Goal: Task Accomplishment & Management: Use online tool/utility

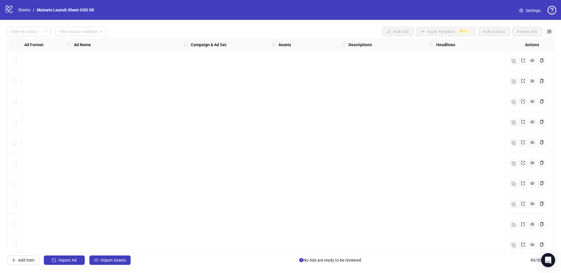
scroll to position [1360, 0]
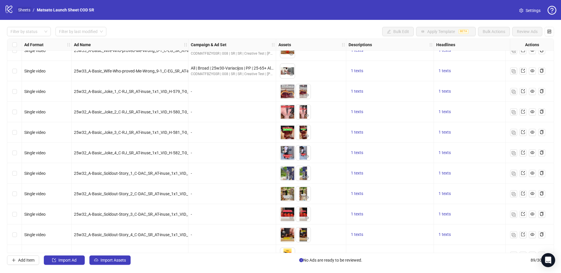
click at [24, 11] on link "Sheets" at bounding box center [24, 10] width 15 height 6
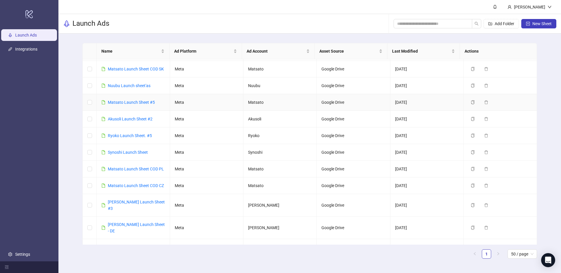
scroll to position [158, 0]
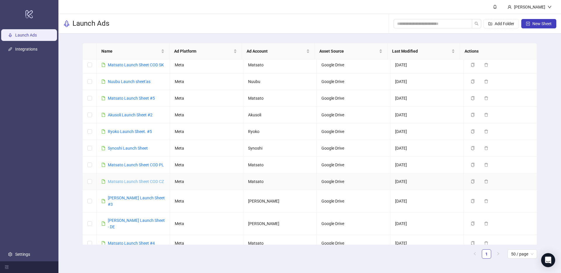
click at [133, 179] on link "Matsato Launch Sheet COD CZ" at bounding box center [136, 181] width 56 height 5
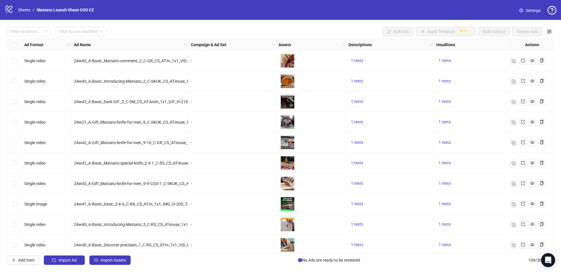
click at [195, 262] on div "Add Item Import Ad Import Assets No Ads are ready to be reviewed. 109 / 300 ite…" at bounding box center [280, 259] width 547 height 9
click at [188, 261] on div "Add Item Import Ad Import Assets No Ads are ready to be reviewed. 109 / 300 ite…" at bounding box center [280, 259] width 547 height 9
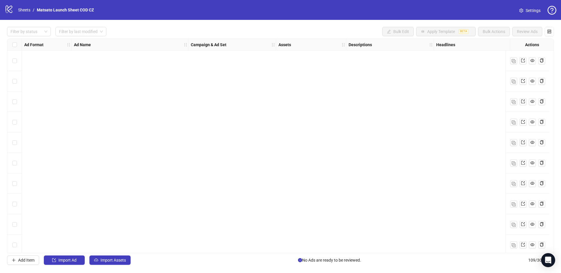
scroll to position [2030, 0]
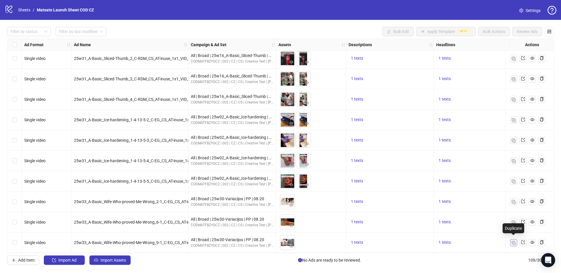
click at [514, 242] on span "button" at bounding box center [514, 242] width 4 height 5
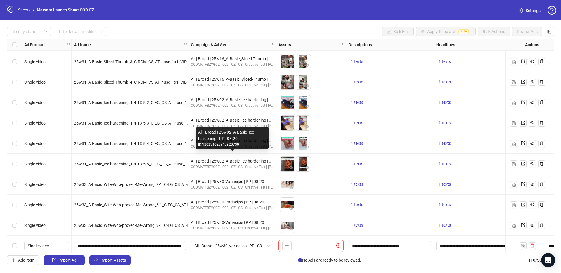
scroll to position [2050, 0]
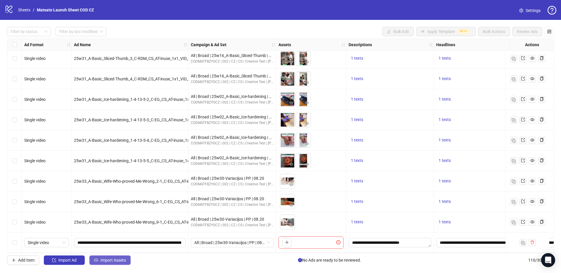
click at [105, 260] on span "Import Assets" at bounding box center [113, 260] width 25 height 5
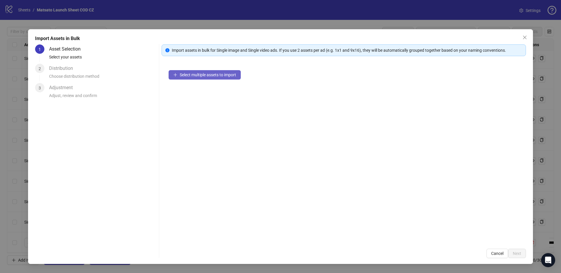
click at [214, 75] on span "Select multiple assets to import" at bounding box center [208, 74] width 56 height 5
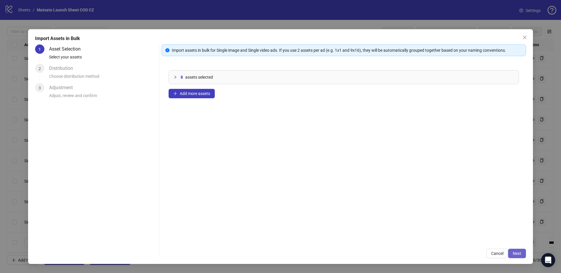
click at [516, 255] on span "Next" at bounding box center [517, 253] width 8 height 5
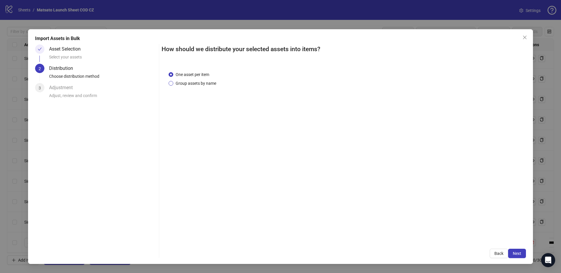
click at [205, 86] on span "Group assets by name" at bounding box center [195, 83] width 45 height 6
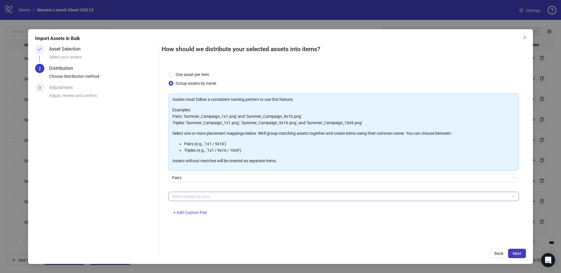
click at [193, 195] on div at bounding box center [341, 196] width 342 height 8
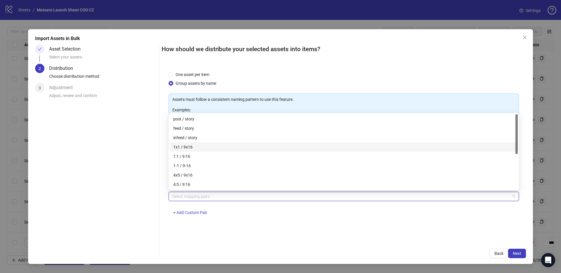
click at [188, 148] on div "1x1 / 9x16" at bounding box center [343, 147] width 341 height 6
click at [516, 258] on div "Import Assets in Bulk Asset Selection Select your assets 2 Distribution Choose …" at bounding box center [280, 146] width 505 height 235
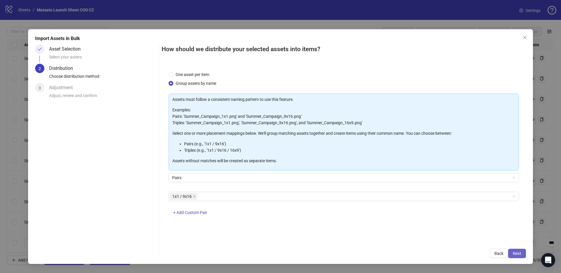
click at [516, 254] on span "Next" at bounding box center [517, 253] width 8 height 5
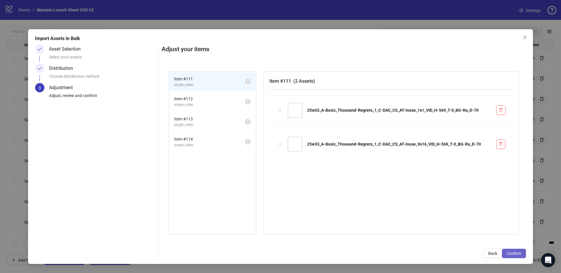
click at [516, 254] on span "Confirm" at bounding box center [514, 253] width 15 height 5
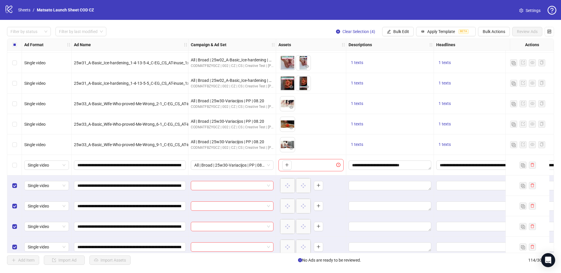
scroll to position [2132, 0]
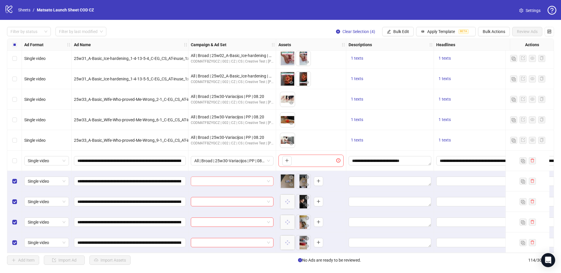
click at [212, 177] on input "search" at bounding box center [229, 181] width 70 height 9
paste input "**********"
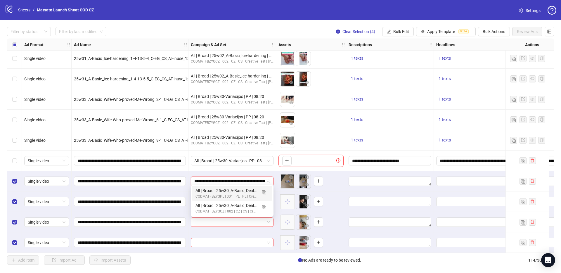
scroll to position [0, 35]
click at [266, 207] on img "button" at bounding box center [264, 207] width 4 height 4
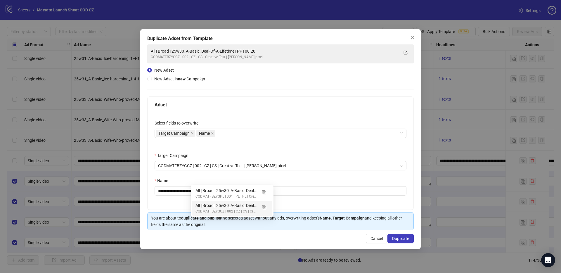
type input "**********"
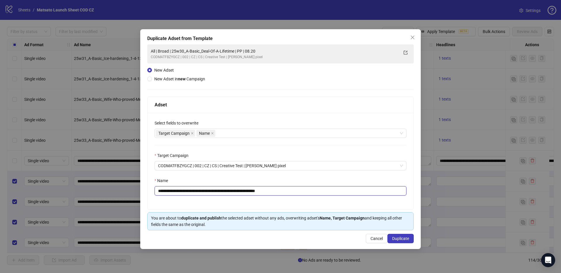
drag, startPoint x: 262, startPoint y: 192, endPoint x: 342, endPoint y: 209, distance: 81.3
click at [342, 209] on div "**********" at bounding box center [281, 161] width 266 height 97
drag, startPoint x: 242, startPoint y: 192, endPoint x: 180, endPoint y: 193, distance: 62.3
click at [180, 193] on input "**********" at bounding box center [281, 190] width 252 height 9
paste input "text"
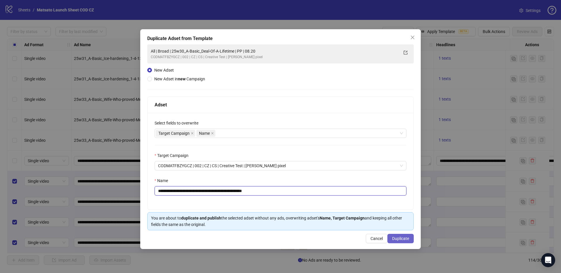
type input "**********"
click at [405, 241] on button "Duplicate" at bounding box center [400, 238] width 26 height 9
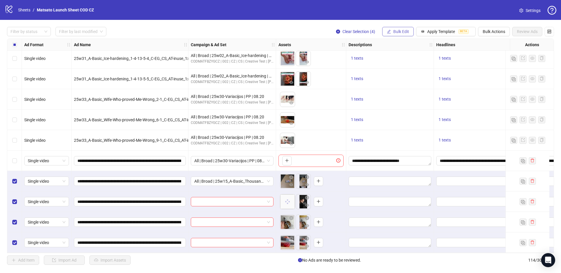
click at [399, 34] on span "Bulk Edit" at bounding box center [401, 31] width 16 height 5
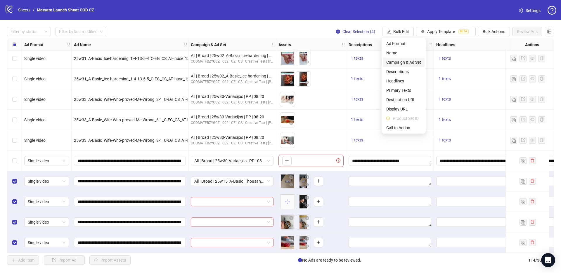
click at [401, 60] on span "Campaign & Ad Set" at bounding box center [403, 62] width 35 height 6
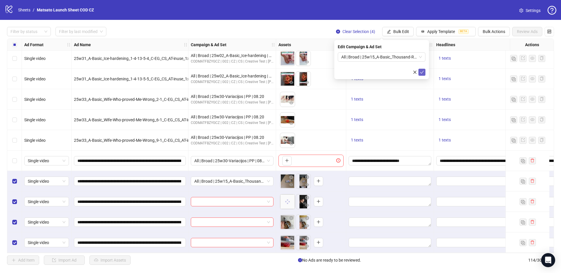
click at [421, 72] on icon "check" at bounding box center [422, 72] width 4 height 4
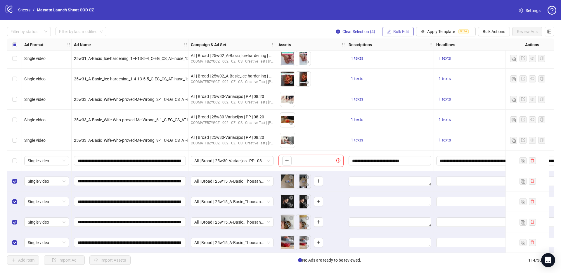
click at [392, 30] on button "Bulk Edit" at bounding box center [398, 31] width 32 height 9
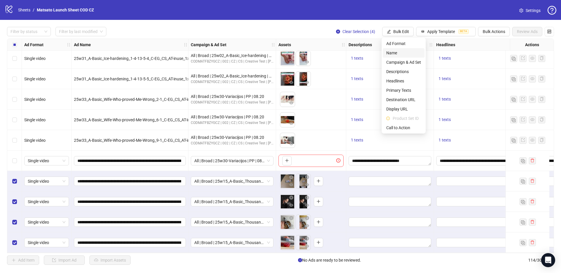
click at [398, 54] on span "Name" at bounding box center [403, 53] width 35 height 6
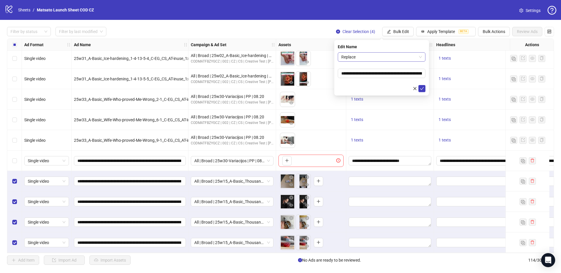
click at [382, 58] on span "Replace" at bounding box center [381, 57] width 81 height 9
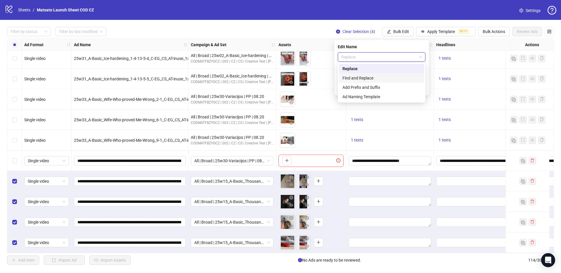
click at [372, 78] on div "Find and Replace" at bounding box center [381, 78] width 78 height 6
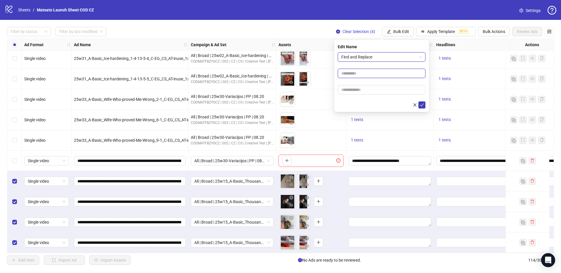
click at [365, 74] on input "text" at bounding box center [382, 73] width 88 height 9
type input "**"
click at [366, 89] on input "text" at bounding box center [382, 89] width 88 height 9
type input "*****"
click at [423, 105] on icon "check" at bounding box center [422, 105] width 4 height 4
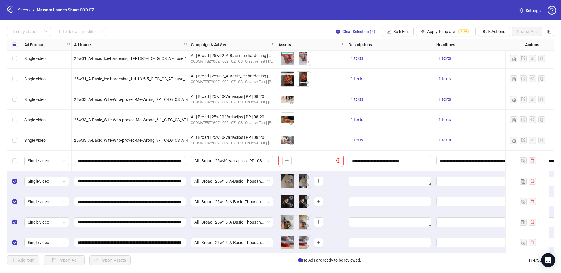
drag, startPoint x: 362, startPoint y: 30, endPoint x: 347, endPoint y: 1, distance: 32.0
click at [362, 30] on span "Clear Selection (4)" at bounding box center [358, 31] width 33 height 5
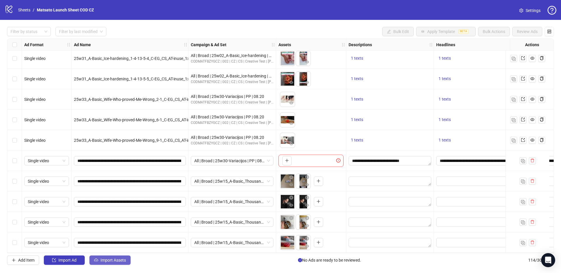
click at [123, 258] on span "Import Assets" at bounding box center [113, 260] width 25 height 5
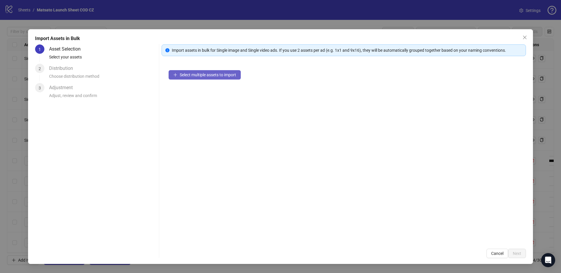
click at [202, 75] on span "Select multiple assets to import" at bounding box center [208, 74] width 56 height 5
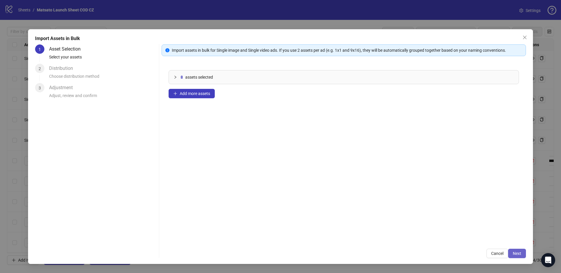
click at [516, 256] on button "Next" at bounding box center [517, 253] width 18 height 9
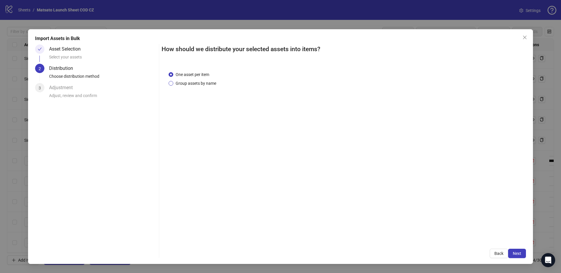
click at [199, 81] on span "Group assets by name" at bounding box center [195, 83] width 45 height 6
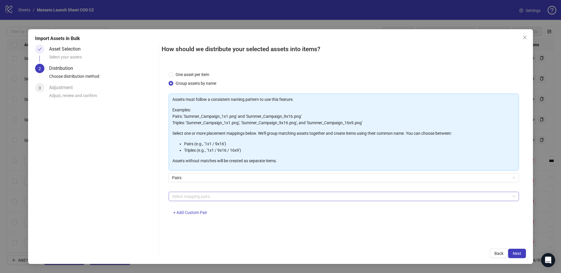
click at [219, 197] on div at bounding box center [341, 196] width 342 height 8
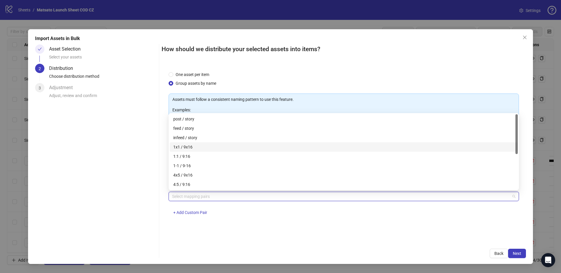
click at [181, 145] on div "1x1 / 9x16" at bounding box center [343, 147] width 341 height 6
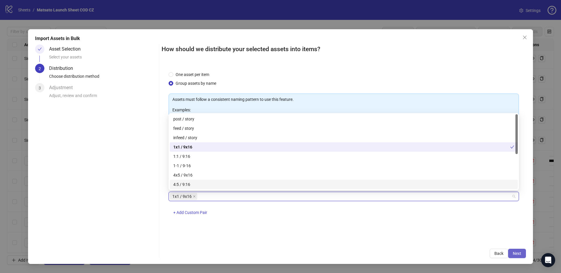
click at [518, 257] on button "Next" at bounding box center [517, 253] width 18 height 9
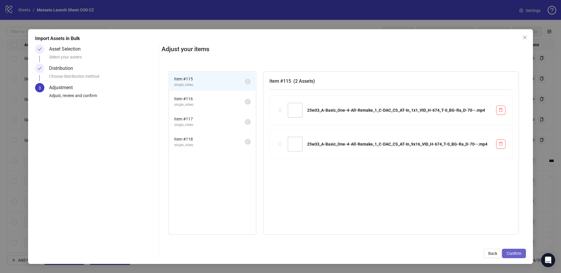
click at [518, 255] on span "Confirm" at bounding box center [514, 253] width 15 height 5
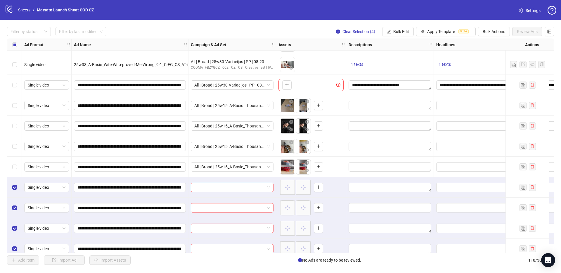
scroll to position [2214, 0]
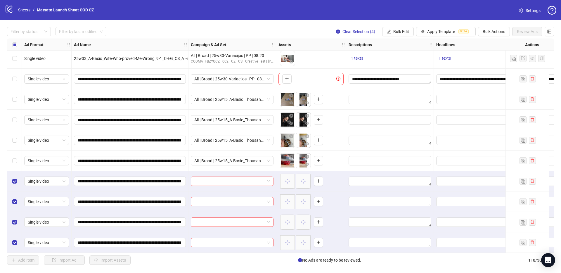
click at [269, 179] on span at bounding box center [232, 181] width 76 height 9
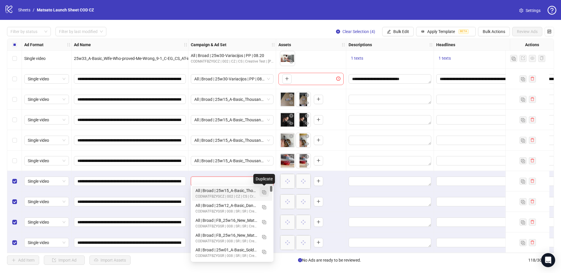
click at [266, 193] on img "button" at bounding box center [264, 192] width 4 height 4
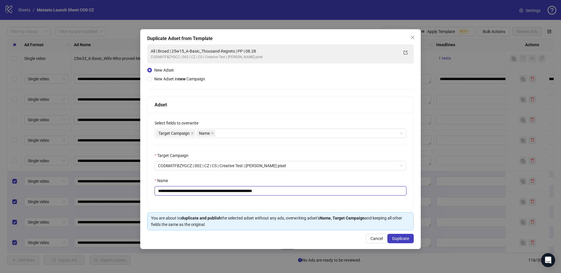
drag, startPoint x: 274, startPoint y: 193, endPoint x: 317, endPoint y: 199, distance: 44.0
click at [317, 199] on div "**********" at bounding box center [281, 161] width 266 height 97
drag, startPoint x: 242, startPoint y: 190, endPoint x: 181, endPoint y: 190, distance: 61.1
click at [181, 190] on input "**********" at bounding box center [281, 190] width 252 height 9
paste input "**********"
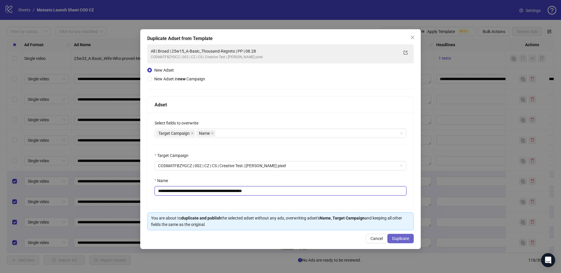
type input "**********"
click at [399, 239] on span "Duplicate" at bounding box center [400, 238] width 17 height 5
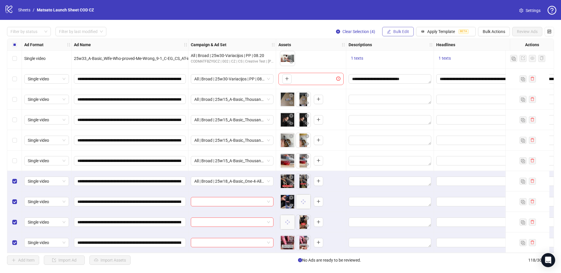
click at [404, 30] on span "Bulk Edit" at bounding box center [401, 31] width 16 height 5
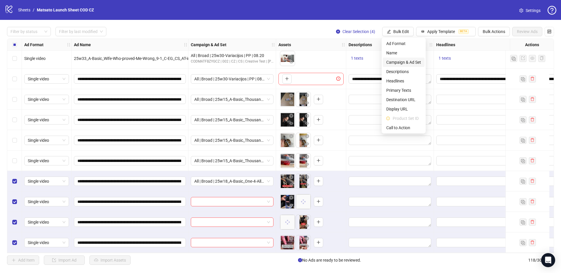
click at [406, 62] on span "Campaign & Ad Set" at bounding box center [403, 62] width 35 height 6
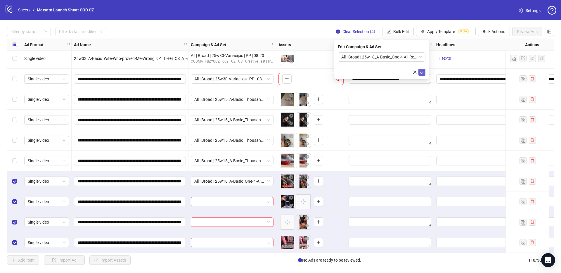
click at [422, 73] on icon "check" at bounding box center [422, 72] width 4 height 4
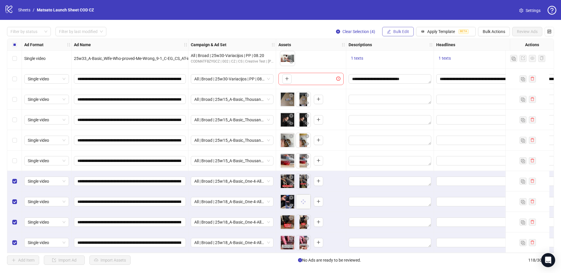
click at [400, 33] on span "Bulk Edit" at bounding box center [401, 31] width 16 height 5
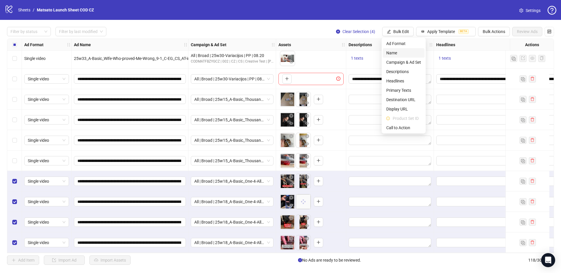
click at [399, 53] on span "Name" at bounding box center [403, 53] width 35 height 6
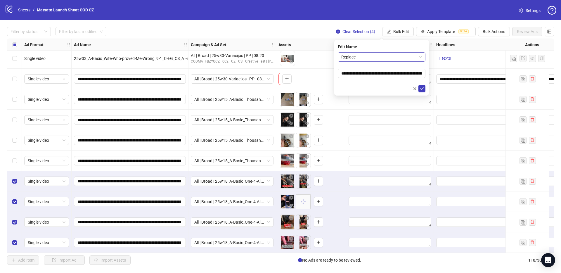
click at [390, 60] on span "Replace" at bounding box center [381, 57] width 81 height 9
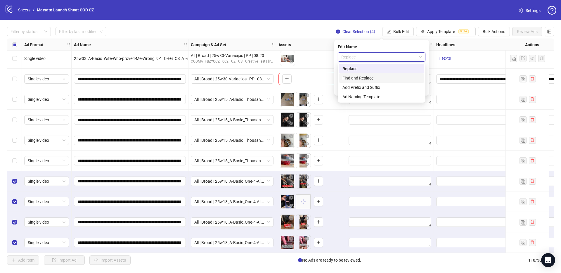
click at [375, 77] on div "Find and Replace" at bounding box center [381, 78] width 78 height 6
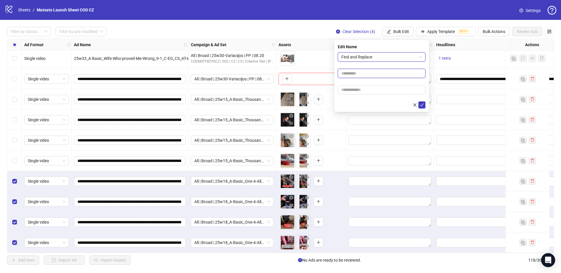
click at [374, 73] on input "text" at bounding box center [382, 73] width 88 height 9
type input "**"
click at [370, 88] on input "text" at bounding box center [382, 89] width 88 height 9
type input "*****"
click at [422, 105] on icon "check" at bounding box center [422, 105] width 4 height 4
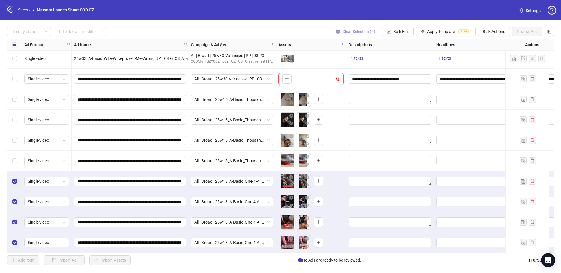
click at [357, 31] on span "Clear Selection (4)" at bounding box center [358, 31] width 33 height 5
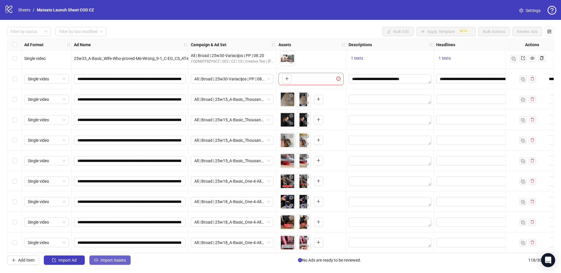
click at [111, 258] on span "Import Assets" at bounding box center [113, 260] width 25 height 5
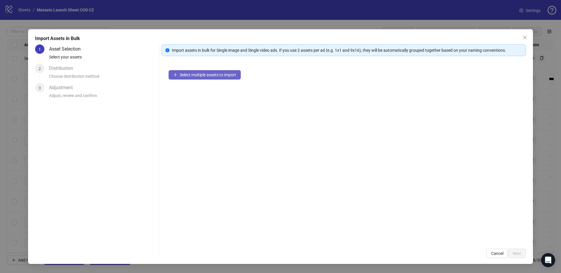
click at [222, 75] on span "Select multiple assets to import" at bounding box center [208, 74] width 56 height 5
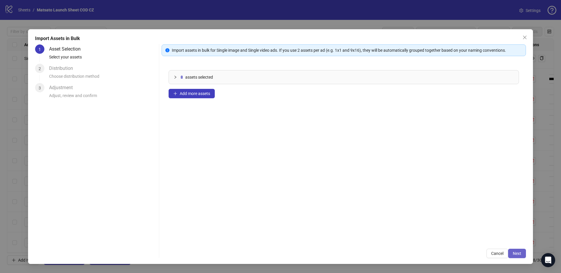
click at [520, 254] on span "Next" at bounding box center [517, 253] width 8 height 5
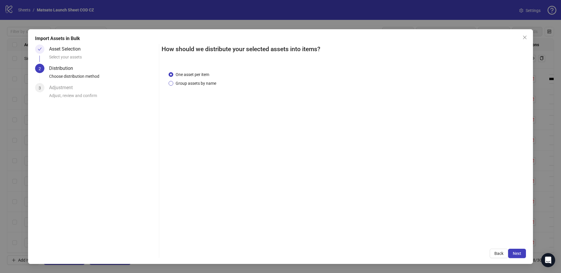
click at [201, 85] on span "Group assets by name" at bounding box center [195, 83] width 45 height 6
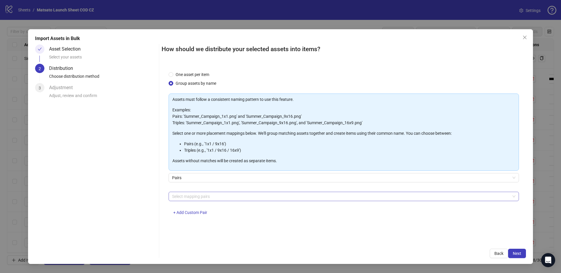
click at [209, 195] on div at bounding box center [341, 196] width 342 height 8
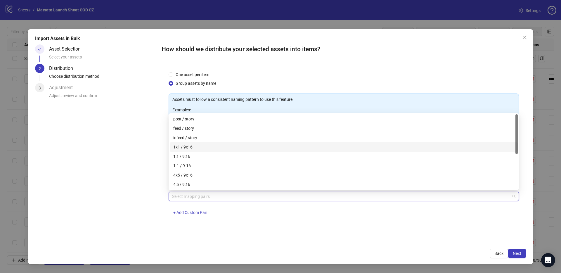
drag, startPoint x: 193, startPoint y: 145, endPoint x: 200, endPoint y: 148, distance: 7.5
click at [193, 145] on div "1x1 / 9x16" at bounding box center [343, 147] width 341 height 6
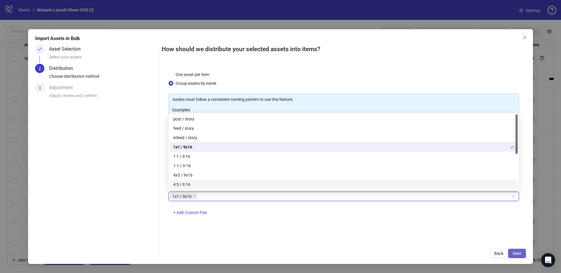
click at [517, 255] on span "Next" at bounding box center [517, 253] width 8 height 5
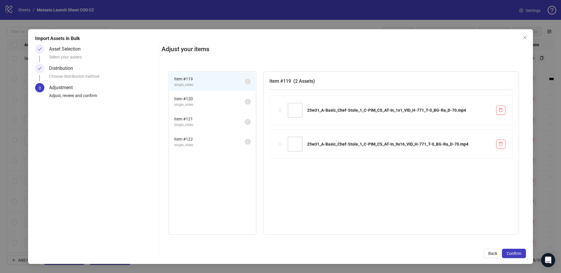
click at [517, 255] on span "Confirm" at bounding box center [514, 253] width 15 height 5
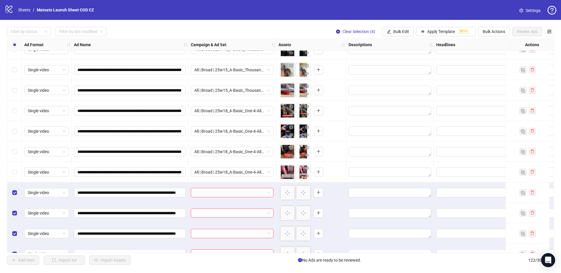
scroll to position [2295, 0]
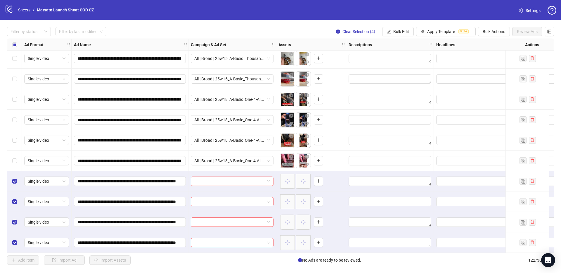
click at [268, 178] on span at bounding box center [232, 181] width 76 height 9
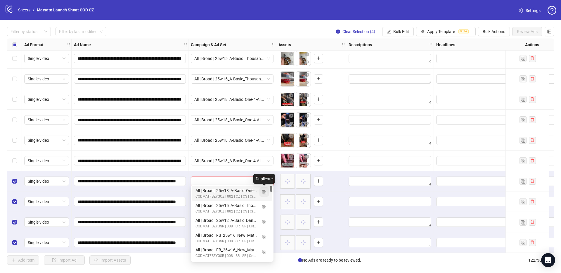
click at [264, 191] on img "button" at bounding box center [264, 192] width 4 height 4
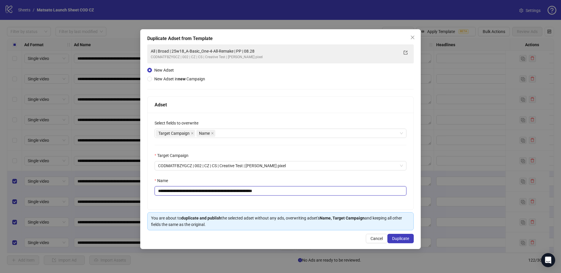
drag, startPoint x: 263, startPoint y: 191, endPoint x: 313, endPoint y: 193, distance: 50.0
click at [312, 193] on input "**********" at bounding box center [281, 190] width 252 height 9
drag, startPoint x: 241, startPoint y: 191, endPoint x: 180, endPoint y: 192, distance: 61.1
click at [180, 192] on input "**********" at bounding box center [281, 190] width 252 height 9
paste input "text"
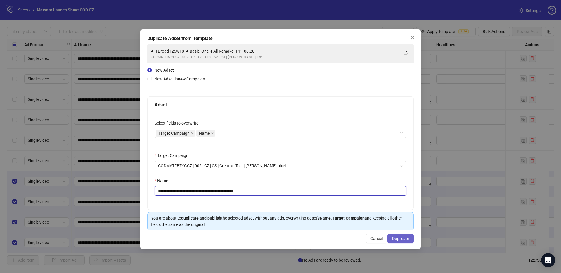
type input "**********"
click at [402, 238] on span "Duplicate" at bounding box center [400, 238] width 17 height 5
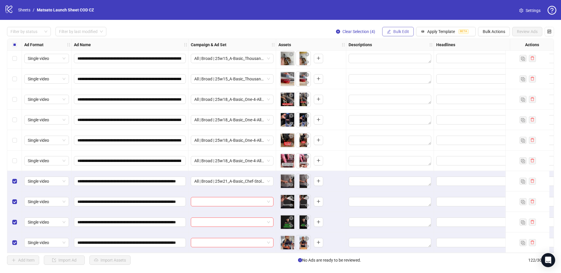
click at [393, 33] on span "Bulk Edit" at bounding box center [401, 31] width 16 height 5
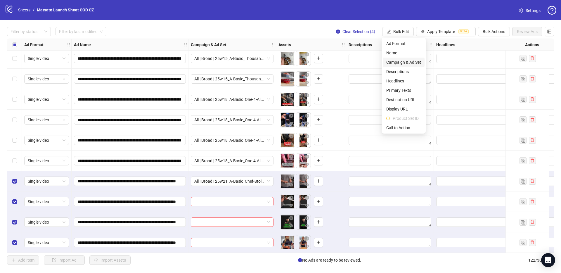
click at [401, 59] on span "Campaign & Ad Set" at bounding box center [403, 62] width 35 height 6
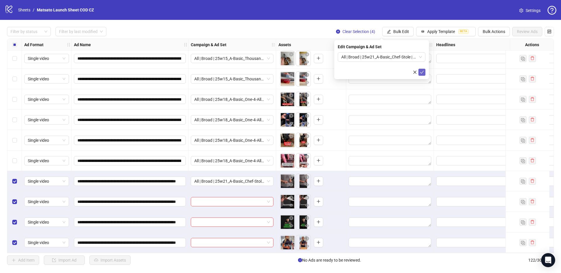
click at [422, 72] on icon "check" at bounding box center [422, 72] width 4 height 3
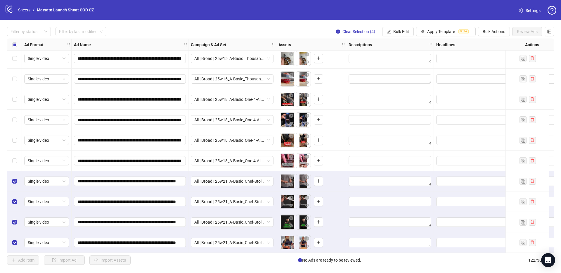
click at [322, 34] on div "Filter by status Filter by last modified Clear Selection (4) Bulk Edit Apply Te…" at bounding box center [280, 31] width 547 height 9
click at [389, 33] on icon "edit" at bounding box center [389, 32] width 4 height 4
click at [398, 51] on span "Name" at bounding box center [403, 53] width 35 height 6
click at [365, 58] on span "Replace" at bounding box center [381, 57] width 81 height 9
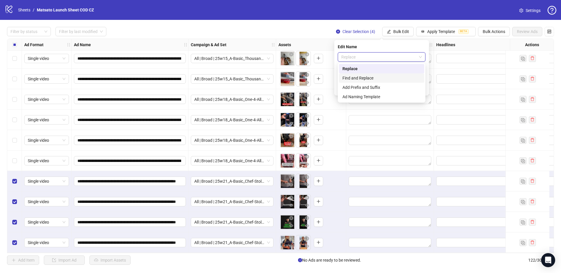
click at [367, 78] on div "Find and Replace" at bounding box center [381, 78] width 78 height 6
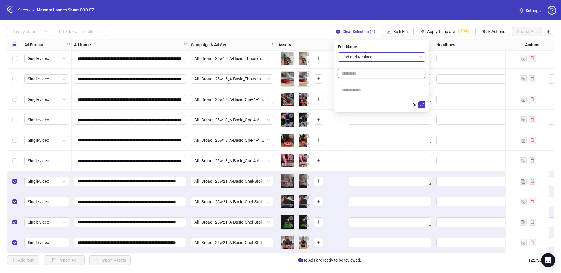
click at [355, 75] on input "text" at bounding box center [382, 73] width 88 height 9
type input "**"
click at [364, 92] on input "text" at bounding box center [382, 89] width 88 height 9
type input "*****"
click at [422, 104] on icon "check" at bounding box center [422, 105] width 4 height 4
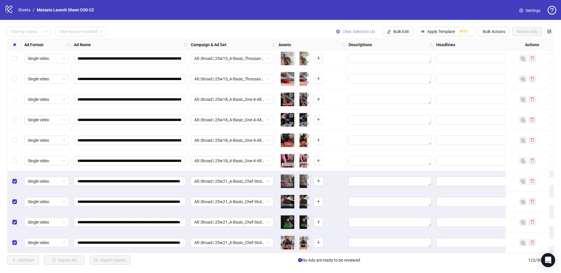
click at [350, 32] on span "Clear Selection (4)" at bounding box center [358, 31] width 33 height 5
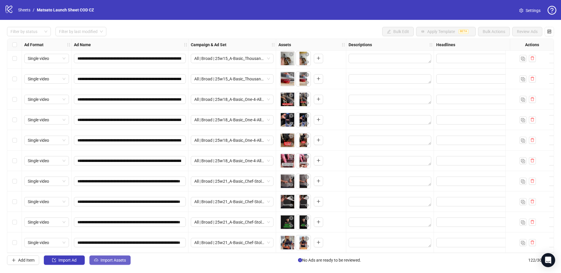
click at [108, 259] on span "Import Assets" at bounding box center [113, 260] width 25 height 5
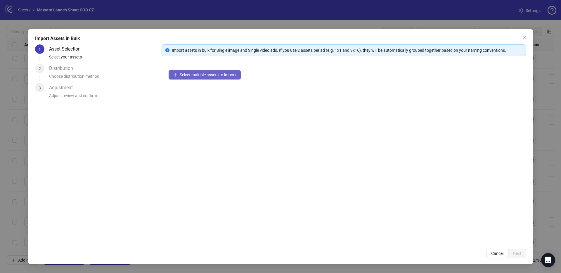
click at [205, 81] on div "Select multiple assets to import" at bounding box center [344, 152] width 364 height 179
click at [207, 77] on button "Select multiple assets to import" at bounding box center [205, 74] width 72 height 9
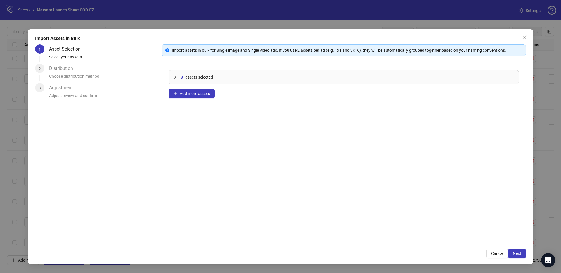
click at [519, 258] on div "Cancel Next" at bounding box center [344, 253] width 364 height 9
click at [519, 256] on button "Next" at bounding box center [517, 253] width 18 height 9
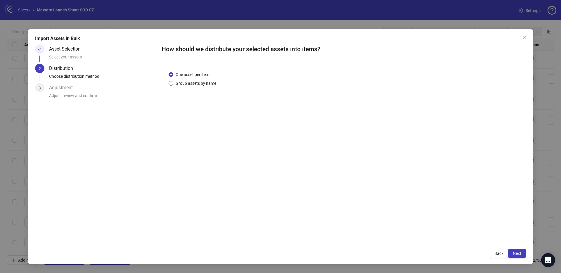
click at [181, 82] on span "Group assets by name" at bounding box center [195, 83] width 45 height 6
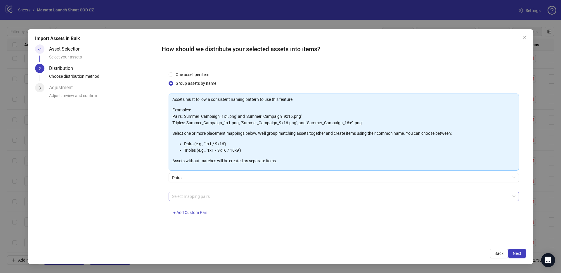
click at [209, 194] on div at bounding box center [341, 196] width 342 height 8
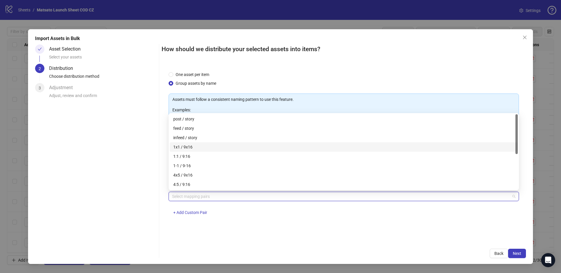
click at [188, 146] on div "1x1 / 9x16" at bounding box center [343, 147] width 341 height 6
click at [518, 257] on button "Next" at bounding box center [517, 253] width 18 height 9
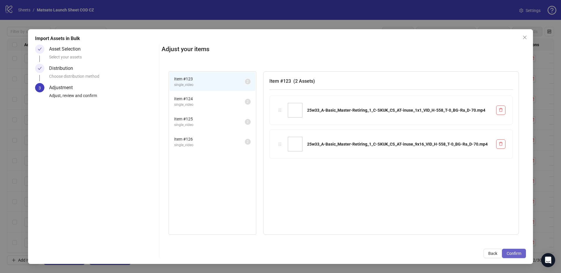
click at [518, 255] on button "Confirm" at bounding box center [514, 253] width 24 height 9
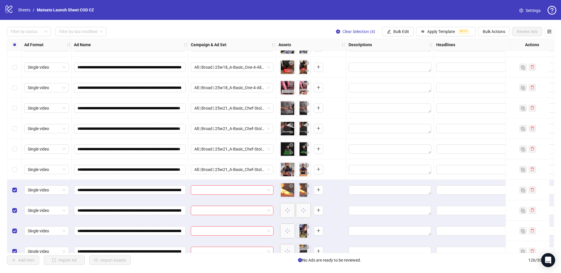
scroll to position [2377, 0]
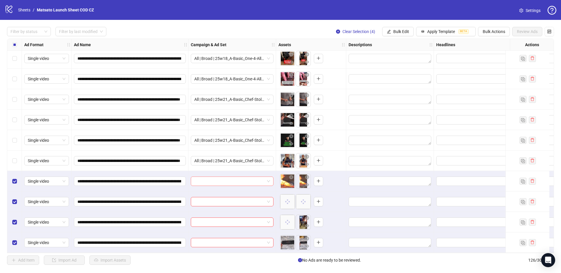
click at [270, 178] on span at bounding box center [232, 181] width 76 height 9
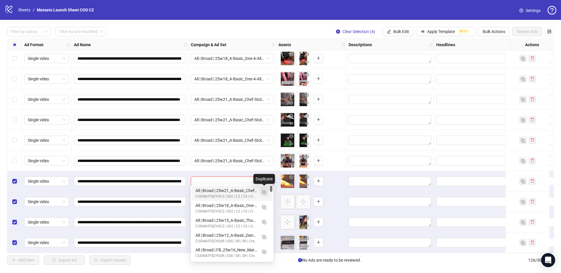
click at [264, 193] on img "button" at bounding box center [264, 192] width 4 height 4
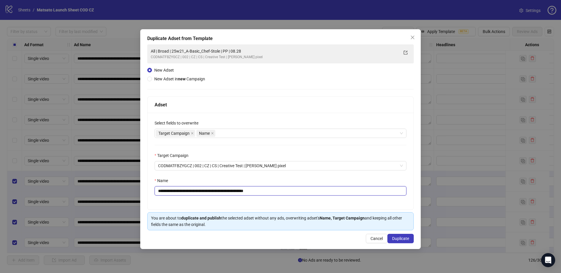
drag, startPoint x: 250, startPoint y: 191, endPoint x: 305, endPoint y: 194, distance: 55.0
click at [305, 194] on input "**********" at bounding box center [281, 190] width 252 height 9
drag, startPoint x: 228, startPoint y: 191, endPoint x: 180, endPoint y: 190, distance: 47.6
click at [180, 190] on input "**********" at bounding box center [281, 190] width 252 height 9
paste input "*****"
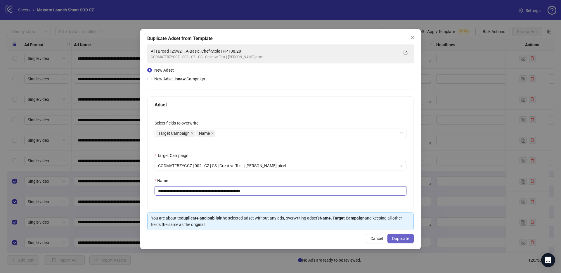
type input "**********"
click at [399, 239] on span "Duplicate" at bounding box center [400, 238] width 17 height 5
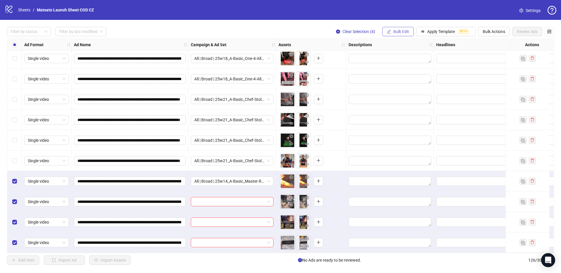
click at [404, 32] on span "Bulk Edit" at bounding box center [401, 31] width 16 height 5
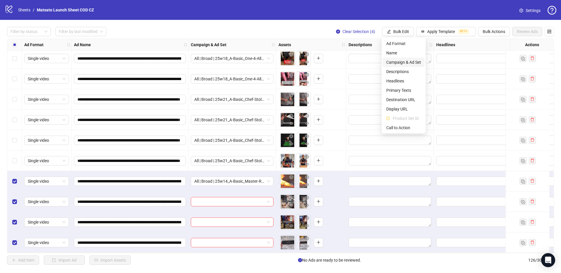
click at [397, 62] on span "Campaign & Ad Set" at bounding box center [403, 62] width 35 height 6
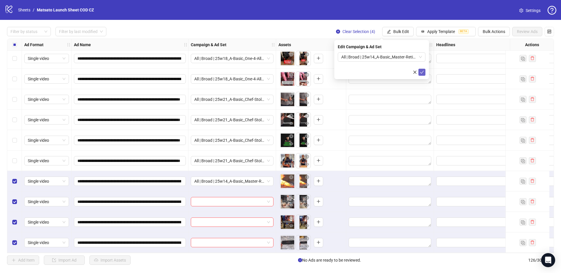
click at [424, 73] on button "submit" at bounding box center [421, 72] width 7 height 7
click at [399, 33] on span "Bulk Edit" at bounding box center [401, 31] width 16 height 5
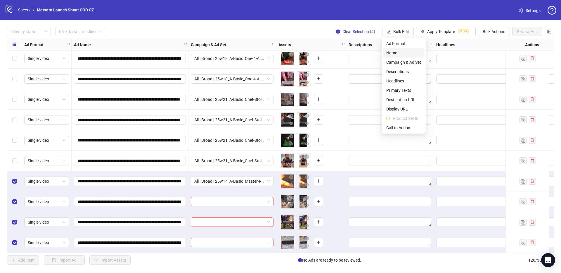
click at [397, 54] on span "Name" at bounding box center [403, 53] width 35 height 6
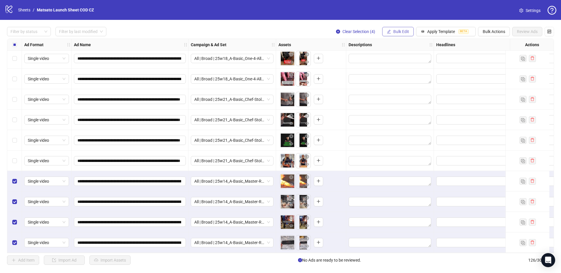
click at [405, 27] on button "Bulk Edit" at bounding box center [398, 31] width 32 height 9
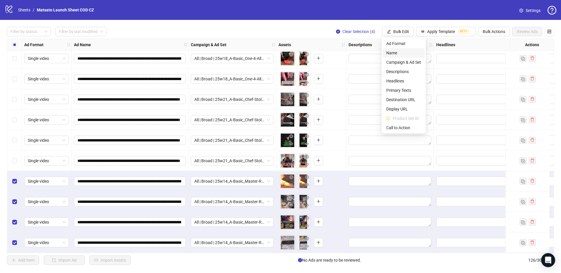
click at [396, 50] on span "Name" at bounding box center [403, 53] width 35 height 6
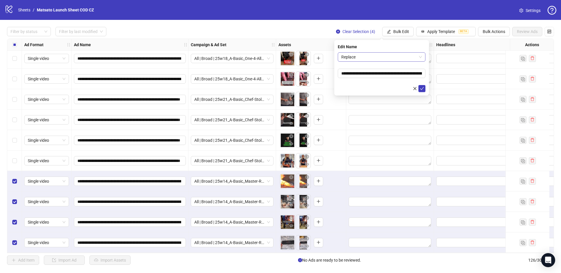
click at [392, 59] on span "Replace" at bounding box center [381, 57] width 81 height 9
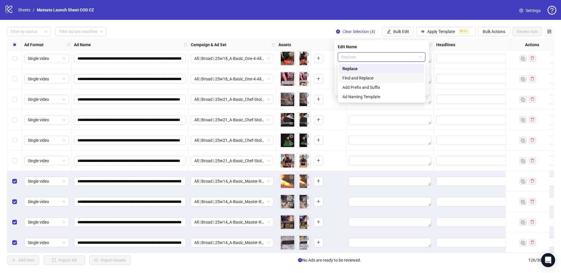
click at [370, 78] on div "Find and Replace" at bounding box center [381, 78] width 78 height 6
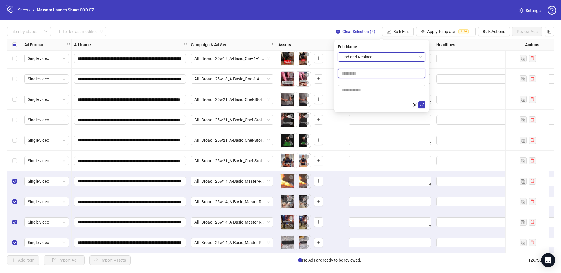
click at [375, 75] on input "text" at bounding box center [382, 73] width 88 height 9
type input "**"
click at [373, 89] on input "text" at bounding box center [382, 89] width 88 height 9
type input "*****"
click at [422, 104] on icon "check" at bounding box center [422, 105] width 4 height 4
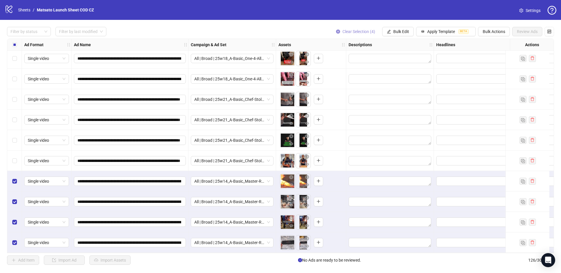
click at [359, 31] on span "Clear Selection (4)" at bounding box center [358, 31] width 33 height 5
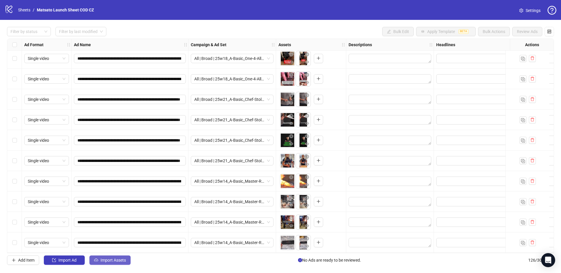
click at [112, 257] on button "Import Assets" at bounding box center [109, 259] width 41 height 9
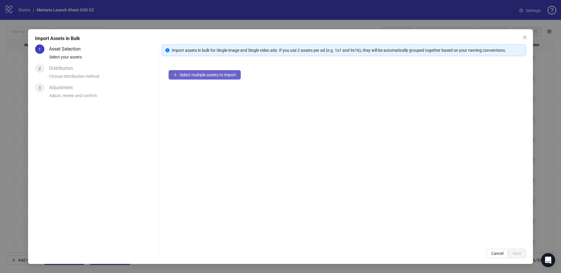
click at [201, 77] on span "Select multiple assets to import" at bounding box center [208, 74] width 56 height 5
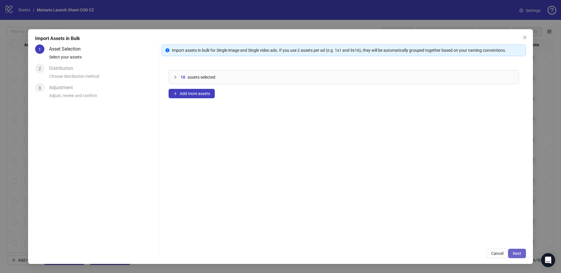
click at [522, 253] on button "Next" at bounding box center [517, 253] width 18 height 9
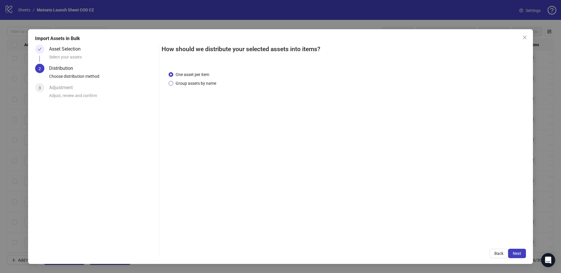
click at [187, 82] on span "Group assets by name" at bounding box center [195, 83] width 45 height 6
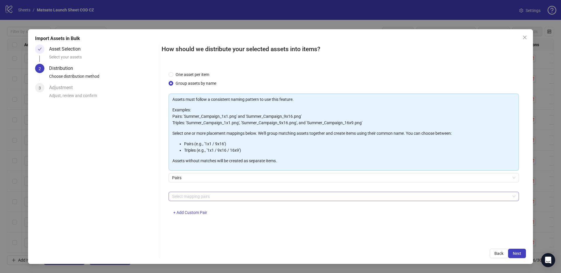
click at [214, 198] on div at bounding box center [341, 196] width 342 height 8
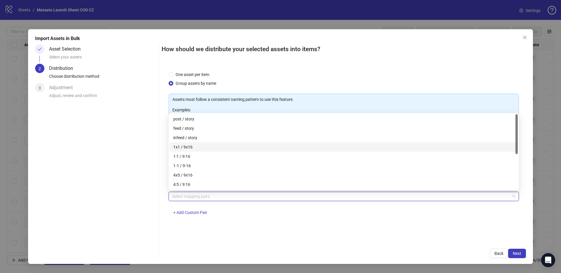
click at [194, 147] on div "1x1 / 9x16" at bounding box center [343, 147] width 341 height 6
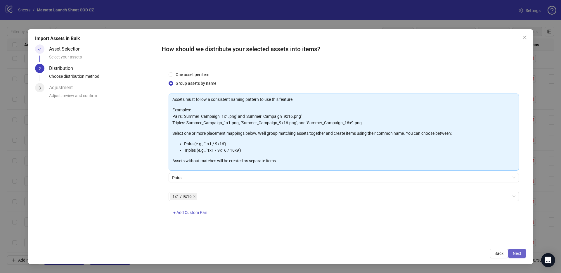
click at [515, 253] on span "Next" at bounding box center [517, 253] width 8 height 5
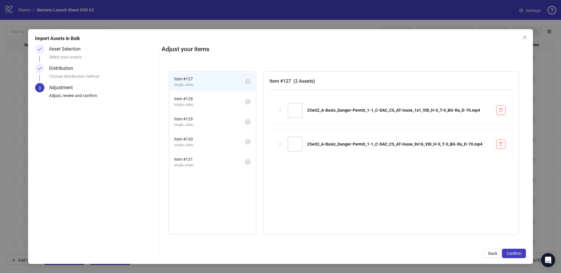
click at [515, 253] on span "Confirm" at bounding box center [514, 253] width 15 height 5
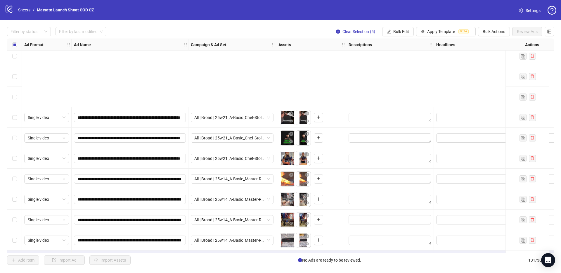
scroll to position [2479, 0]
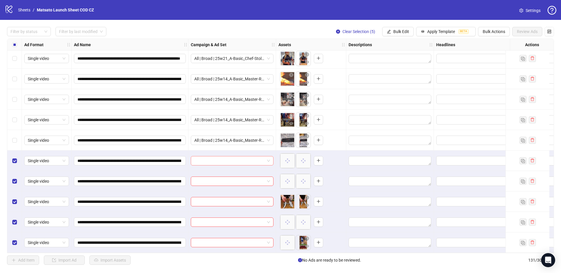
click at [268, 156] on span at bounding box center [232, 160] width 76 height 9
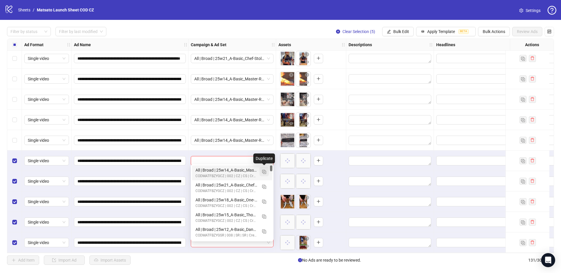
click at [265, 172] on img "button" at bounding box center [264, 172] width 4 height 4
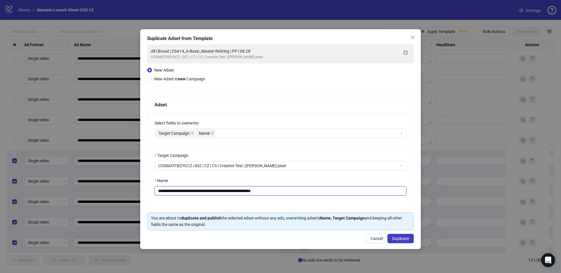
drag, startPoint x: 259, startPoint y: 191, endPoint x: 318, endPoint y: 201, distance: 60.5
click at [318, 201] on div "**********" at bounding box center [281, 161] width 266 height 97
drag, startPoint x: 237, startPoint y: 191, endPoint x: 181, endPoint y: 192, distance: 56.4
click at [180, 192] on input "**********" at bounding box center [281, 190] width 252 height 9
paste input "text"
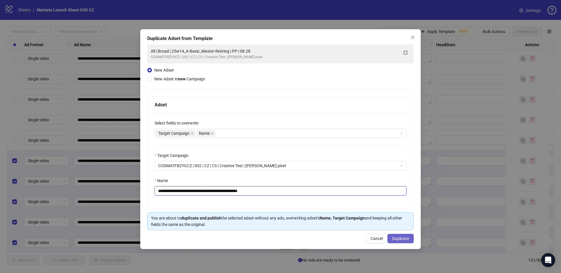
type input "**********"
click at [401, 237] on span "Duplicate" at bounding box center [400, 238] width 17 height 5
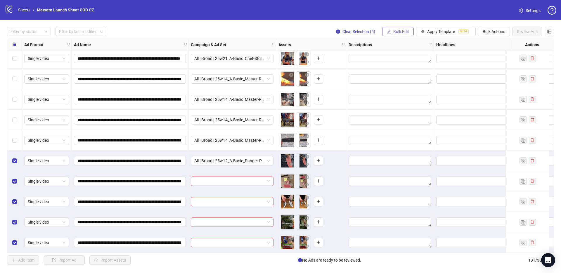
click at [405, 35] on button "Bulk Edit" at bounding box center [398, 31] width 32 height 9
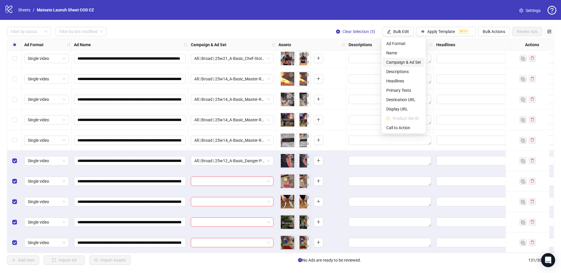
click at [399, 63] on span "Campaign & Ad Set" at bounding box center [403, 62] width 35 height 6
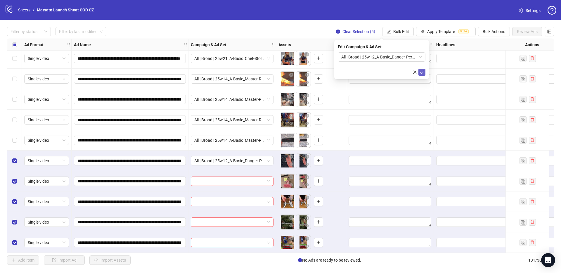
click at [423, 71] on icon "check" at bounding box center [422, 72] width 4 height 4
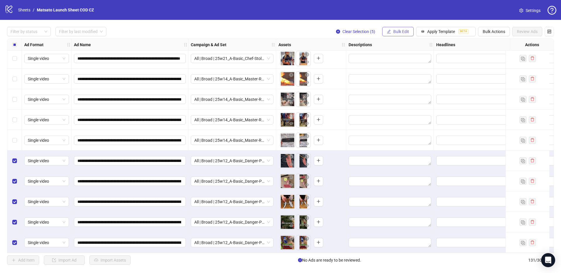
click at [405, 36] on button "Bulk Edit" at bounding box center [398, 31] width 32 height 9
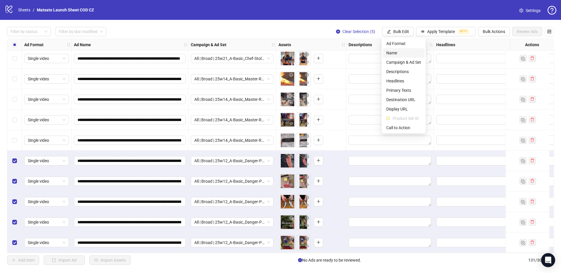
click at [395, 54] on span "Name" at bounding box center [403, 53] width 35 height 6
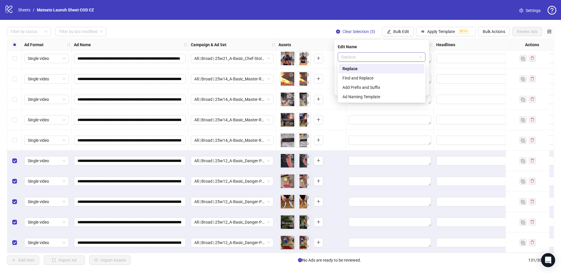
click at [395, 60] on span "Replace" at bounding box center [381, 57] width 81 height 9
click at [376, 75] on div "Find and Replace" at bounding box center [381, 78] width 78 height 6
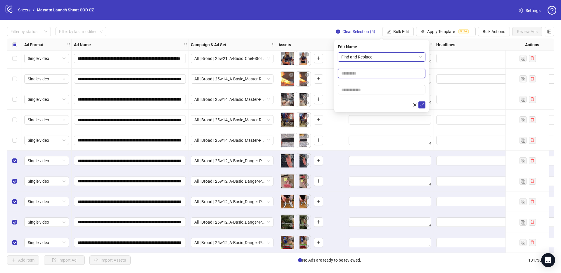
click at [359, 75] on input "text" at bounding box center [382, 73] width 88 height 9
type input "**"
click at [371, 88] on input "text" at bounding box center [382, 89] width 88 height 9
type input "*****"
click at [422, 105] on icon "check" at bounding box center [422, 105] width 4 height 4
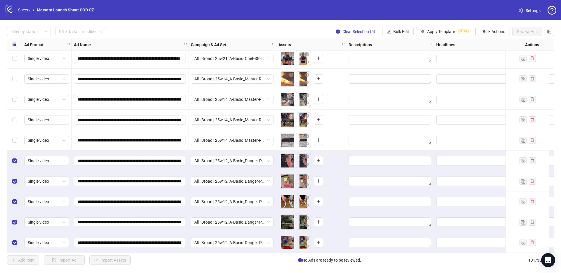
click at [310, 30] on div "Filter by status Filter by last modified Clear Selection (5) Bulk Edit Apply Te…" at bounding box center [280, 31] width 547 height 9
click at [175, 158] on input "**********" at bounding box center [129, 160] width 104 height 6
click at [306, 31] on div "Filter by status Filter by last modified Clear Selection (5) Bulk Edit Apply Te…" at bounding box center [280, 31] width 547 height 9
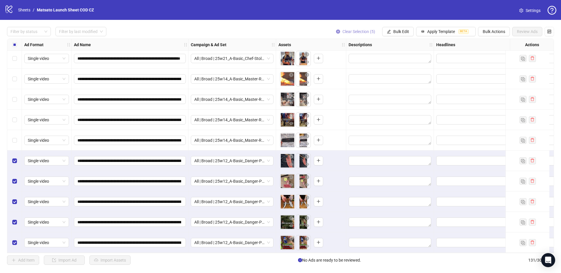
click at [354, 31] on span "Clear Selection (5)" at bounding box center [358, 31] width 33 height 5
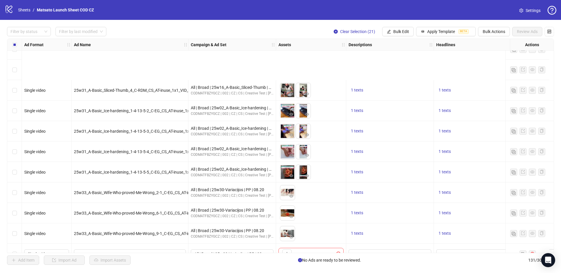
scroll to position [2107, 0]
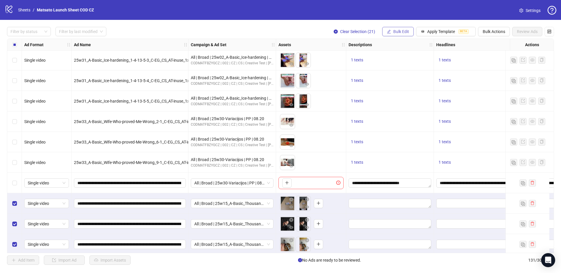
click at [403, 31] on span "Bulk Edit" at bounding box center [401, 31] width 16 height 5
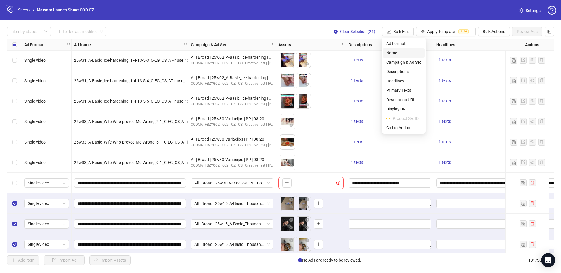
click at [399, 51] on span "Name" at bounding box center [403, 53] width 35 height 6
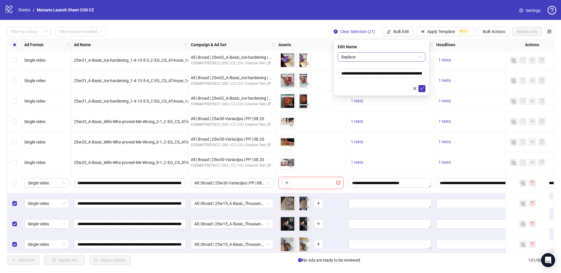
click at [386, 54] on span "Replace" at bounding box center [381, 57] width 81 height 9
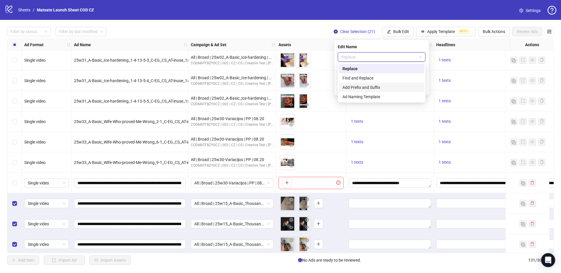
click at [382, 88] on div "Add Prefix and Suffix" at bounding box center [381, 87] width 78 height 6
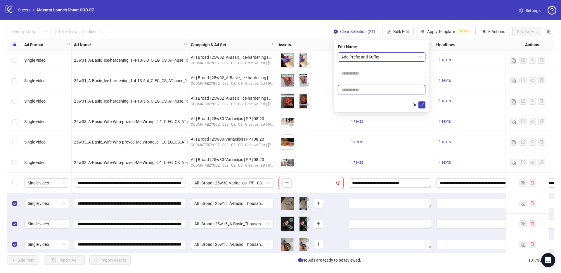
click at [371, 91] on input "text" at bounding box center [382, 89] width 88 height 9
type input "**********"
click at [424, 104] on button "submit" at bounding box center [421, 104] width 7 height 7
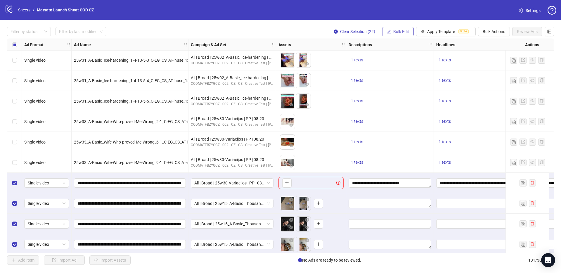
click at [392, 32] on button "Bulk Edit" at bounding box center [398, 31] width 32 height 9
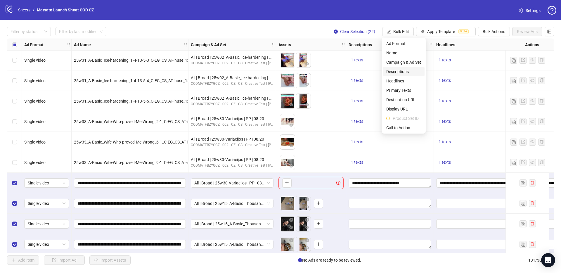
click at [400, 73] on span "Descriptions" at bounding box center [403, 71] width 35 height 6
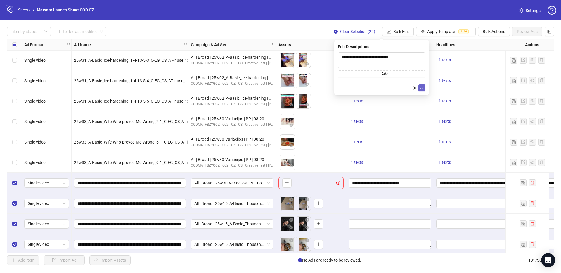
click at [422, 89] on icon "check" at bounding box center [422, 88] width 4 height 4
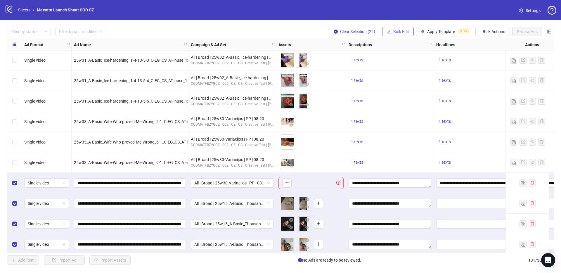
click at [403, 32] on span "Bulk Edit" at bounding box center [401, 31] width 16 height 5
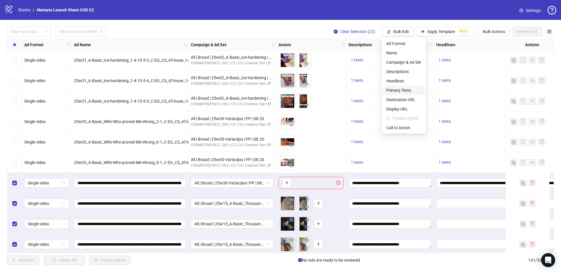
click at [404, 89] on span "Primary Texts" at bounding box center [403, 90] width 35 height 6
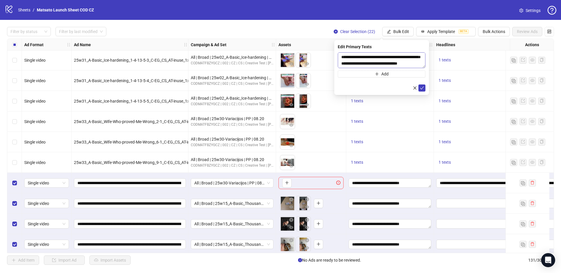
drag, startPoint x: 419, startPoint y: 87, endPoint x: 413, endPoint y: 62, distance: 26.0
click at [419, 87] on button "submit" at bounding box center [421, 87] width 7 height 7
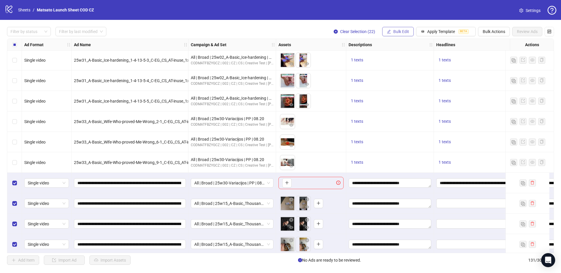
click at [400, 31] on span "Bulk Edit" at bounding box center [401, 31] width 16 height 5
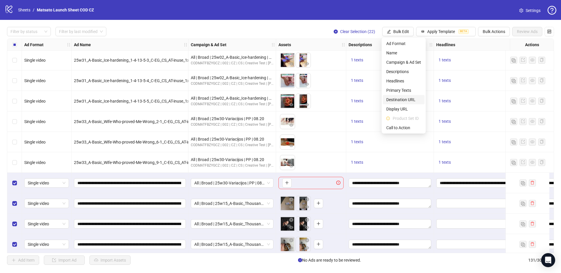
click at [406, 100] on span "Destination URL" at bounding box center [403, 99] width 35 height 6
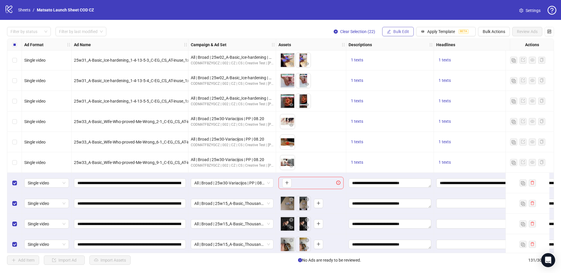
click at [399, 30] on span "Bulk Edit" at bounding box center [401, 31] width 16 height 5
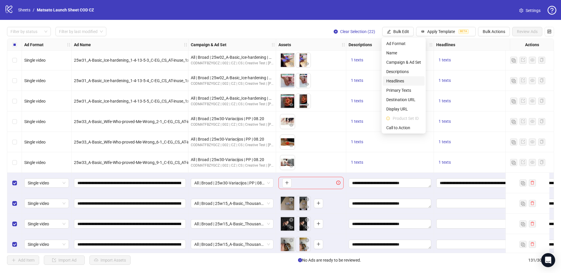
click at [402, 83] on span "Headlines" at bounding box center [403, 81] width 35 height 6
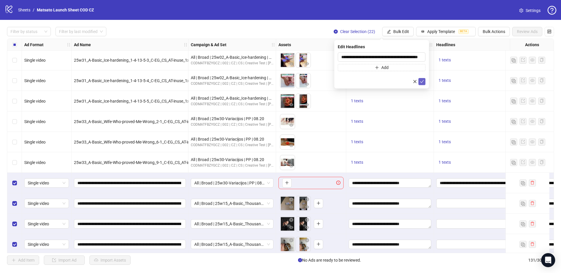
click at [422, 83] on icon "check" at bounding box center [422, 81] width 4 height 4
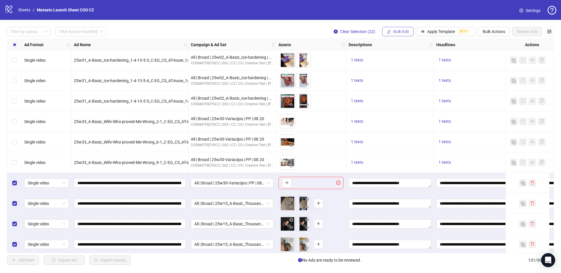
click at [396, 32] on span "Bulk Edit" at bounding box center [401, 31] width 16 height 5
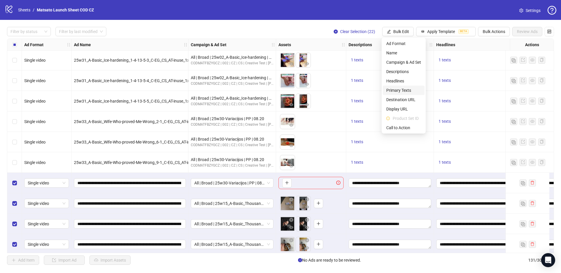
click at [402, 87] on span "Primary Texts" at bounding box center [403, 90] width 35 height 6
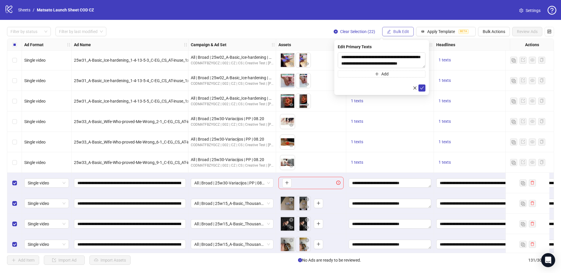
click at [406, 30] on span "Bulk Edit" at bounding box center [401, 31] width 16 height 5
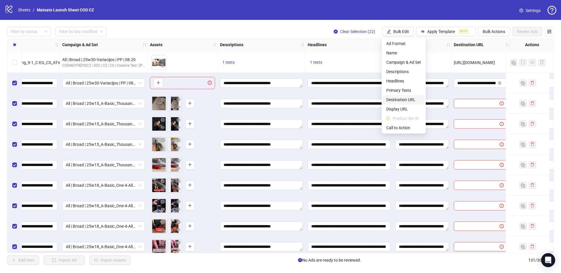
scroll to position [2207, 152]
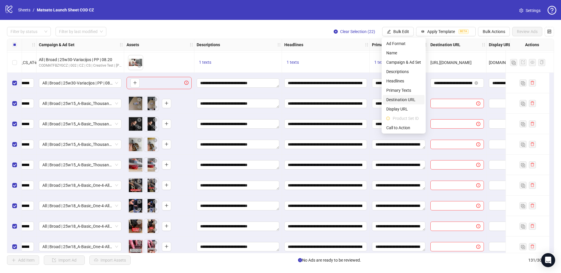
click at [402, 102] on span "Destination URL" at bounding box center [403, 99] width 35 height 6
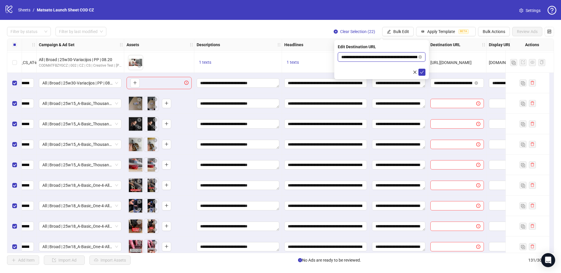
click at [399, 58] on input "**********" at bounding box center [379, 57] width 76 height 6
click at [424, 72] on button "submit" at bounding box center [421, 72] width 7 height 7
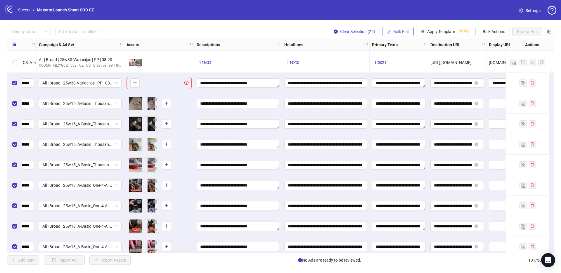
click at [396, 29] on button "Bulk Edit" at bounding box center [398, 31] width 32 height 9
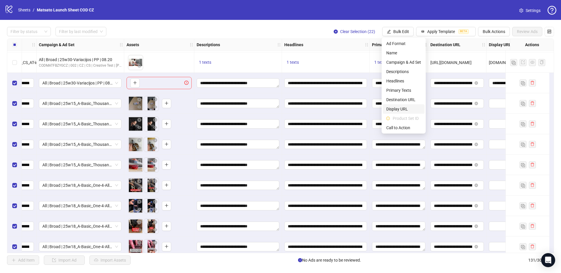
click at [405, 110] on span "Display URL" at bounding box center [403, 109] width 35 height 6
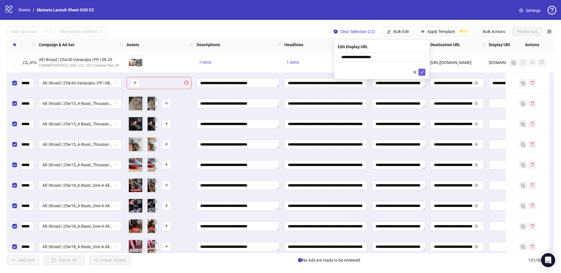
click at [423, 72] on icon "check" at bounding box center [422, 72] width 4 height 4
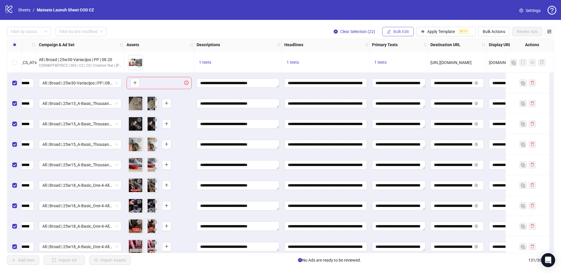
click at [400, 30] on span "Bulk Edit" at bounding box center [401, 31] width 16 height 5
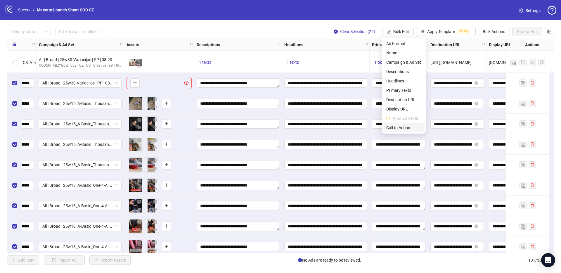
click at [409, 124] on li "Call to Action" at bounding box center [404, 127] width 42 height 9
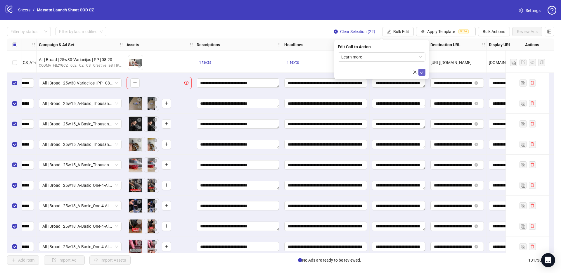
click at [420, 72] on icon "check" at bounding box center [422, 72] width 4 height 3
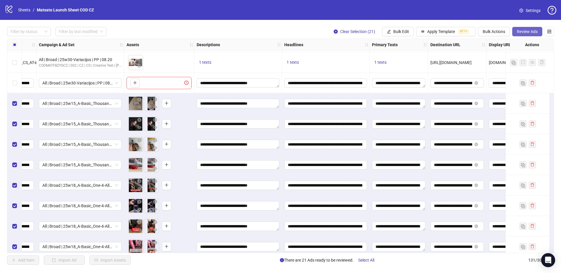
click at [521, 32] on span "Review Ads" at bounding box center [527, 31] width 21 height 5
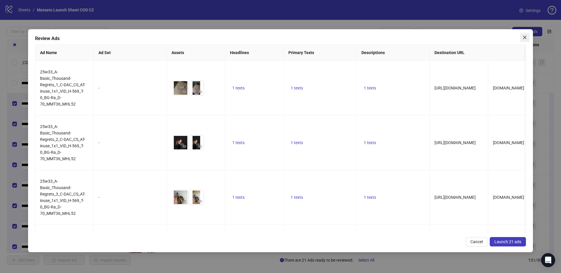
click at [524, 36] on icon "close" at bounding box center [524, 37] width 5 height 5
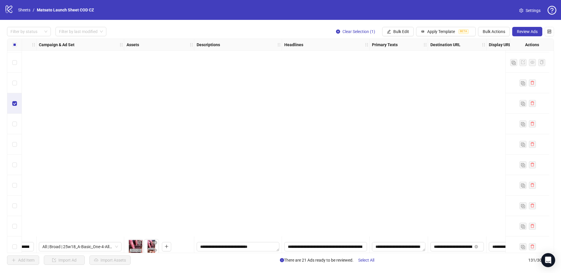
scroll to position [2479, 152]
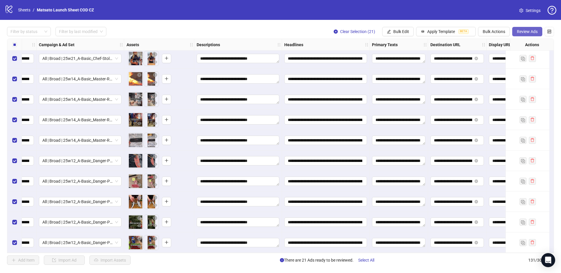
click at [521, 32] on span "Review Ads" at bounding box center [527, 31] width 21 height 5
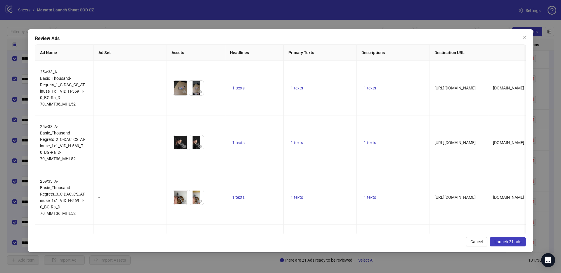
click at [504, 243] on span "Launch 21 ads" at bounding box center [507, 241] width 27 height 5
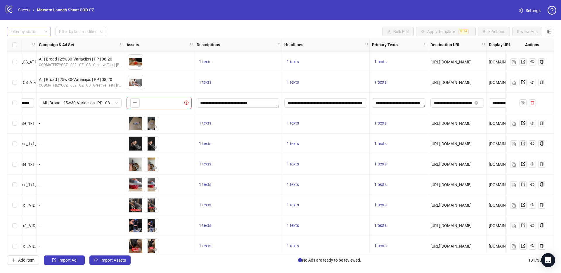
scroll to position [2174, 152]
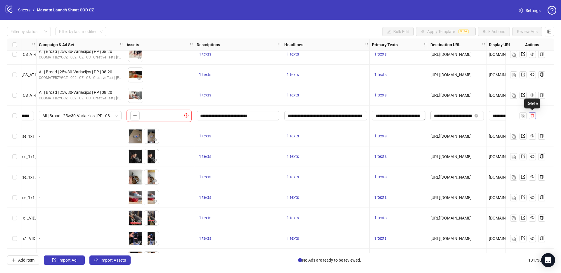
click at [531, 115] on icon "delete" at bounding box center [532, 115] width 4 height 4
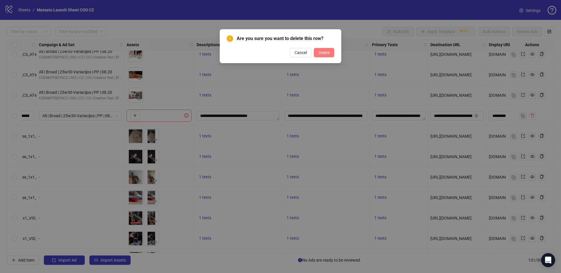
click at [328, 51] on span "Delete" at bounding box center [323, 52] width 11 height 5
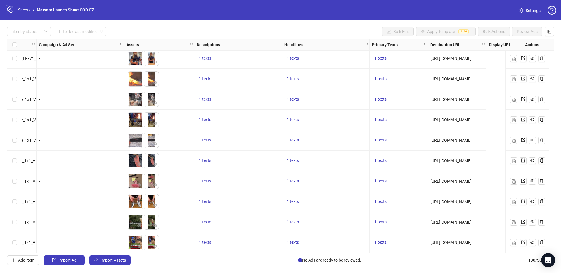
scroll to position [2459, 0]
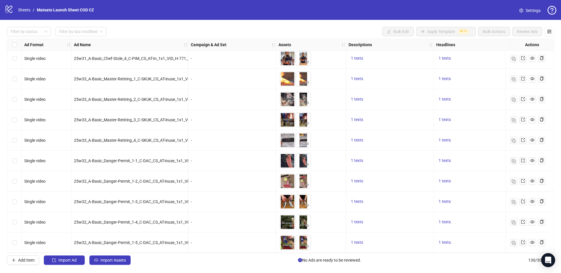
drag, startPoint x: 36, startPoint y: 13, endPoint x: 32, endPoint y: 13, distance: 3.3
click at [34, 13] on div "logo/logo-mobile Sheets / Matsato Launch Sheet COD CZ" at bounding box center [51, 10] width 92 height 11
click at [30, 12] on link "Sheets" at bounding box center [24, 10] width 15 height 6
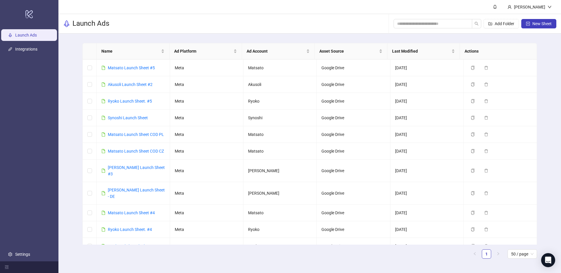
scroll to position [189, 0]
click at [135, 131] on link "Matsato Launch Sheet COD PL" at bounding box center [136, 133] width 56 height 5
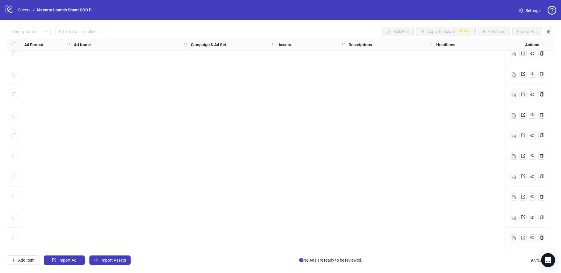
scroll to position [1784, 0]
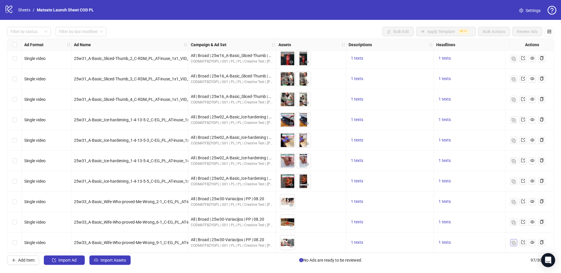
click at [512, 241] on img "button" at bounding box center [514, 243] width 4 height 4
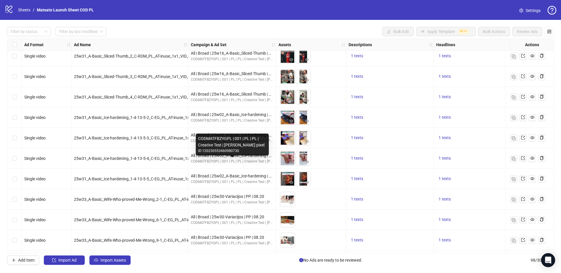
scroll to position [1805, 0]
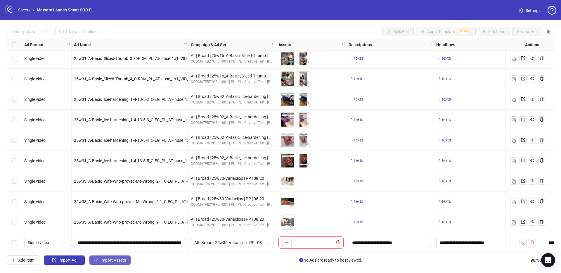
click at [113, 263] on button "Import Assets" at bounding box center [109, 259] width 41 height 9
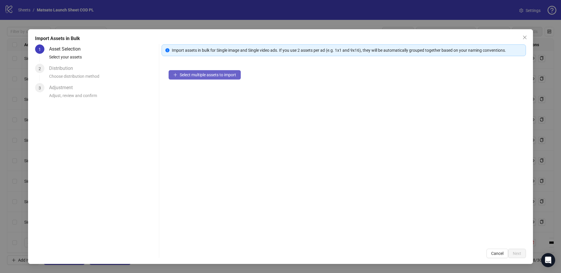
click at [203, 77] on span "Select multiple assets to import" at bounding box center [208, 74] width 56 height 5
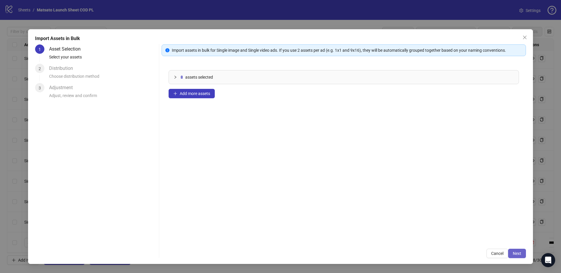
click at [519, 252] on span "Next" at bounding box center [517, 253] width 8 height 5
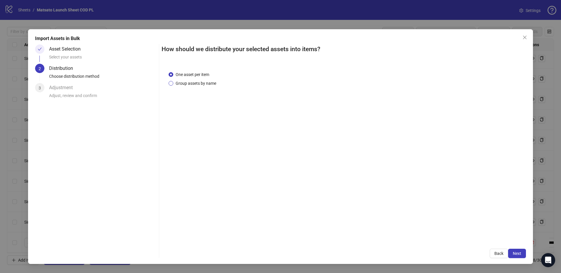
click at [202, 83] on span "Group assets by name" at bounding box center [195, 83] width 45 height 6
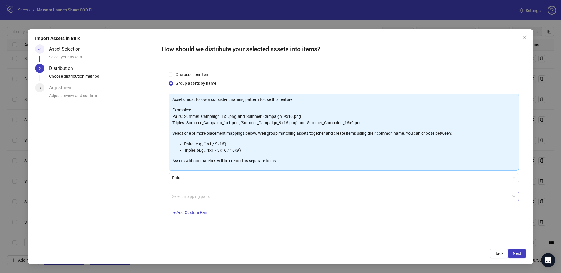
click at [199, 193] on div at bounding box center [341, 196] width 342 height 8
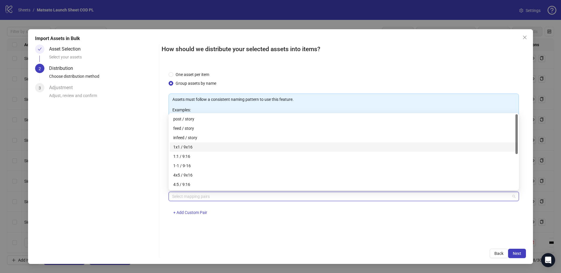
click at [190, 148] on div "1x1 / 9x16" at bounding box center [343, 147] width 341 height 6
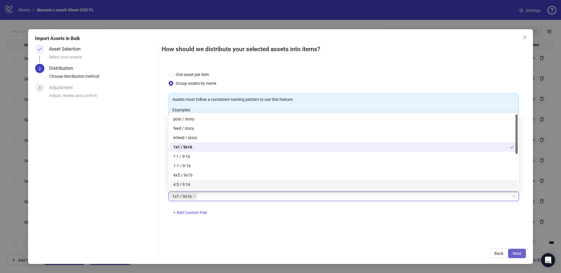
click at [521, 254] on button "Next" at bounding box center [517, 253] width 18 height 9
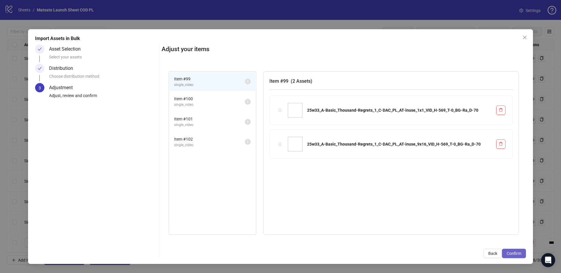
click at [510, 252] on span "Confirm" at bounding box center [514, 253] width 15 height 5
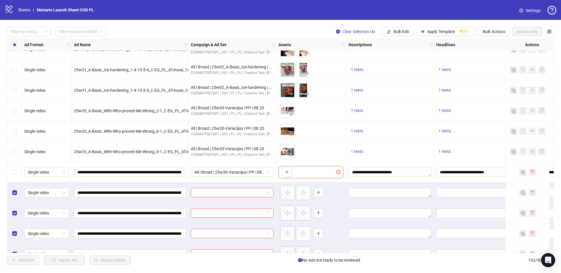
scroll to position [1886, 0]
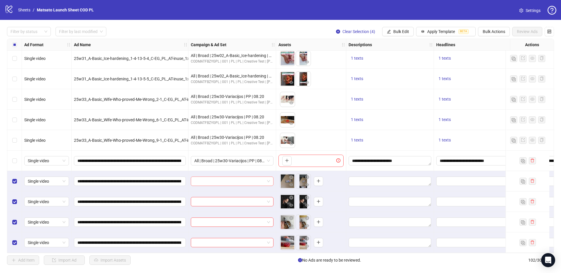
click at [249, 178] on input "search" at bounding box center [229, 181] width 70 height 9
paste input "**********"
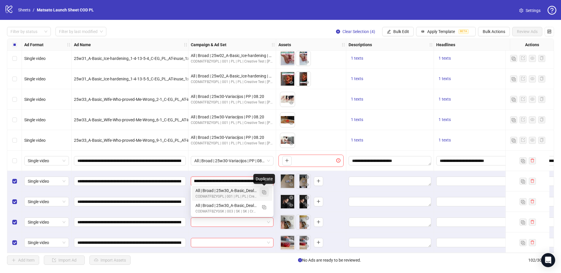
click at [264, 194] on button "button" at bounding box center [263, 191] width 9 height 9
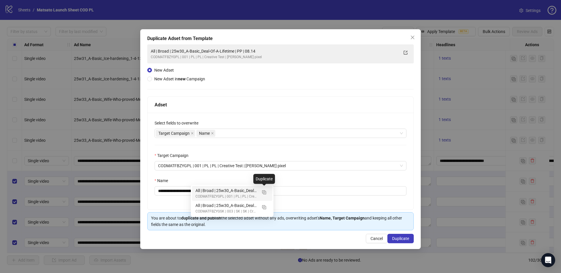
type input "**********"
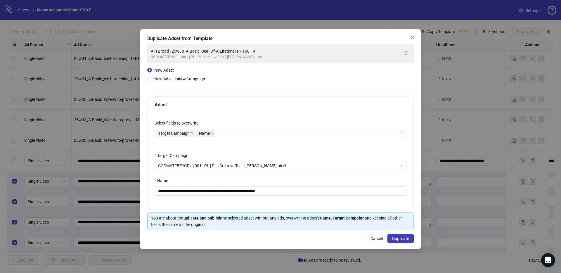
scroll to position [0, 0]
drag, startPoint x: 264, startPoint y: 192, endPoint x: 313, endPoint y: 197, distance: 49.3
click at [313, 196] on div "**********" at bounding box center [281, 161] width 266 height 97
drag, startPoint x: 242, startPoint y: 191, endPoint x: 180, endPoint y: 192, distance: 61.7
click at [180, 192] on input "**********" at bounding box center [281, 190] width 252 height 9
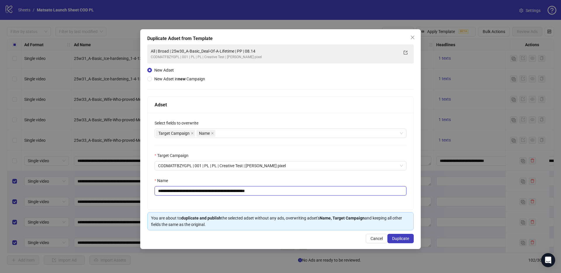
paste input "text"
type input "**********"
click at [398, 240] on span "Duplicate" at bounding box center [400, 238] width 17 height 5
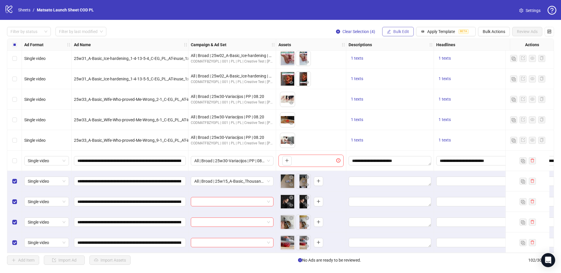
click at [396, 32] on span "Bulk Edit" at bounding box center [401, 31] width 16 height 5
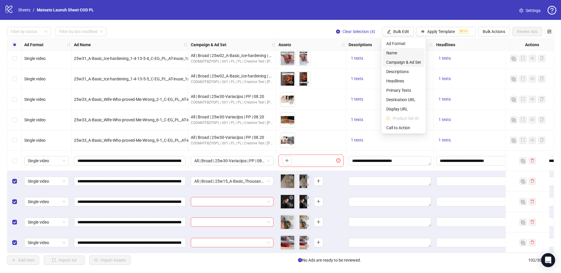
click at [401, 61] on span "Campaign & Ad Set" at bounding box center [403, 62] width 35 height 6
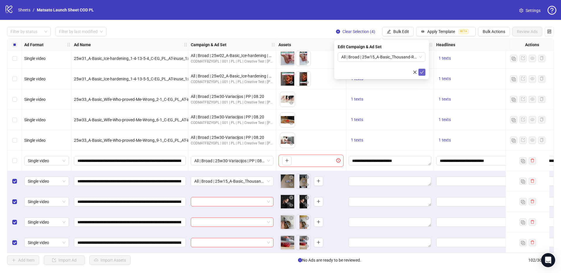
click at [422, 71] on icon "check" at bounding box center [422, 72] width 4 height 4
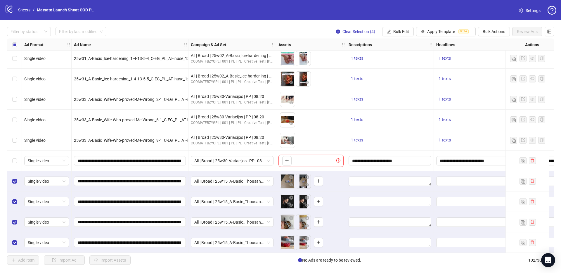
click at [285, 31] on div "Filter by status Filter by last modified Clear Selection (4) Bulk Edit Apply Te…" at bounding box center [280, 31] width 547 height 9
click at [402, 29] on button "Bulk Edit" at bounding box center [398, 31] width 32 height 9
click at [394, 51] on span "Name" at bounding box center [403, 53] width 35 height 6
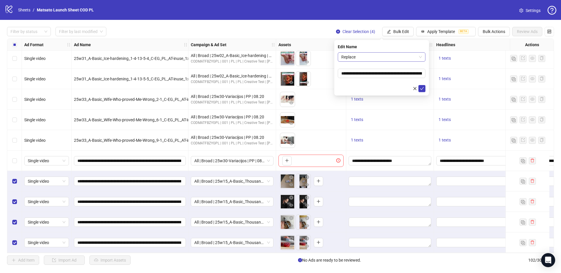
drag, startPoint x: 366, startPoint y: 61, endPoint x: 364, endPoint y: 60, distance: 3.2
click at [366, 61] on div "Replace" at bounding box center [382, 56] width 88 height 9
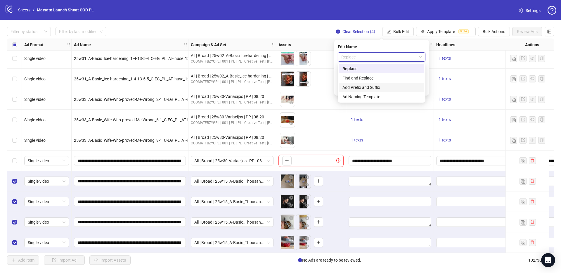
click at [368, 80] on div "Find and Replace" at bounding box center [381, 78] width 78 height 6
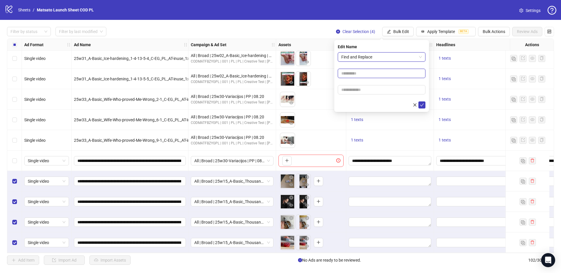
click at [364, 75] on input "text" at bounding box center [382, 73] width 88 height 9
type input "**"
click at [365, 89] on input "text" at bounding box center [382, 89] width 88 height 9
type input "*****"
click at [422, 105] on icon "check" at bounding box center [422, 105] width 4 height 4
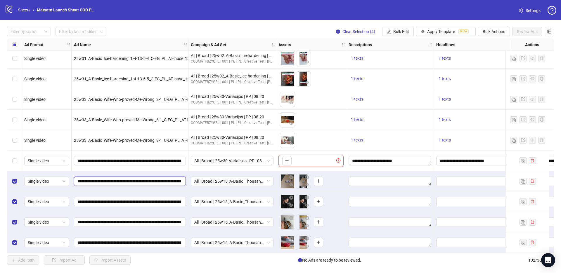
click at [162, 179] on input "**********" at bounding box center [129, 181] width 104 height 6
click at [362, 33] on span "Clear Selection (4)" at bounding box center [358, 31] width 33 height 5
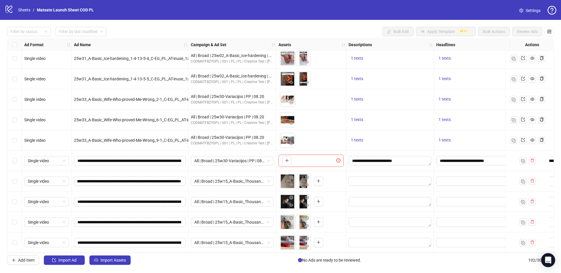
scroll to position [0, 0]
click at [119, 260] on span "Import Assets" at bounding box center [113, 260] width 25 height 5
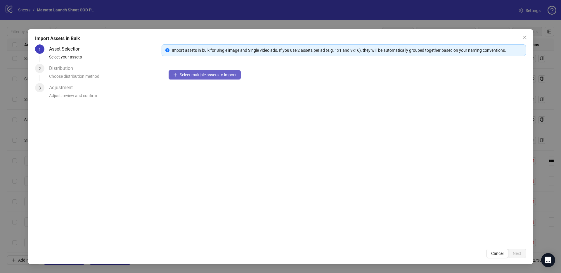
drag, startPoint x: 195, startPoint y: 64, endPoint x: 196, endPoint y: 71, distance: 6.8
click at [195, 66] on div "Select multiple assets to import" at bounding box center [344, 152] width 364 height 179
click at [196, 73] on span "Select multiple assets to import" at bounding box center [208, 74] width 56 height 5
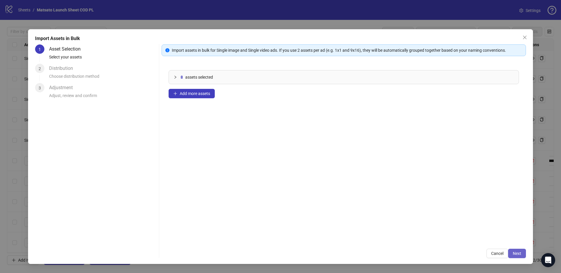
click at [516, 252] on span "Next" at bounding box center [517, 253] width 8 height 5
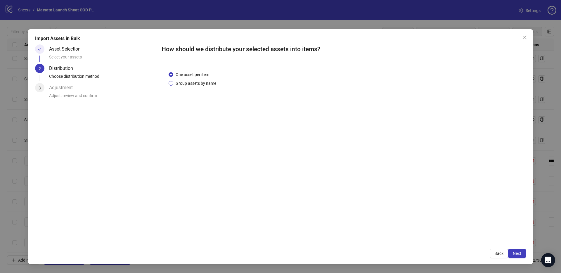
click at [194, 84] on span "Group assets by name" at bounding box center [195, 83] width 45 height 6
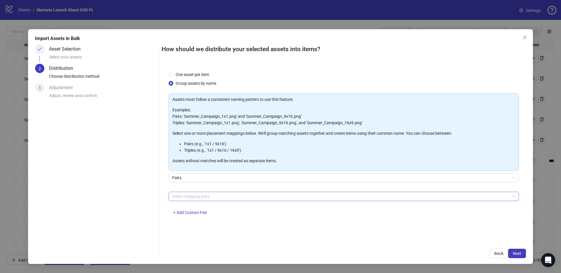
click at [210, 196] on div at bounding box center [341, 196] width 342 height 8
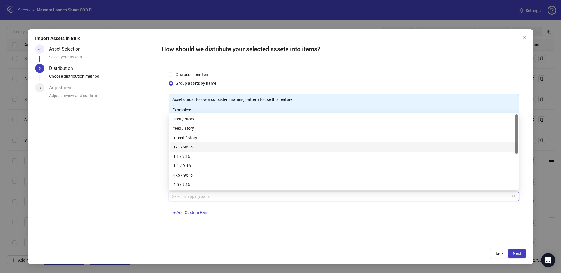
click at [191, 146] on div "1x1 / 9x16" at bounding box center [343, 147] width 341 height 6
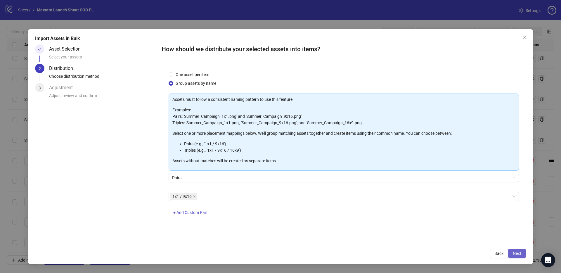
click at [514, 256] on button "Next" at bounding box center [517, 253] width 18 height 9
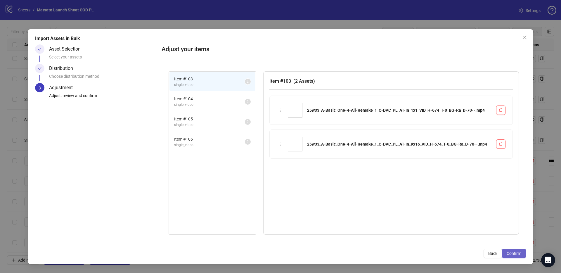
click at [509, 254] on span "Confirm" at bounding box center [514, 253] width 15 height 5
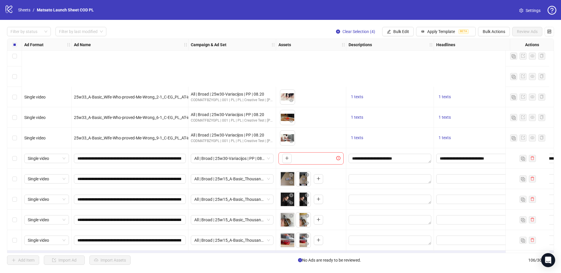
scroll to position [1968, 0]
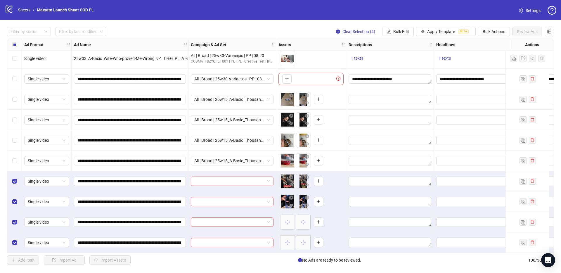
click at [267, 179] on span at bounding box center [232, 181] width 76 height 9
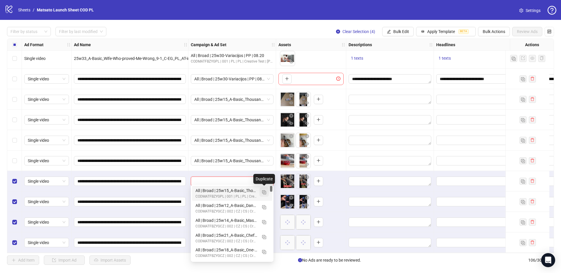
click at [263, 193] on img "button" at bounding box center [264, 192] width 4 height 4
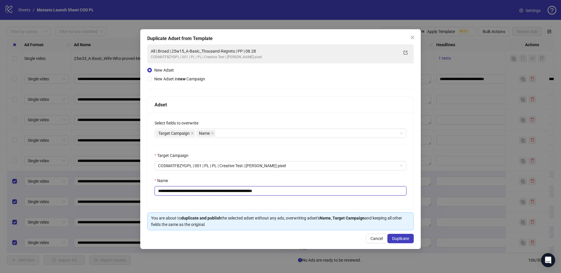
drag, startPoint x: 268, startPoint y: 192, endPoint x: 289, endPoint y: 193, distance: 21.1
click at [289, 193] on input "**********" at bounding box center [281, 190] width 252 height 9
drag, startPoint x: 242, startPoint y: 191, endPoint x: 180, endPoint y: 191, distance: 61.7
click at [180, 191] on input "**********" at bounding box center [281, 190] width 252 height 9
paste input "text"
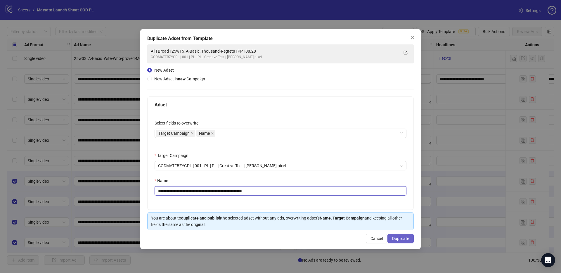
type input "**********"
click at [401, 239] on span "Duplicate" at bounding box center [400, 238] width 17 height 5
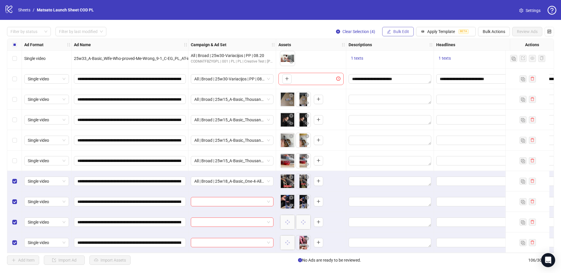
click at [406, 30] on span "Bulk Edit" at bounding box center [401, 31] width 16 height 5
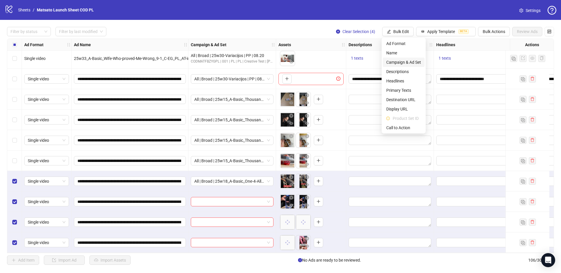
click at [409, 60] on span "Campaign & Ad Set" at bounding box center [403, 62] width 35 height 6
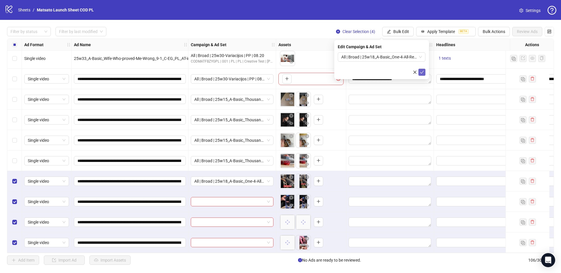
click at [423, 71] on icon "check" at bounding box center [422, 72] width 4 height 4
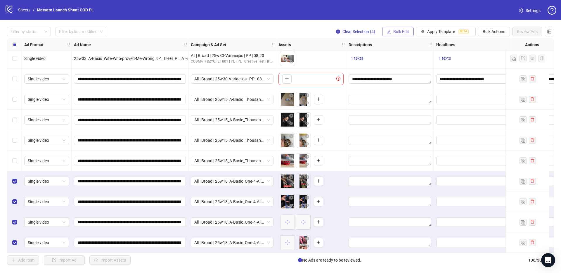
click at [399, 31] on span "Bulk Edit" at bounding box center [401, 31] width 16 height 5
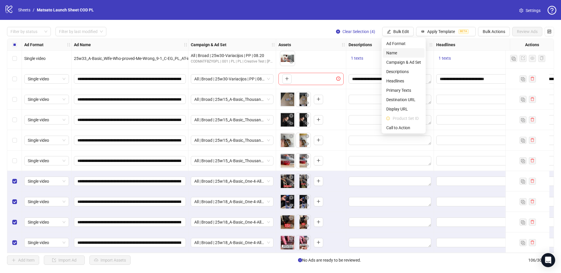
click at [396, 52] on span "Name" at bounding box center [403, 53] width 35 height 6
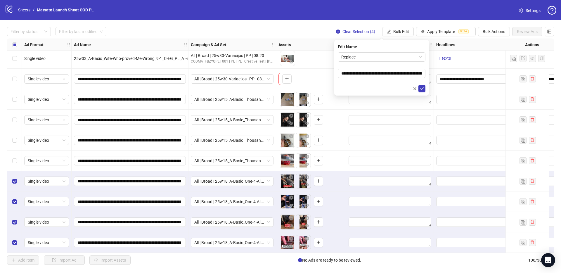
click at [382, 62] on form "**********" at bounding box center [382, 72] width 88 height 40
click at [371, 57] on span "Replace" at bounding box center [381, 57] width 81 height 9
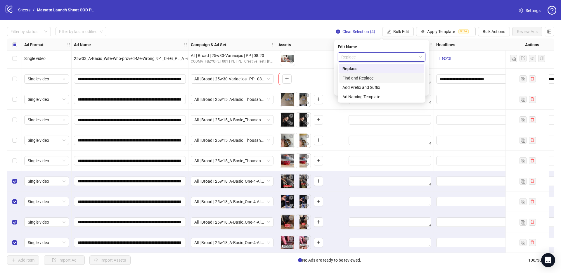
click at [369, 77] on div "Find and Replace" at bounding box center [381, 78] width 78 height 6
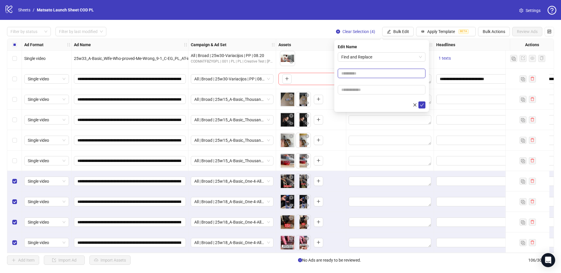
click at [356, 69] on input "text" at bounding box center [382, 73] width 88 height 9
type input "**"
click at [370, 89] on input "text" at bounding box center [382, 89] width 88 height 9
type input "*****"
click at [421, 104] on icon "check" at bounding box center [422, 105] width 4 height 4
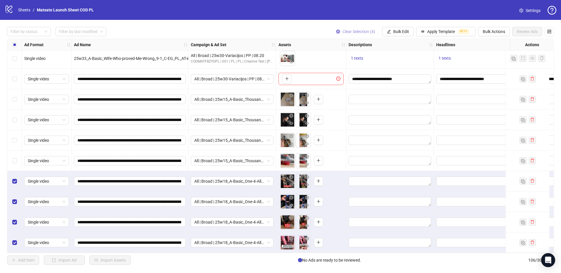
click at [352, 30] on span "Clear Selection (4)" at bounding box center [358, 31] width 33 height 5
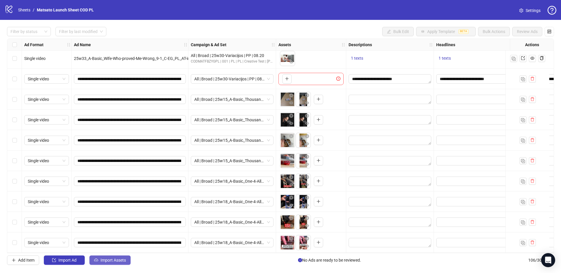
click at [117, 262] on span "Import Assets" at bounding box center [113, 260] width 25 height 5
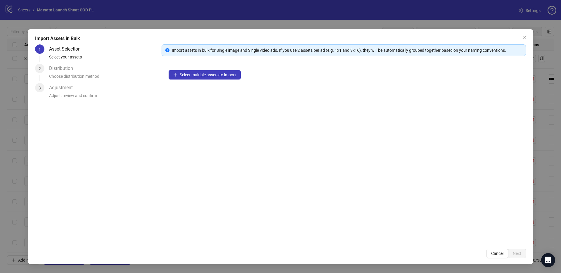
click at [218, 80] on div "Select multiple assets to import" at bounding box center [344, 152] width 364 height 179
click at [212, 77] on button "Select multiple assets to import" at bounding box center [205, 74] width 72 height 9
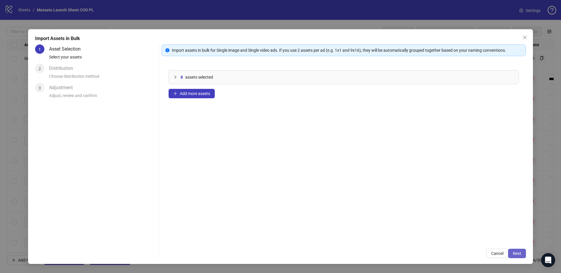
click at [512, 252] on button "Next" at bounding box center [517, 253] width 18 height 9
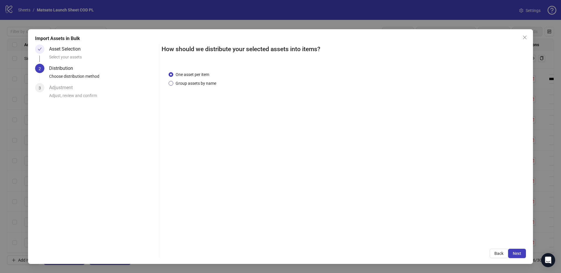
click at [206, 82] on span "Group assets by name" at bounding box center [195, 83] width 45 height 6
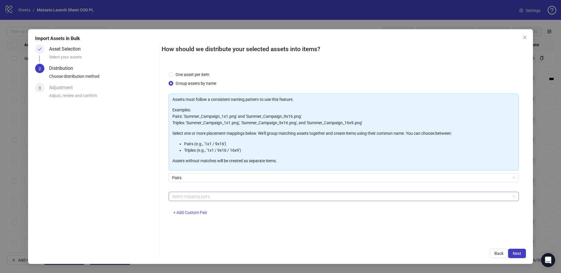
click at [201, 199] on div at bounding box center [341, 196] width 342 height 8
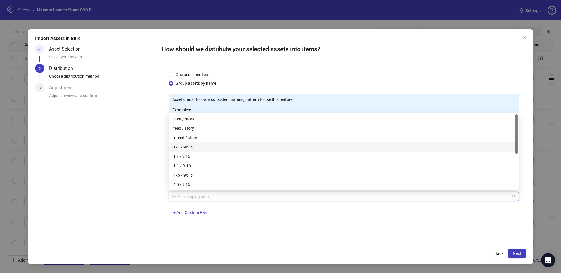
click at [191, 146] on div "1x1 / 9x16" at bounding box center [343, 147] width 341 height 6
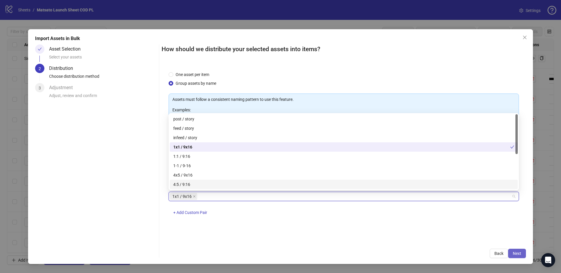
click at [517, 251] on span "Next" at bounding box center [517, 253] width 8 height 5
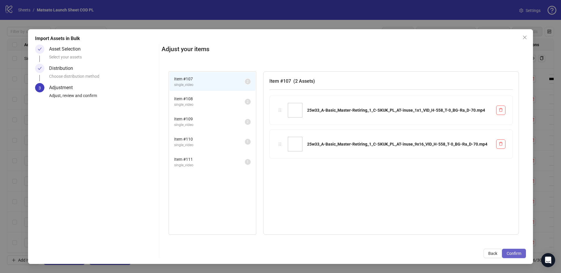
click at [517, 252] on span "Confirm" at bounding box center [514, 253] width 15 height 5
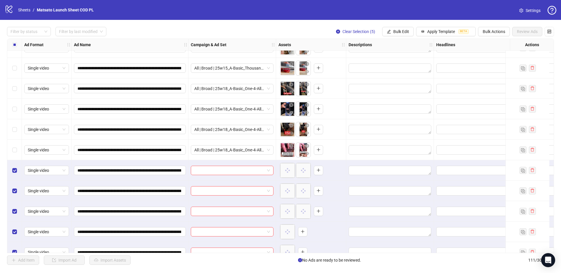
scroll to position [2070, 0]
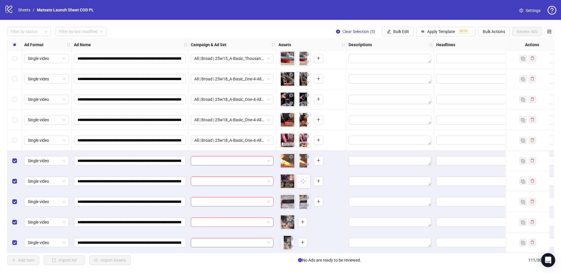
click at [351, 28] on button "Clear Selection (5)" at bounding box center [355, 31] width 49 height 9
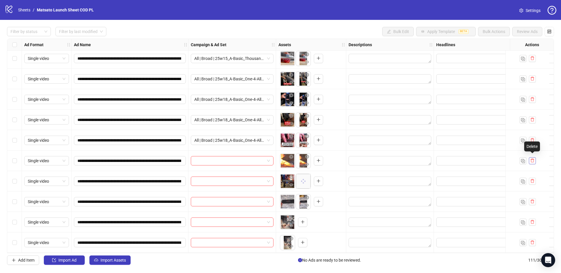
click at [534, 158] on icon "delete" at bounding box center [532, 160] width 4 height 4
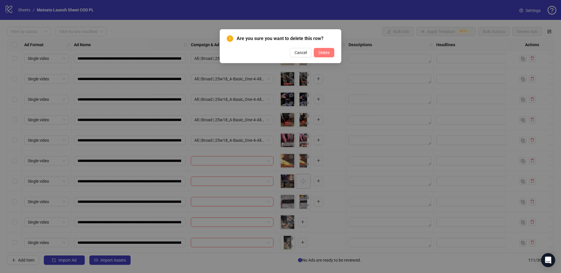
click at [331, 53] on button "Delete" at bounding box center [324, 52] width 20 height 9
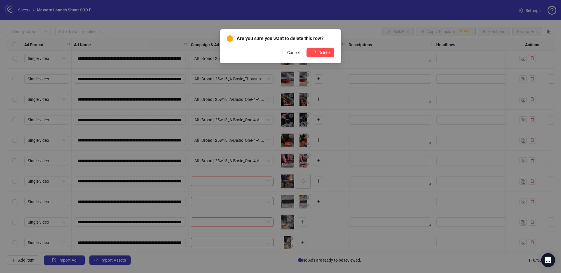
scroll to position [2050, 0]
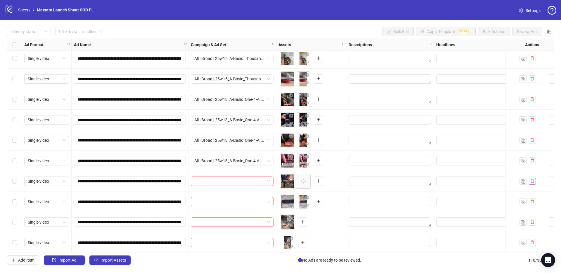
click at [534, 181] on button "button" at bounding box center [532, 181] width 7 height 7
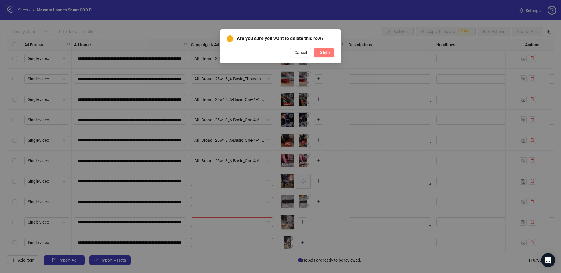
click at [324, 51] on span "Delete" at bounding box center [323, 52] width 11 height 5
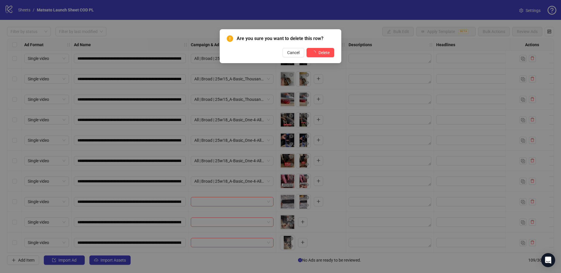
scroll to position [2030, 0]
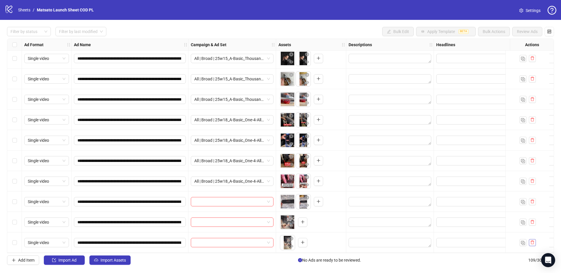
click at [532, 241] on icon "delete" at bounding box center [533, 242] width 4 height 4
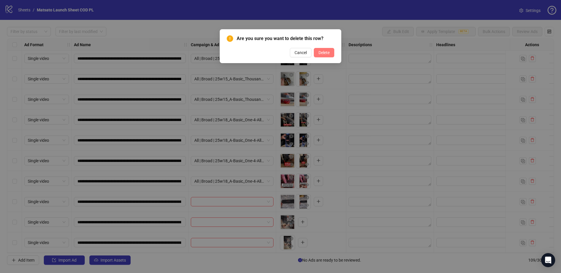
click at [316, 52] on button "Delete" at bounding box center [324, 52] width 20 height 9
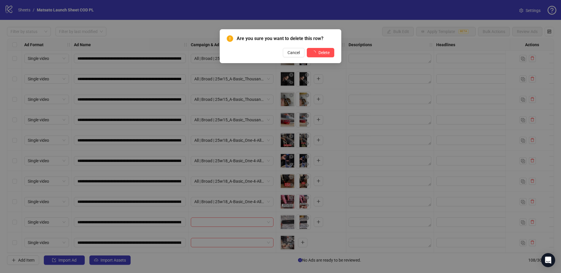
scroll to position [2009, 0]
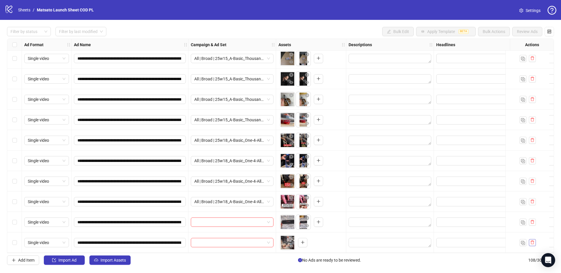
click at [535, 240] on button "button" at bounding box center [532, 242] width 7 height 7
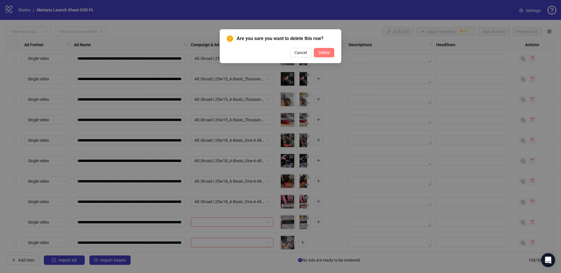
click at [324, 54] on span "Delete" at bounding box center [323, 52] width 11 height 5
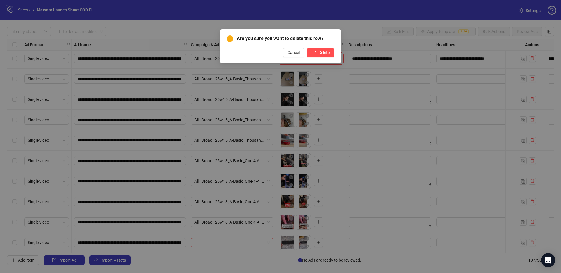
scroll to position [1989, 0]
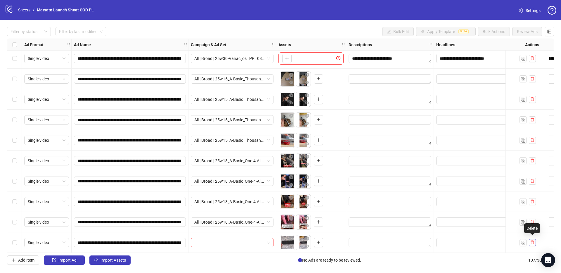
click at [532, 242] on span "button" at bounding box center [532, 242] width 4 height 5
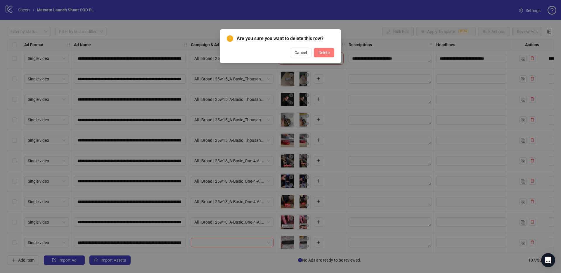
click at [322, 51] on span "Delete" at bounding box center [323, 52] width 11 height 5
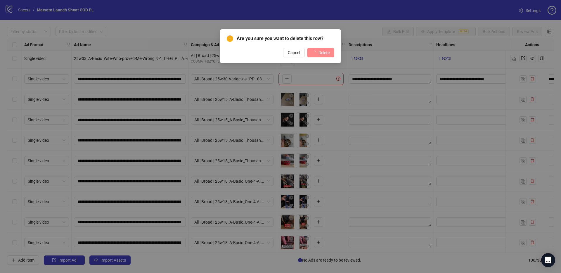
scroll to position [1968, 0]
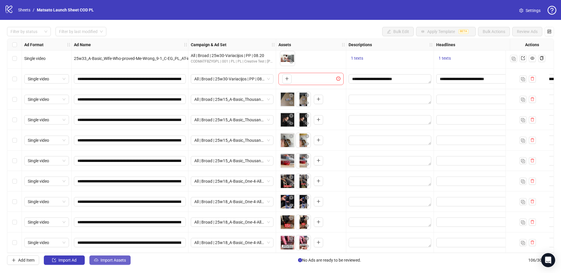
click at [109, 262] on button "Import Assets" at bounding box center [109, 259] width 41 height 9
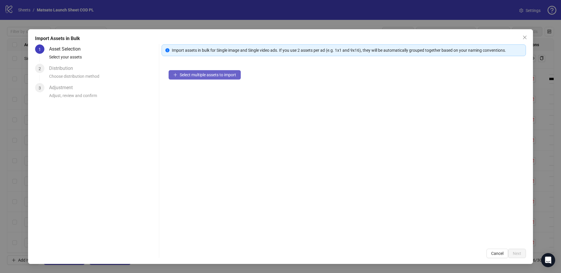
click at [204, 76] on span "Select multiple assets to import" at bounding box center [208, 74] width 56 height 5
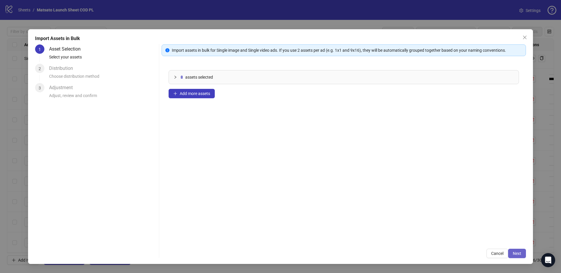
click at [518, 251] on span "Next" at bounding box center [517, 253] width 8 height 5
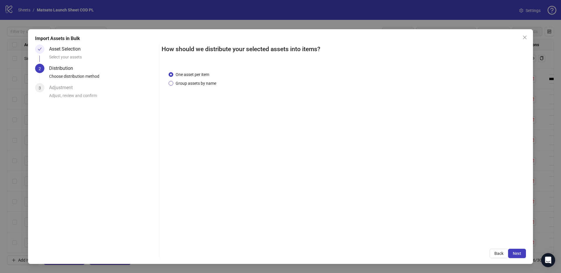
click at [207, 84] on span "Group assets by name" at bounding box center [195, 83] width 45 height 6
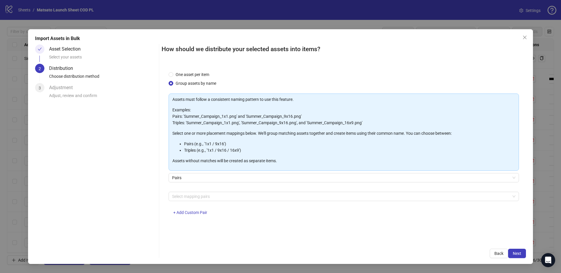
drag, startPoint x: 216, startPoint y: 195, endPoint x: 215, endPoint y: 190, distance: 5.2
click at [216, 195] on div at bounding box center [341, 196] width 342 height 8
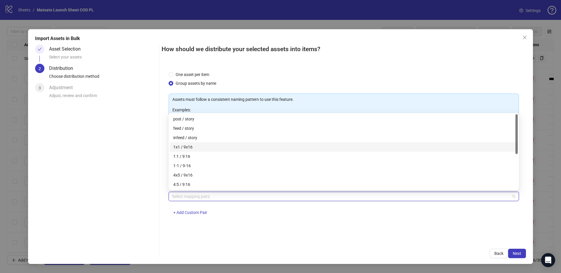
click at [196, 148] on div "1x1 / 9x16" at bounding box center [343, 147] width 341 height 6
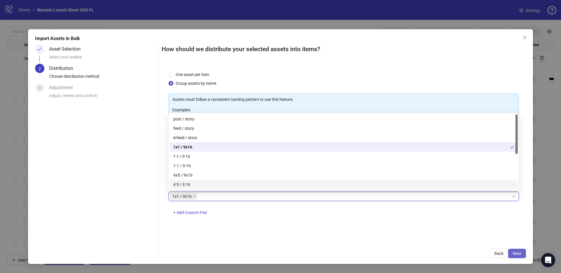
click at [516, 253] on span "Next" at bounding box center [517, 253] width 8 height 5
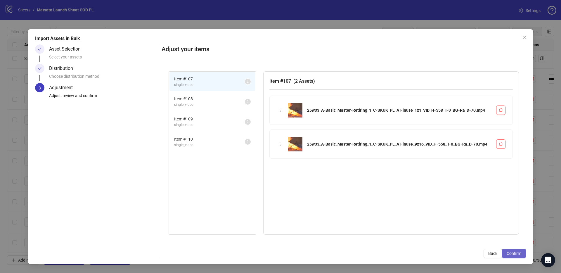
click at [515, 254] on span "Confirm" at bounding box center [514, 253] width 15 height 5
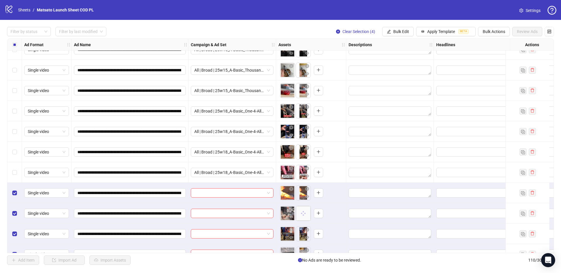
scroll to position [2050, 0]
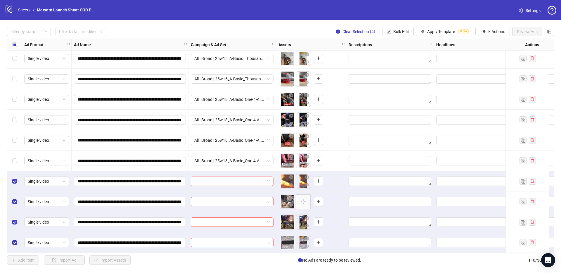
click at [268, 177] on span at bounding box center [232, 181] width 76 height 9
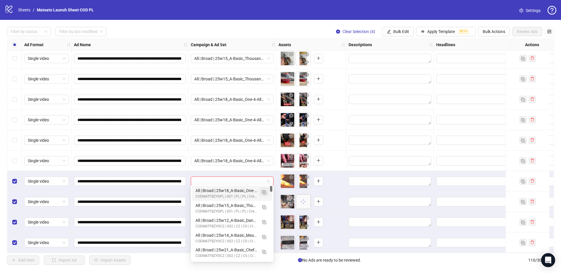
click at [266, 192] on img "button" at bounding box center [264, 192] width 4 height 4
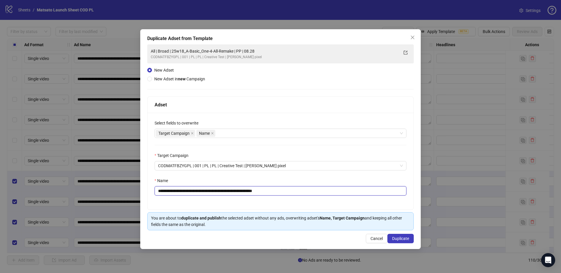
drag, startPoint x: 265, startPoint y: 191, endPoint x: 314, endPoint y: 194, distance: 48.9
click at [314, 194] on input "**********" at bounding box center [281, 190] width 252 height 9
type input "**********"
click at [399, 238] on span "Duplicate" at bounding box center [400, 238] width 17 height 5
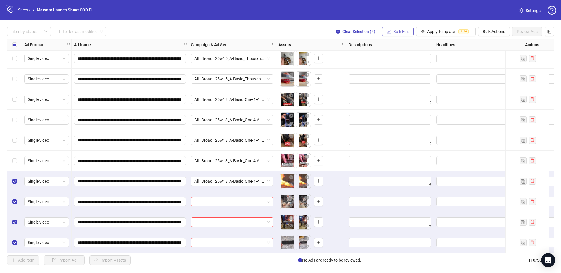
click at [404, 28] on button "Bulk Edit" at bounding box center [398, 31] width 32 height 9
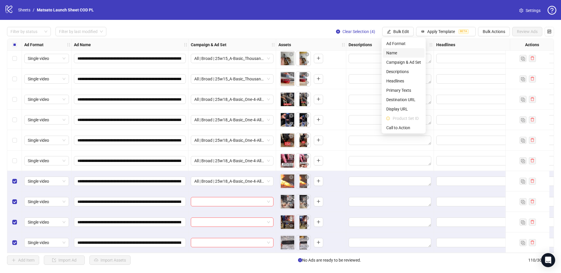
click at [404, 57] on li "Name" at bounding box center [404, 52] width 42 height 9
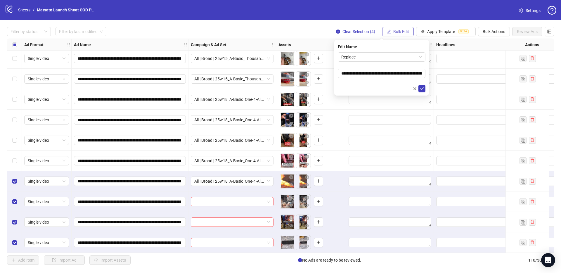
click at [398, 30] on span "Bulk Edit" at bounding box center [401, 31] width 16 height 5
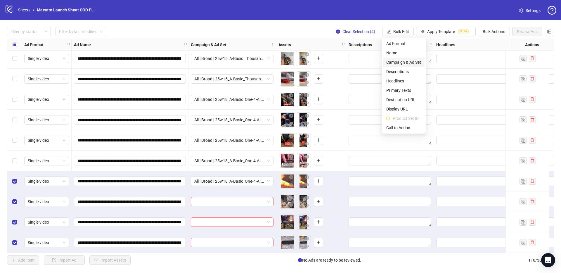
click at [403, 63] on span "Campaign & Ad Set" at bounding box center [403, 62] width 35 height 6
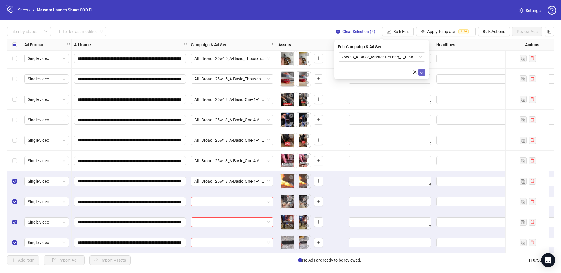
click at [422, 72] on icon "check" at bounding box center [422, 72] width 4 height 4
click at [421, 85] on icon "check" at bounding box center [422, 84] width 4 height 4
click at [312, 28] on div "Filter by status Filter by last modified Clear Selection (4) Bulk Edit Apply Te…" at bounding box center [280, 31] width 547 height 9
click at [355, 32] on span "Clear Selection (4)" at bounding box center [358, 31] width 33 height 5
click at [399, 28] on button "Bulk Edit" at bounding box center [398, 31] width 32 height 9
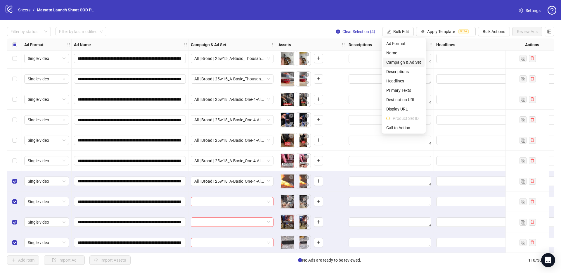
click at [404, 60] on span "Campaign & Ad Set" at bounding box center [403, 62] width 35 height 6
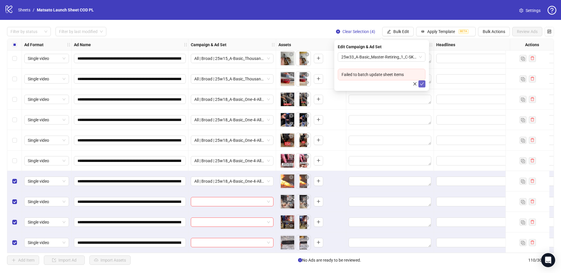
click at [420, 82] on icon "check" at bounding box center [422, 84] width 4 height 4
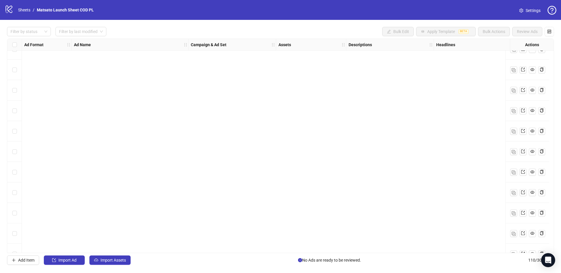
scroll to position [2050, 0]
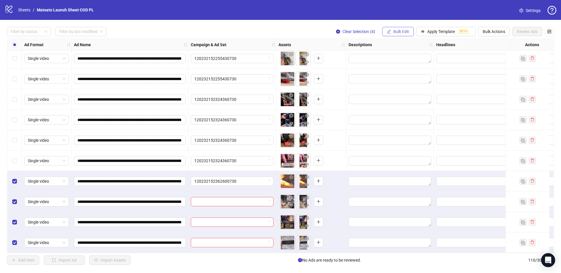
click at [398, 34] on span "Bulk Edit" at bounding box center [401, 31] width 16 height 5
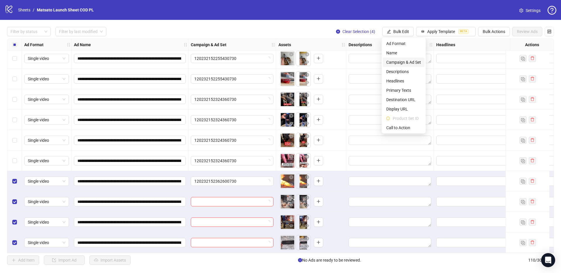
click at [410, 63] on span "Campaign & Ad Set" at bounding box center [403, 62] width 35 height 6
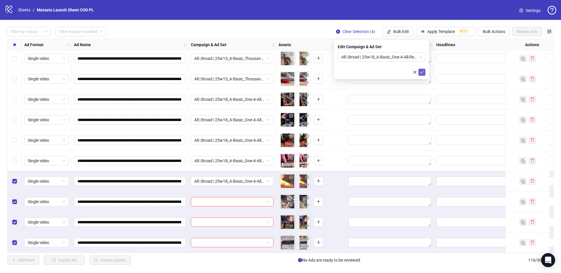
click at [423, 72] on icon "check" at bounding box center [422, 72] width 4 height 4
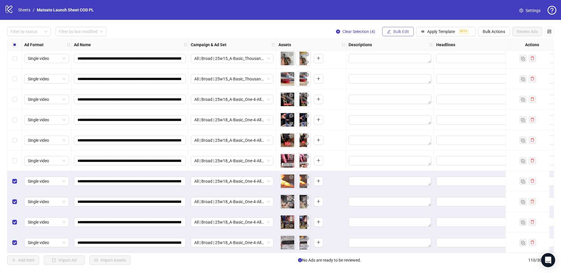
click at [396, 34] on span "Bulk Edit" at bounding box center [401, 31] width 16 height 5
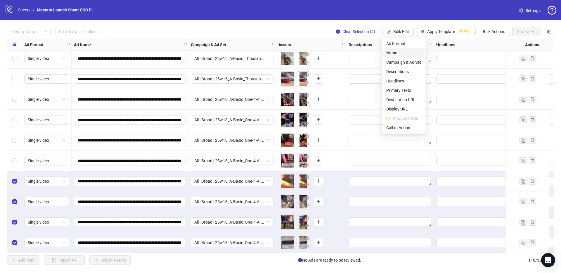
click at [403, 54] on span "Name" at bounding box center [403, 53] width 35 height 6
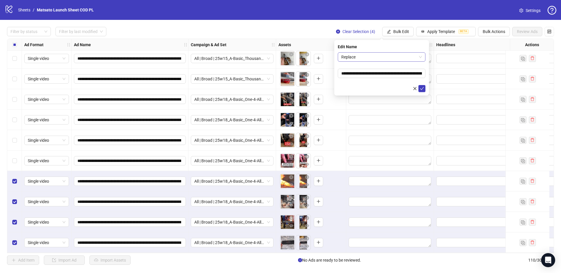
click at [387, 58] on span "Replace" at bounding box center [381, 57] width 81 height 9
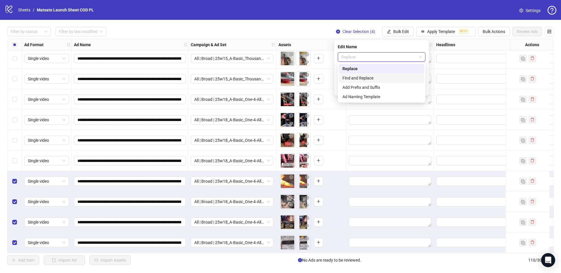
click at [371, 77] on div "Find and Replace" at bounding box center [381, 78] width 78 height 6
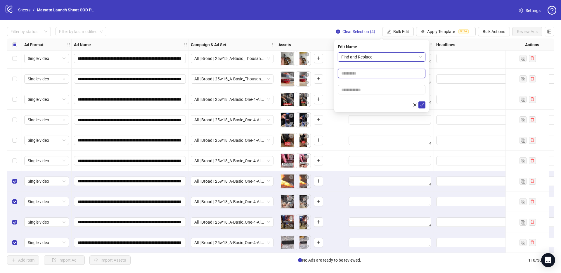
click at [363, 73] on input "text" at bounding box center [382, 73] width 88 height 9
type input "**"
click at [371, 91] on input "text" at bounding box center [382, 89] width 88 height 9
type input "*****"
click at [421, 105] on icon "check" at bounding box center [422, 105] width 4 height 4
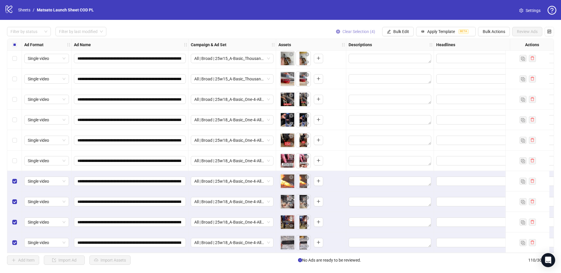
click at [357, 32] on span "Clear Selection (4)" at bounding box center [358, 31] width 33 height 5
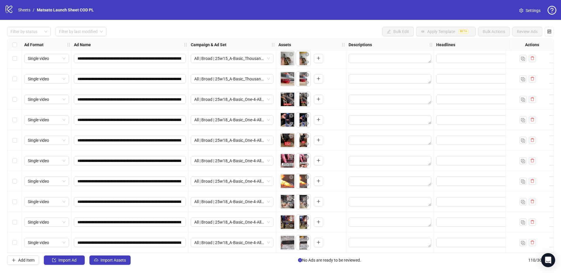
click at [102, 267] on div "**********" at bounding box center [280, 146] width 561 height 252
click at [106, 262] on span "Import Assets" at bounding box center [113, 260] width 25 height 5
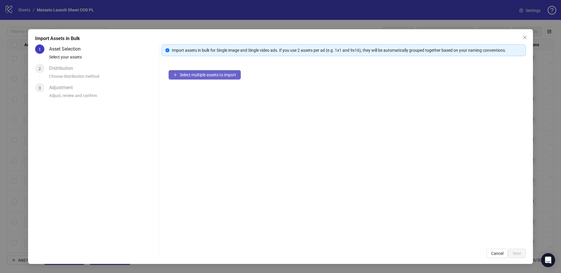
click at [211, 71] on button "Select multiple assets to import" at bounding box center [205, 74] width 72 height 9
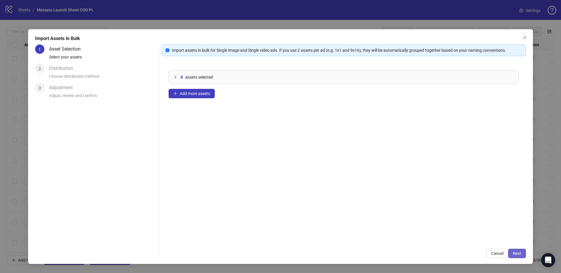
click at [514, 255] on span "Next" at bounding box center [517, 253] width 8 height 5
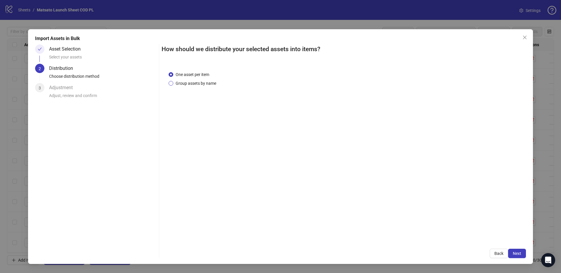
click at [209, 85] on span "Group assets by name" at bounding box center [195, 83] width 45 height 6
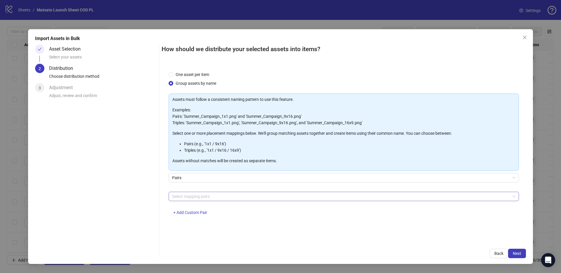
click at [204, 194] on div at bounding box center [341, 196] width 342 height 8
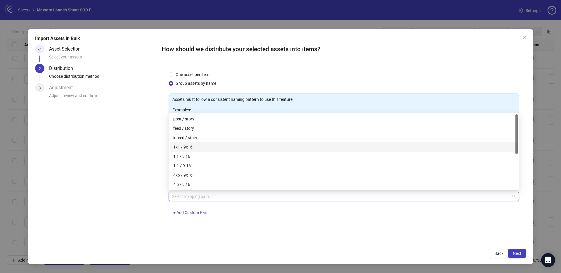
click at [191, 146] on div "1x1 / 9x16" at bounding box center [343, 147] width 341 height 6
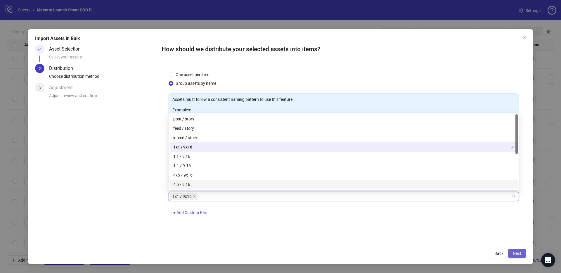
click at [518, 254] on span "Next" at bounding box center [517, 253] width 8 height 5
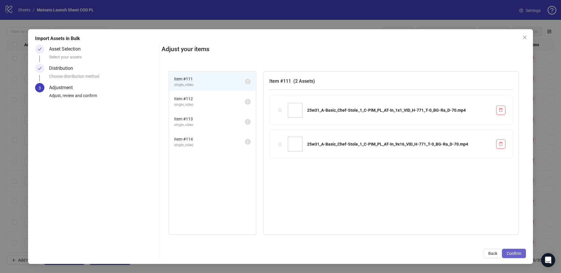
click at [518, 253] on span "Confirm" at bounding box center [514, 253] width 15 height 5
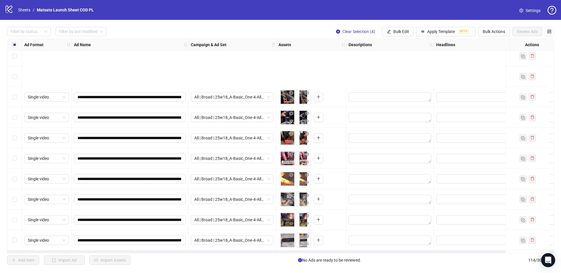
scroll to position [2132, 0]
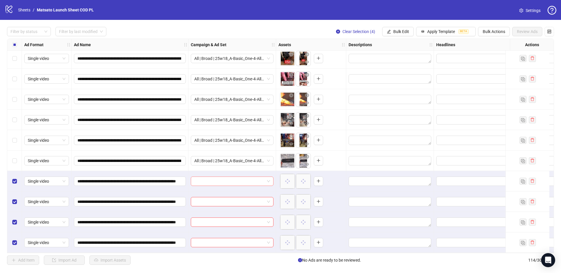
click at [269, 180] on span at bounding box center [232, 181] width 76 height 9
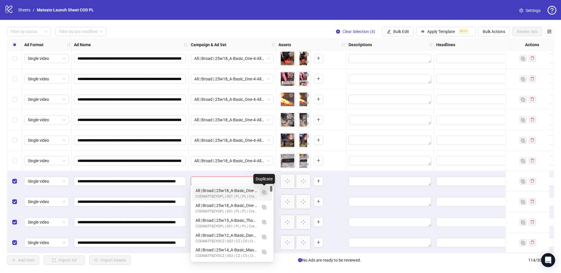
click at [265, 194] on img "button" at bounding box center [264, 192] width 4 height 4
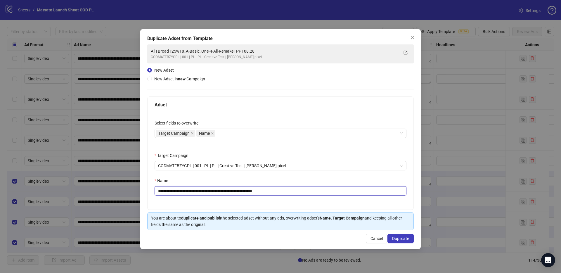
drag, startPoint x: 263, startPoint y: 190, endPoint x: 322, endPoint y: 196, distance: 59.3
click at [314, 196] on div "**********" at bounding box center [281, 161] width 266 height 97
drag, startPoint x: 241, startPoint y: 191, endPoint x: 180, endPoint y: 191, distance: 61.4
click at [180, 190] on input "**********" at bounding box center [281, 190] width 252 height 9
paste input "text"
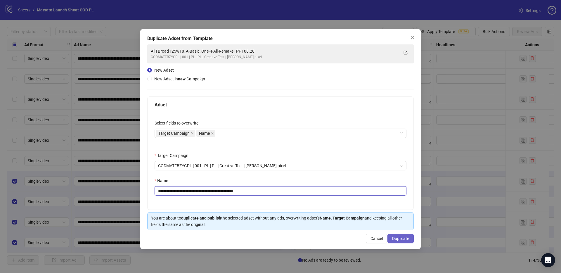
type input "**********"
click at [408, 240] on span "Duplicate" at bounding box center [400, 238] width 17 height 5
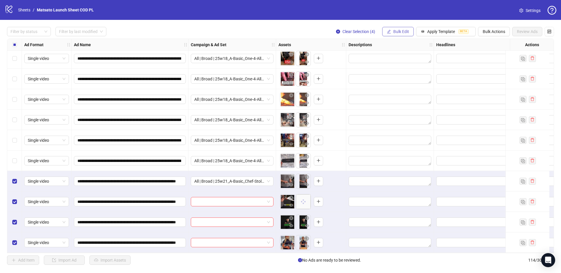
click at [402, 28] on button "Bulk Edit" at bounding box center [398, 31] width 32 height 9
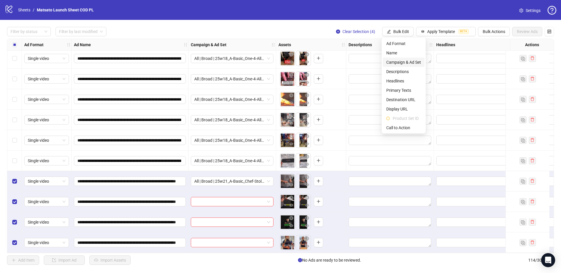
click at [411, 62] on span "Campaign & Ad Set" at bounding box center [403, 62] width 35 height 6
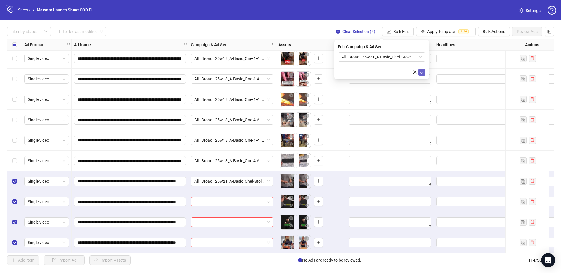
click at [421, 72] on icon "check" at bounding box center [422, 72] width 4 height 4
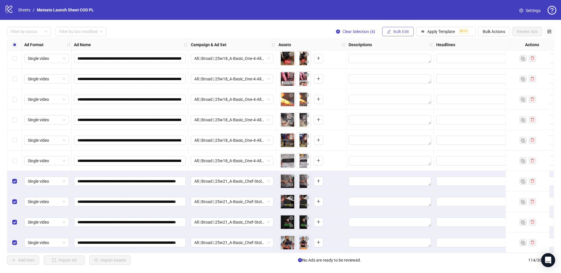
click at [401, 34] on span "Bulk Edit" at bounding box center [401, 31] width 16 height 5
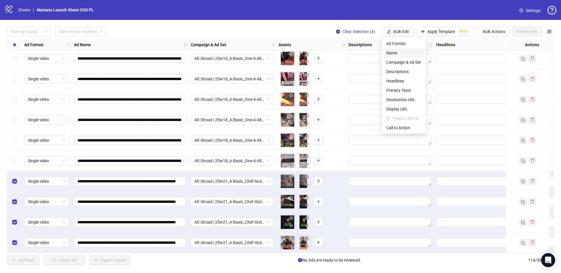
click at [402, 50] on span "Name" at bounding box center [403, 53] width 35 height 6
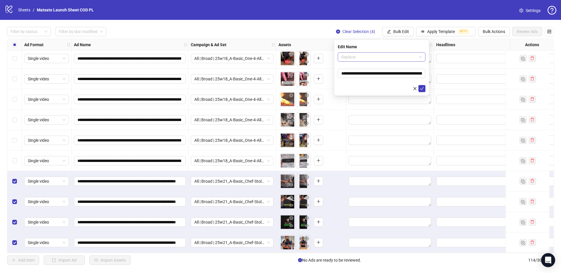
click at [389, 57] on span "Replace" at bounding box center [381, 57] width 81 height 9
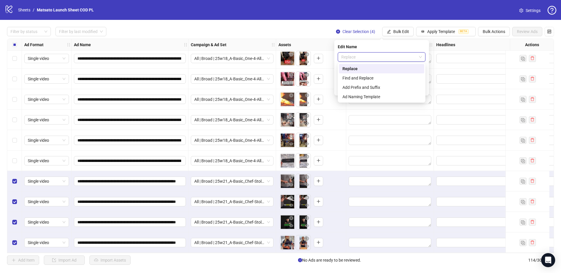
click at [384, 76] on div "Find and Replace" at bounding box center [381, 78] width 78 height 6
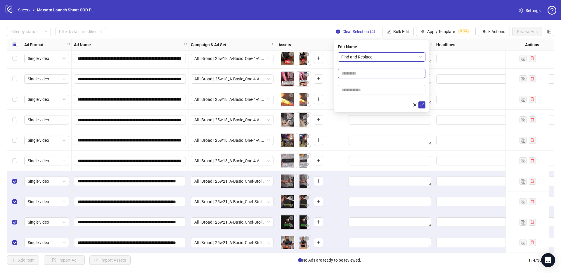
click at [358, 75] on input "text" at bounding box center [382, 73] width 88 height 9
type input "**"
click at [368, 91] on input "text" at bounding box center [382, 89] width 88 height 9
type input "*****"
click at [422, 107] on span "submit" at bounding box center [422, 105] width 4 height 5
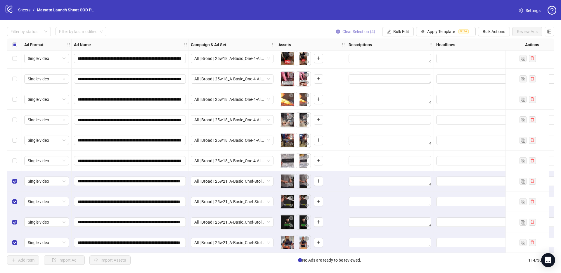
click at [359, 32] on span "Clear Selection (4)" at bounding box center [358, 31] width 33 height 5
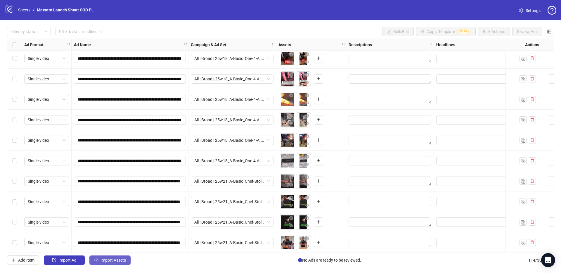
click at [117, 260] on span "Import Assets" at bounding box center [113, 260] width 25 height 5
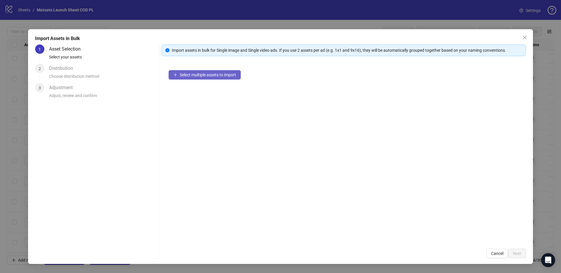
click at [228, 78] on button "Select multiple assets to import" at bounding box center [205, 74] width 72 height 9
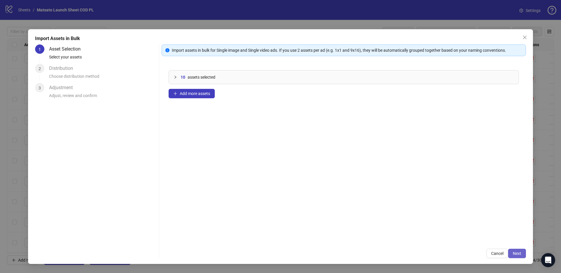
click at [517, 254] on span "Next" at bounding box center [517, 253] width 8 height 5
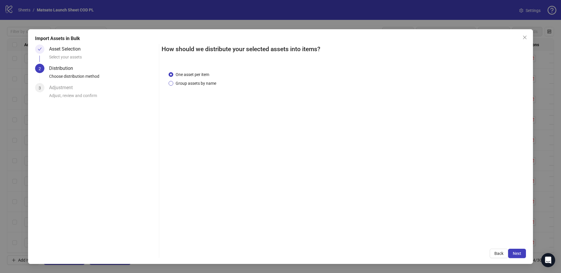
click at [195, 82] on span "Group assets by name" at bounding box center [195, 83] width 45 height 6
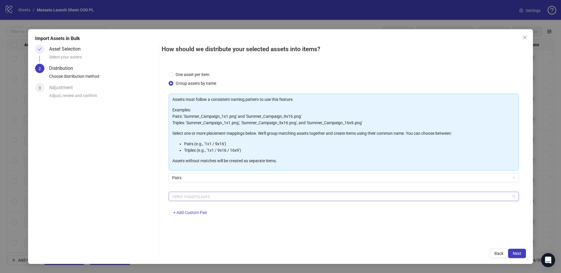
click at [207, 194] on div at bounding box center [341, 196] width 342 height 8
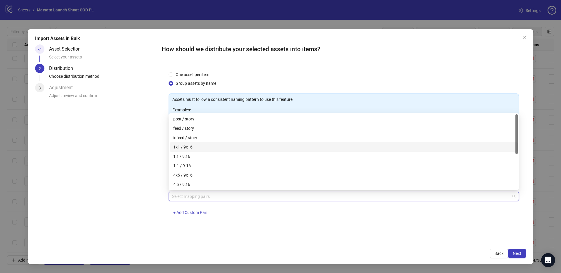
click at [190, 144] on div "1x1 / 9x16" at bounding box center [343, 147] width 341 height 6
click at [515, 252] on span "Next" at bounding box center [517, 253] width 8 height 5
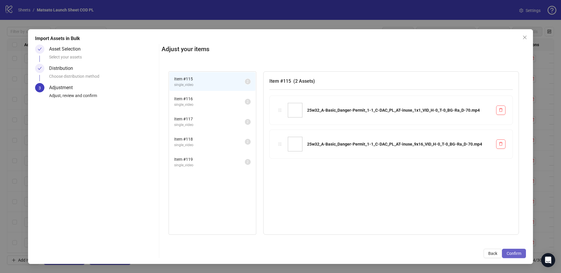
click at [516, 252] on span "Confirm" at bounding box center [514, 253] width 15 height 5
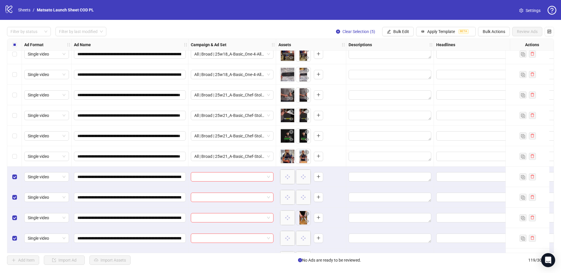
scroll to position [2234, 0]
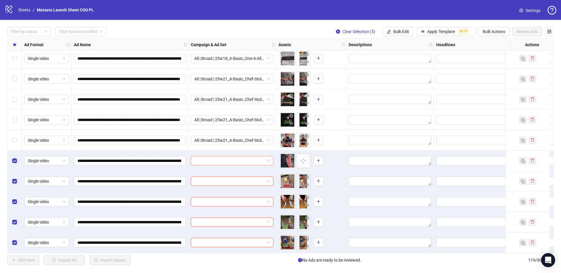
click at [269, 158] on span at bounding box center [232, 160] width 76 height 9
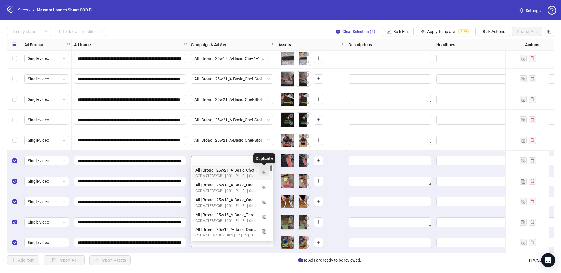
click at [264, 172] on img "button" at bounding box center [264, 172] width 4 height 4
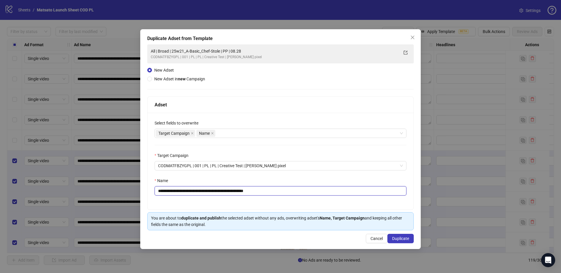
drag, startPoint x: 250, startPoint y: 191, endPoint x: 292, endPoint y: 195, distance: 42.4
click at [292, 195] on input "**********" at bounding box center [281, 190] width 252 height 9
drag, startPoint x: 228, startPoint y: 191, endPoint x: 180, endPoint y: 191, distance: 48.2
click at [180, 191] on input "**********" at bounding box center [281, 190] width 252 height 9
paste input "***"
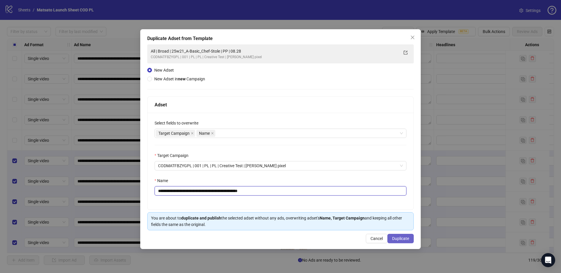
type input "**********"
click at [394, 236] on span "Duplicate" at bounding box center [400, 238] width 17 height 5
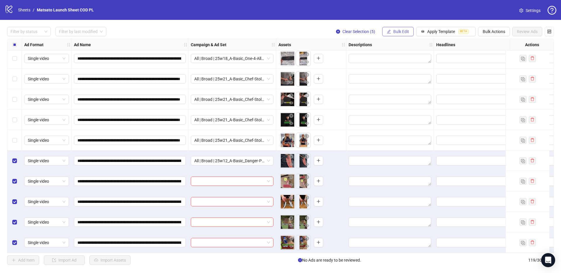
click at [389, 36] on div "**********" at bounding box center [280, 146] width 561 height 252
click at [393, 34] on button "Bulk Edit" at bounding box center [398, 31] width 32 height 9
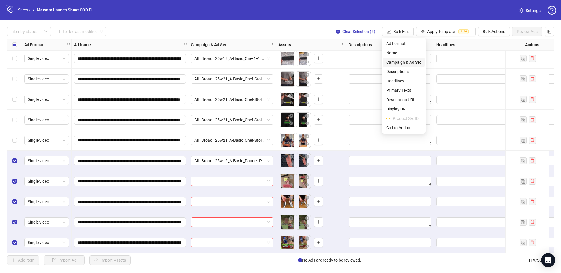
click at [406, 63] on span "Campaign & Ad Set" at bounding box center [403, 62] width 35 height 6
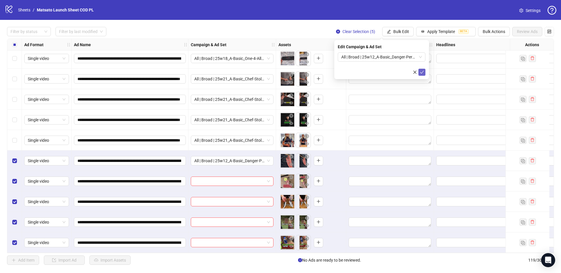
click at [419, 71] on button "submit" at bounding box center [421, 72] width 7 height 7
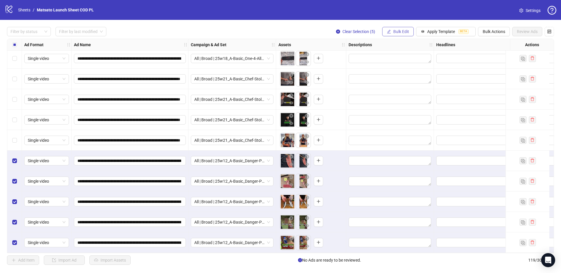
click at [396, 32] on span "Bulk Edit" at bounding box center [401, 31] width 16 height 5
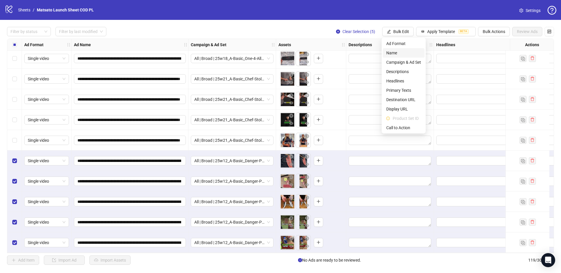
click at [399, 54] on span "Name" at bounding box center [403, 53] width 35 height 6
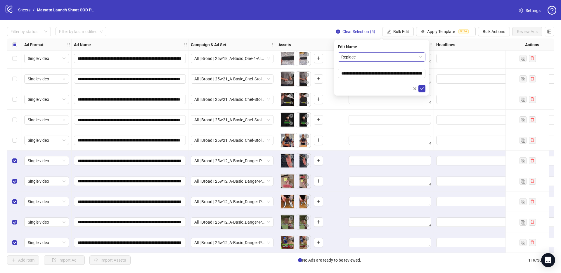
click at [390, 60] on span "Replace" at bounding box center [381, 57] width 81 height 9
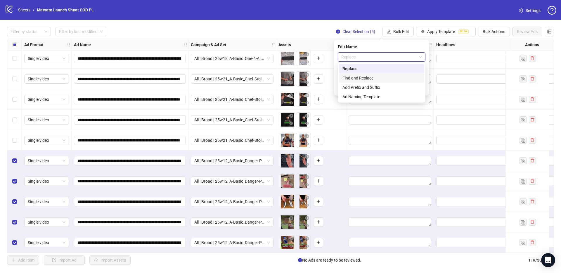
click at [381, 77] on div "Find and Replace" at bounding box center [381, 78] width 78 height 6
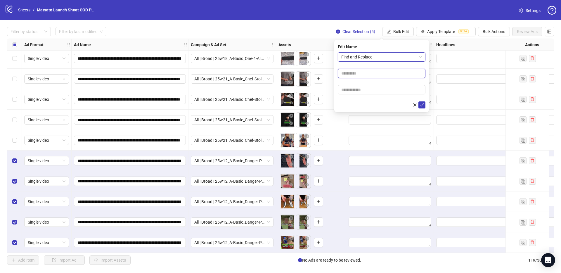
click at [372, 74] on input "text" at bounding box center [382, 73] width 88 height 9
type input "**"
click at [370, 89] on input "text" at bounding box center [382, 89] width 88 height 9
type input "*****"
click at [421, 106] on icon "check" at bounding box center [422, 105] width 4 height 4
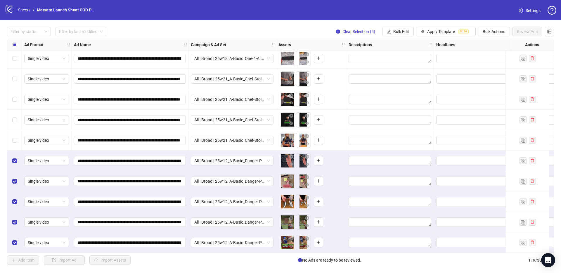
click at [308, 30] on div "Filter by status Filter by last modified Clear Selection (5) Bulk Edit Apply Te…" at bounding box center [280, 31] width 547 height 9
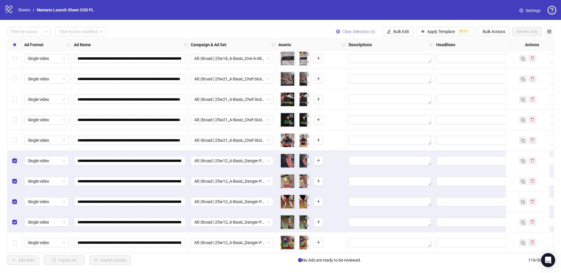
click at [354, 31] on span "Clear Selection (4)" at bounding box center [358, 31] width 33 height 5
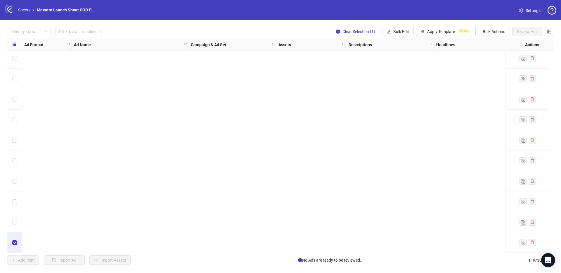
scroll to position [1915, 0]
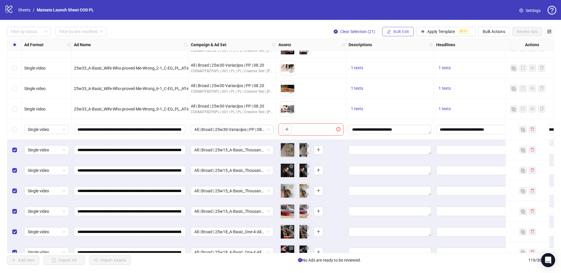
click at [403, 30] on span "Bulk Edit" at bounding box center [401, 31] width 16 height 5
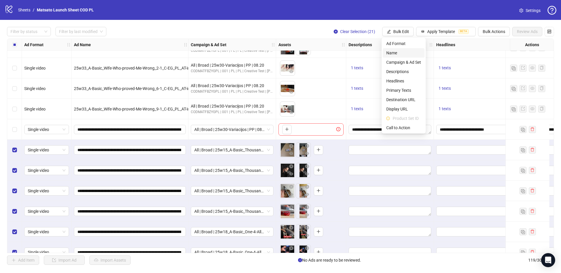
click at [393, 52] on span "Name" at bounding box center [403, 53] width 35 height 6
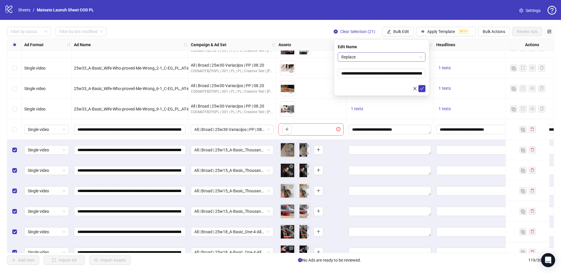
click at [370, 58] on span "Replace" at bounding box center [381, 57] width 81 height 9
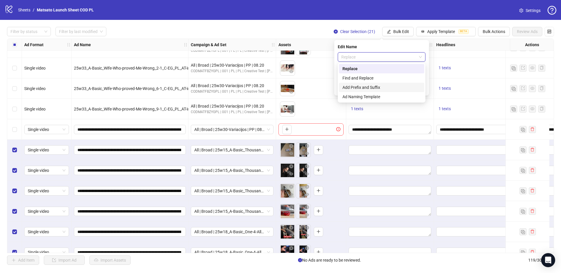
click at [370, 85] on div "Add Prefix and Suffix" at bounding box center [381, 87] width 78 height 6
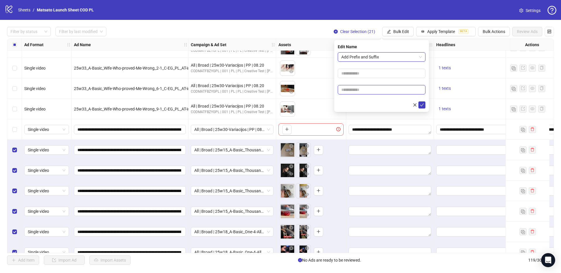
click at [373, 85] on input "text" at bounding box center [382, 89] width 88 height 9
type input "**********"
click at [423, 103] on icon "check" at bounding box center [422, 105] width 4 height 4
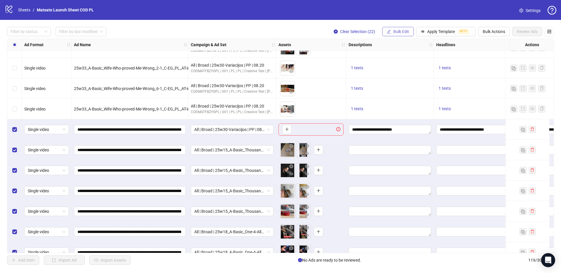
click at [399, 30] on span "Bulk Edit" at bounding box center [401, 31] width 16 height 5
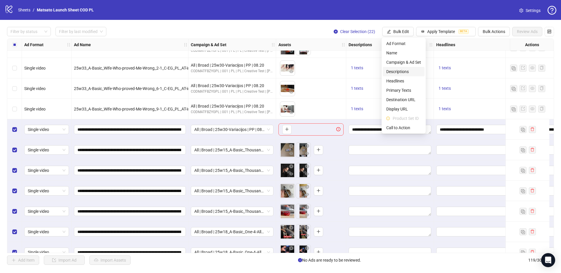
click at [408, 74] on span "Descriptions" at bounding box center [403, 71] width 35 height 6
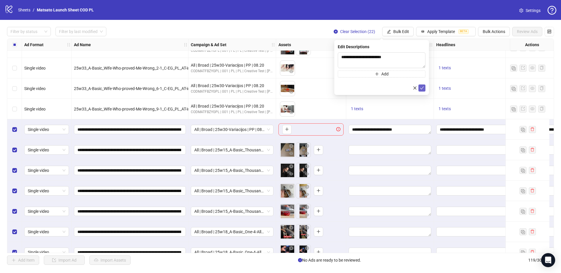
click at [422, 88] on icon "check" at bounding box center [422, 87] width 4 height 3
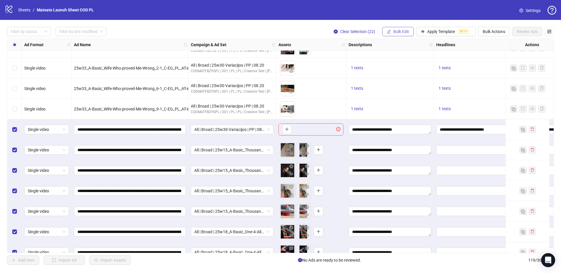
click at [403, 35] on button "Bulk Edit" at bounding box center [398, 31] width 32 height 9
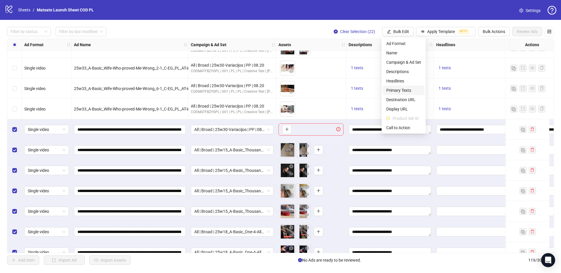
click at [407, 87] on span "Primary Texts" at bounding box center [403, 90] width 35 height 6
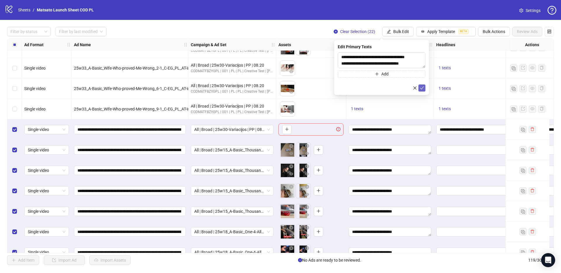
click at [421, 86] on icon "check" at bounding box center [422, 88] width 4 height 4
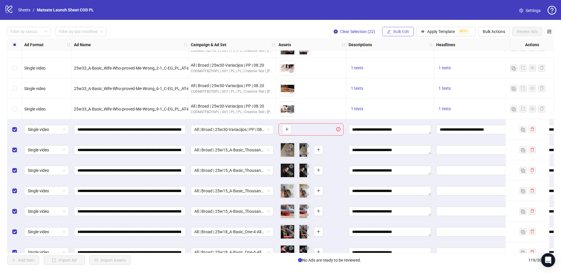
click at [404, 32] on span "Bulk Edit" at bounding box center [401, 31] width 16 height 5
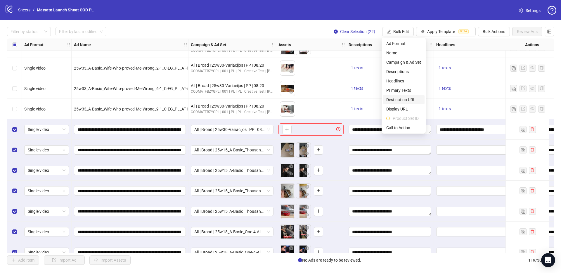
click at [401, 102] on span "Destination URL" at bounding box center [403, 99] width 35 height 6
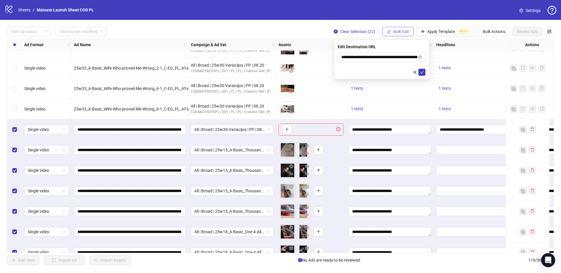
click at [403, 34] on button "Bulk Edit" at bounding box center [398, 31] width 32 height 9
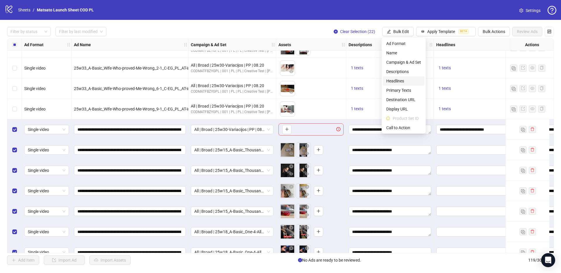
click at [403, 80] on span "Headlines" at bounding box center [403, 81] width 35 height 6
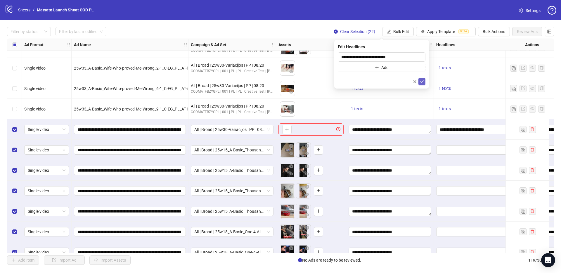
click at [420, 83] on icon "check" at bounding box center [422, 81] width 4 height 4
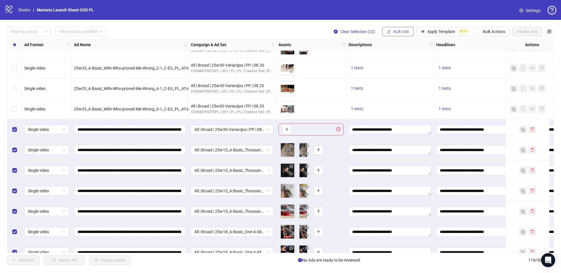
click at [401, 34] on button "Bulk Edit" at bounding box center [398, 31] width 32 height 9
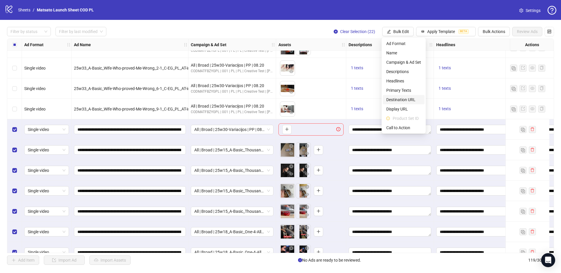
click at [400, 99] on span "Destination URL" at bounding box center [403, 99] width 35 height 6
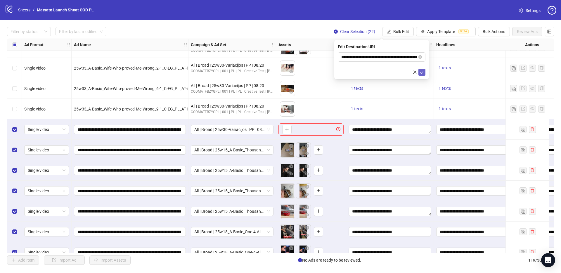
click at [422, 70] on icon "check" at bounding box center [422, 72] width 4 height 4
click at [404, 34] on button "Bulk Edit" at bounding box center [398, 31] width 32 height 9
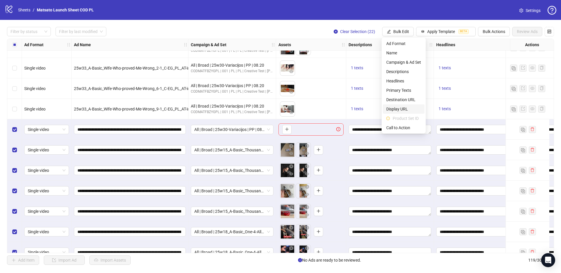
click at [407, 108] on span "Display URL" at bounding box center [403, 109] width 35 height 6
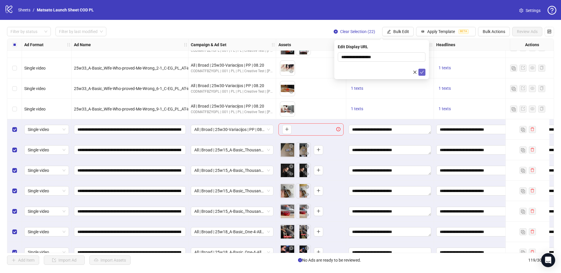
click at [421, 73] on icon "check" at bounding box center [422, 72] width 4 height 4
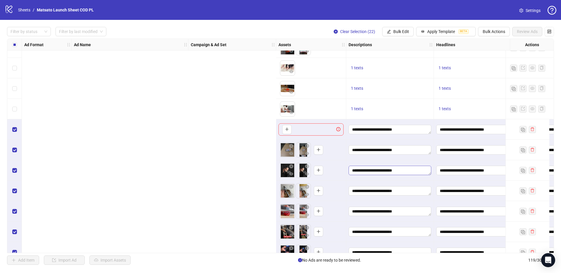
scroll to position [1915, 362]
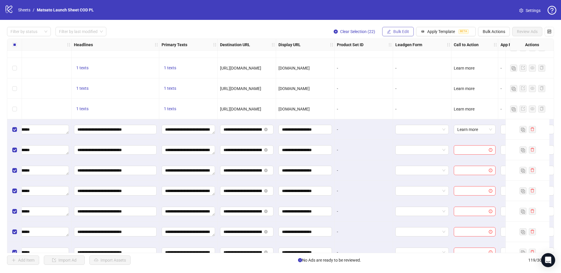
click at [394, 32] on span "Bulk Edit" at bounding box center [401, 31] width 16 height 5
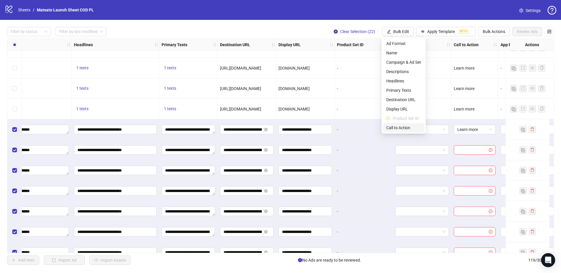
click at [410, 129] on span "Call to Action" at bounding box center [403, 127] width 35 height 6
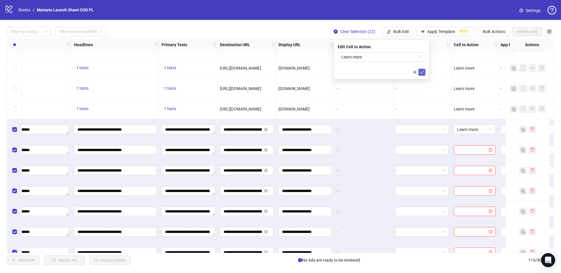
click at [421, 72] on icon "check" at bounding box center [422, 72] width 4 height 3
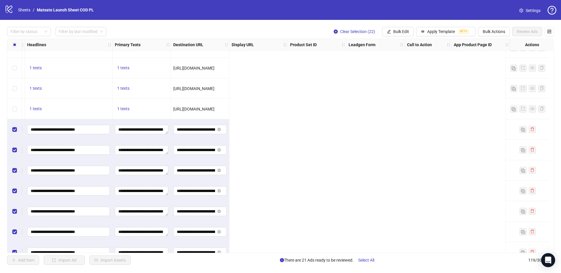
scroll to position [1915, 0]
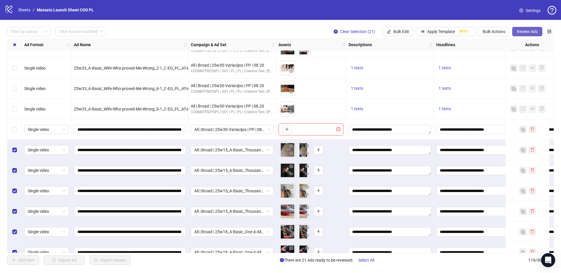
click at [531, 32] on span "Review Ads" at bounding box center [527, 31] width 21 height 5
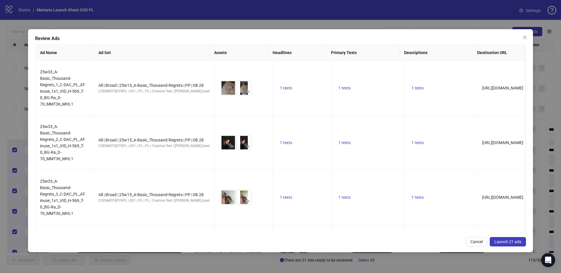
click at [523, 242] on button "Launch 21 ads" at bounding box center [508, 241] width 36 height 9
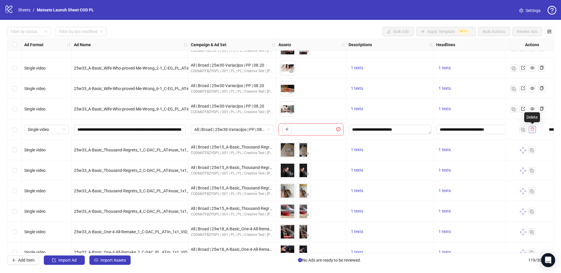
click at [532, 131] on span "button" at bounding box center [532, 129] width 4 height 5
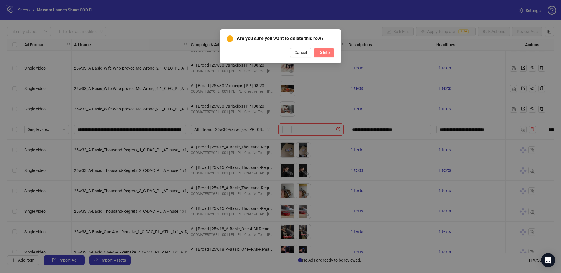
click at [322, 52] on span "Delete" at bounding box center [323, 52] width 11 height 5
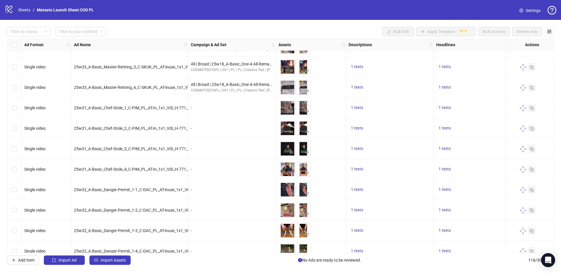
scroll to position [2214, 0]
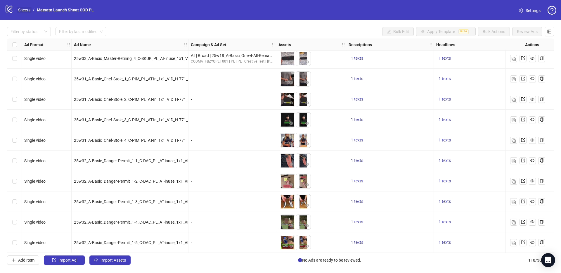
click at [30, 11] on link "Sheets" at bounding box center [24, 10] width 15 height 6
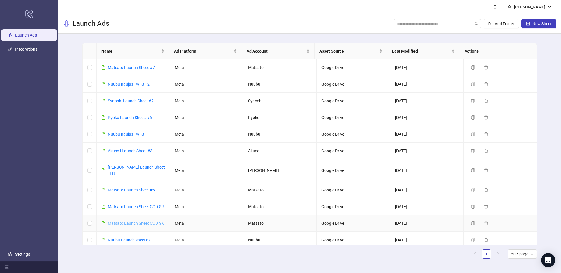
click at [131, 221] on link "Matsato Launch Sheet COD SK" at bounding box center [136, 223] width 56 height 5
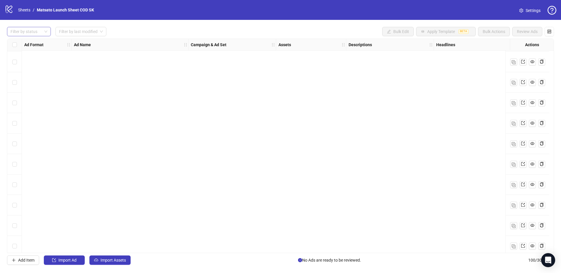
scroll to position [1845, 0]
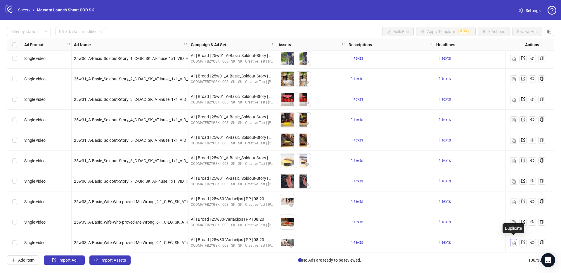
click at [512, 241] on img "button" at bounding box center [514, 243] width 4 height 4
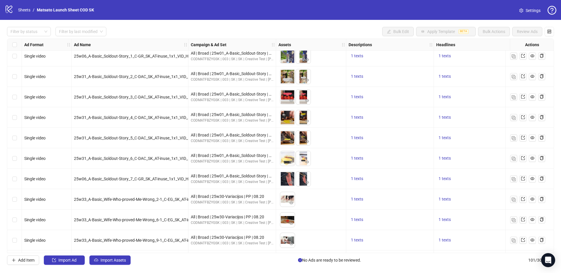
scroll to position [1866, 0]
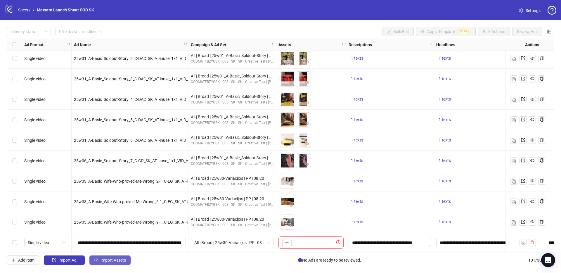
click at [109, 262] on span "Import Assets" at bounding box center [113, 260] width 25 height 5
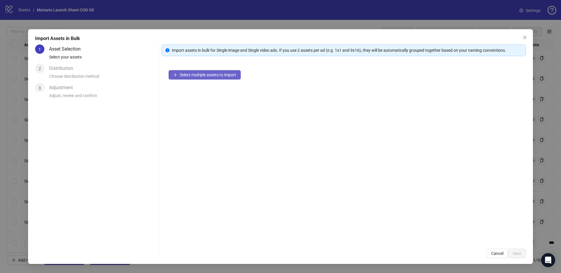
click at [225, 79] on button "Select multiple assets to import" at bounding box center [205, 74] width 72 height 9
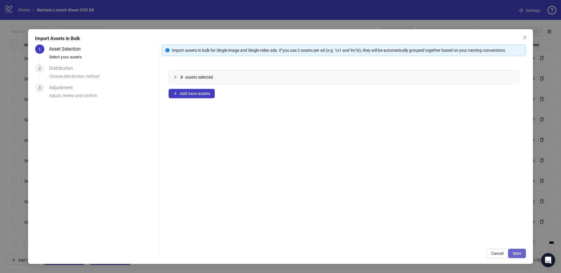
click at [514, 256] on button "Next" at bounding box center [517, 253] width 18 height 9
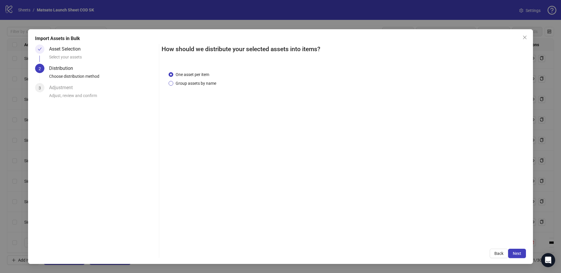
click at [202, 85] on span "Group assets by name" at bounding box center [195, 83] width 45 height 6
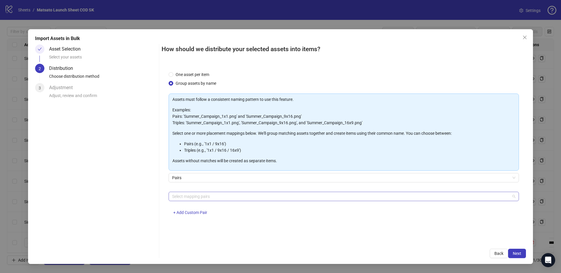
click at [233, 198] on div at bounding box center [341, 196] width 342 height 8
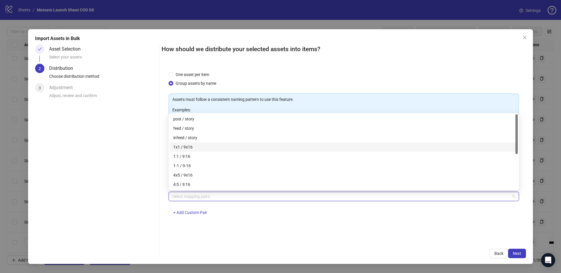
click at [192, 144] on div "1x1 / 9x16" at bounding box center [343, 147] width 341 height 6
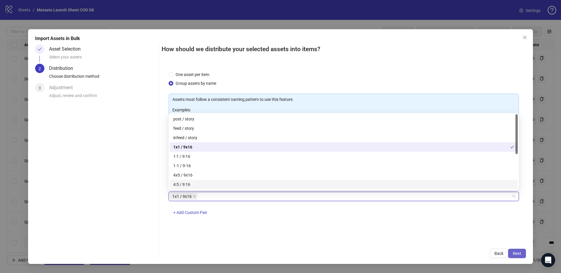
click at [518, 255] on span "Next" at bounding box center [517, 253] width 8 height 5
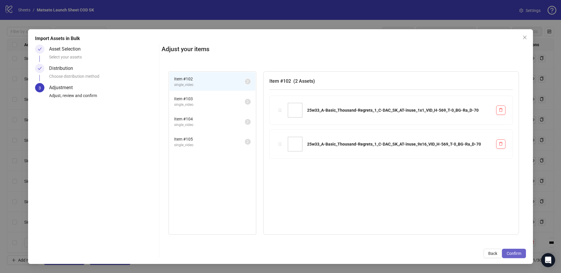
click at [519, 251] on span "Confirm" at bounding box center [514, 253] width 15 height 5
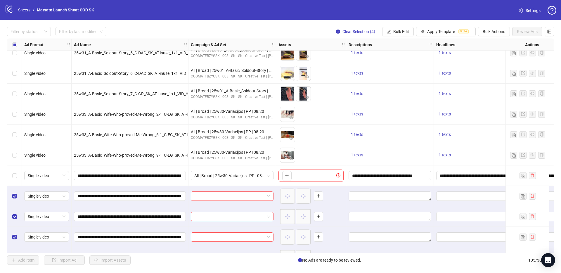
scroll to position [1948, 0]
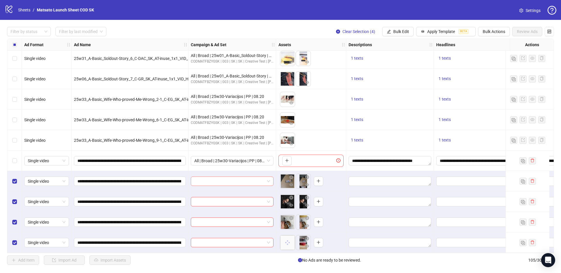
click at [226, 178] on input "search" at bounding box center [229, 181] width 70 height 9
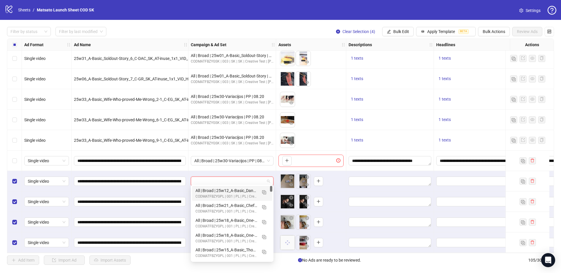
paste input "**********"
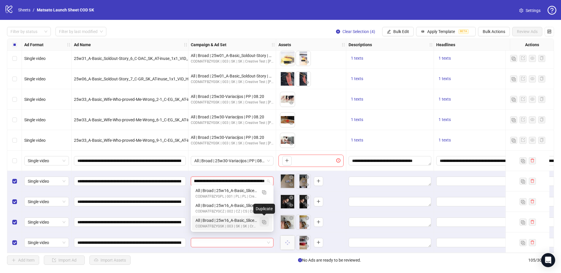
click at [264, 224] on img "button" at bounding box center [264, 222] width 4 height 4
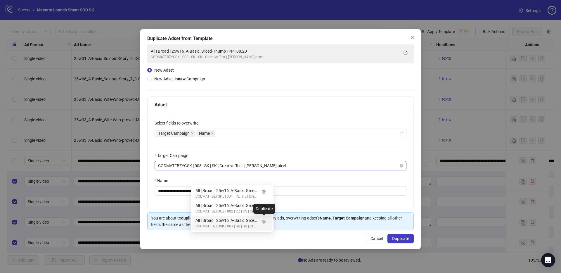
type input "**********"
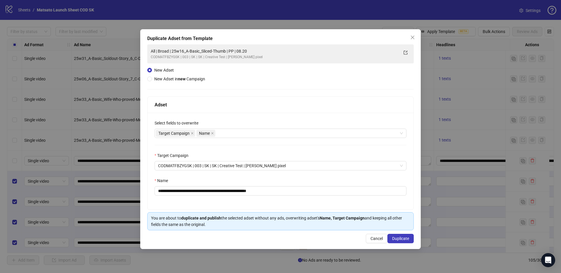
scroll to position [0, 0]
drag, startPoint x: 253, startPoint y: 191, endPoint x: 325, endPoint y: 198, distance: 72.3
click at [325, 198] on div "**********" at bounding box center [281, 161] width 266 height 97
drag, startPoint x: 233, startPoint y: 191, endPoint x: 180, endPoint y: 191, distance: 52.9
click at [180, 191] on input "**********" at bounding box center [281, 190] width 252 height 9
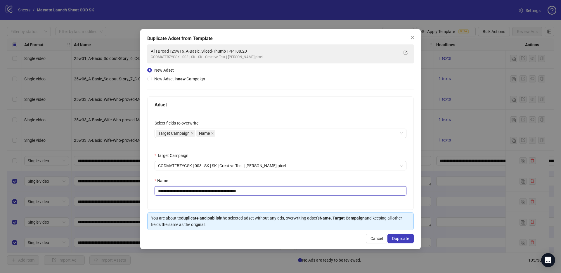
paste input "****"
type input "**********"
click at [405, 241] on span "Duplicate" at bounding box center [400, 238] width 17 height 5
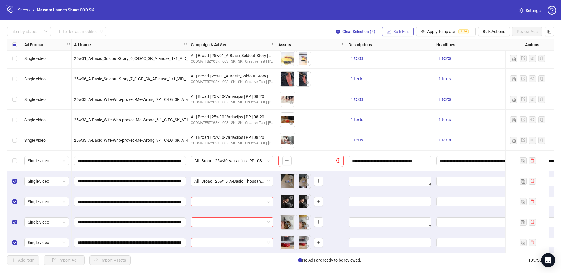
click at [408, 32] on span "Bulk Edit" at bounding box center [401, 31] width 16 height 5
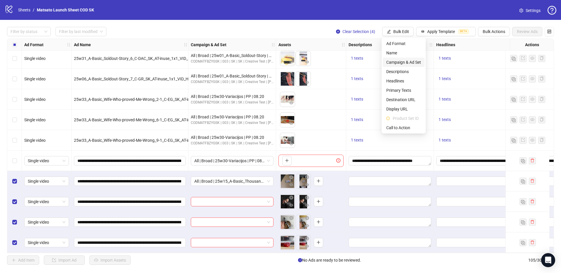
click at [408, 61] on span "Campaign & Ad Set" at bounding box center [403, 62] width 35 height 6
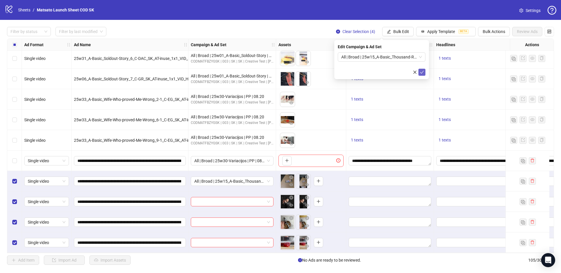
click at [424, 73] on icon "check" at bounding box center [422, 72] width 4 height 4
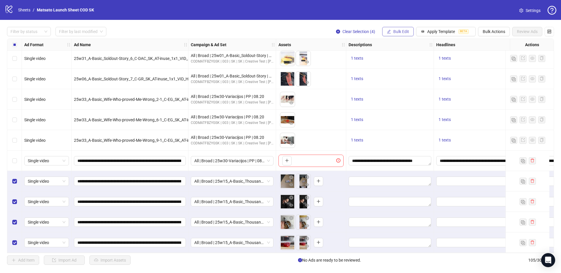
click at [399, 31] on span "Bulk Edit" at bounding box center [401, 31] width 16 height 5
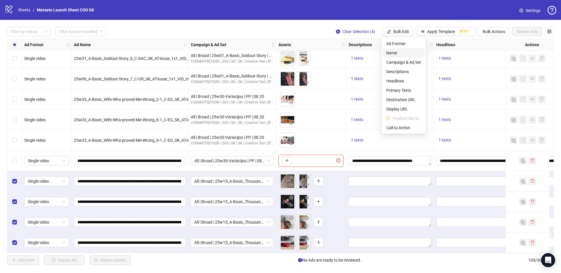
click at [395, 53] on span "Name" at bounding box center [403, 53] width 35 height 6
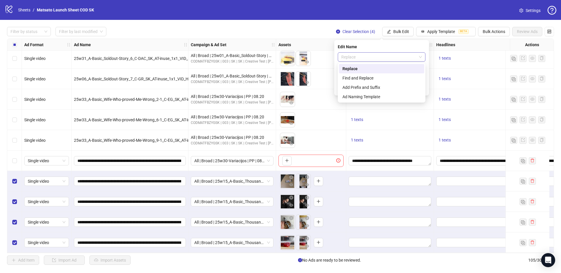
click at [385, 57] on span "Replace" at bounding box center [381, 57] width 81 height 9
click at [371, 75] on div "Find and Replace" at bounding box center [381, 78] width 78 height 6
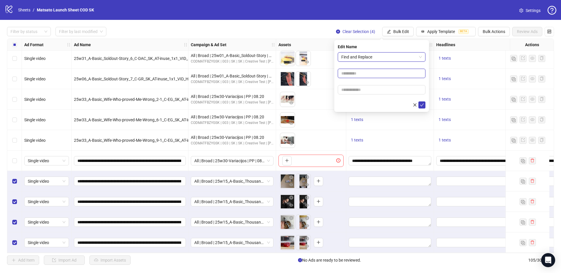
click at [372, 74] on input "text" at bounding box center [382, 73] width 88 height 9
type input "**"
click at [371, 89] on input "text" at bounding box center [382, 89] width 88 height 9
type input "*****"
click at [421, 104] on icon "check" at bounding box center [422, 105] width 4 height 4
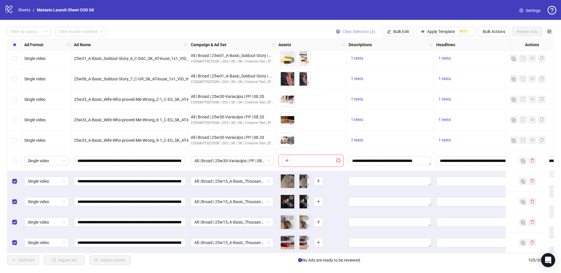
click at [359, 33] on span "Clear Selection (4)" at bounding box center [358, 31] width 33 height 5
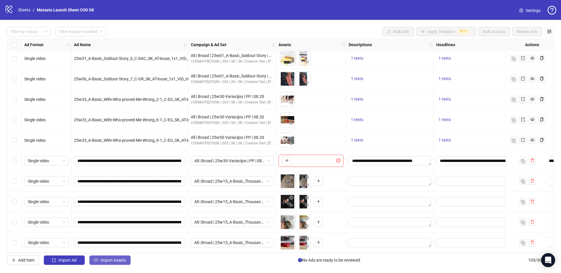
click at [113, 266] on div "Filter by status Filter by last modified Bulk Edit Apply Template BETA Bulk Act…" at bounding box center [280, 146] width 561 height 252
click at [113, 262] on span "Import Assets" at bounding box center [113, 260] width 25 height 5
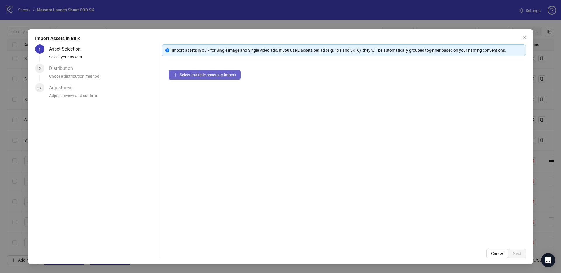
click at [210, 75] on span "Select multiple assets to import" at bounding box center [208, 74] width 56 height 5
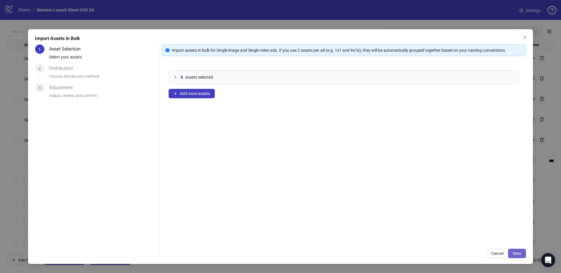
click at [519, 254] on span "Next" at bounding box center [517, 253] width 8 height 5
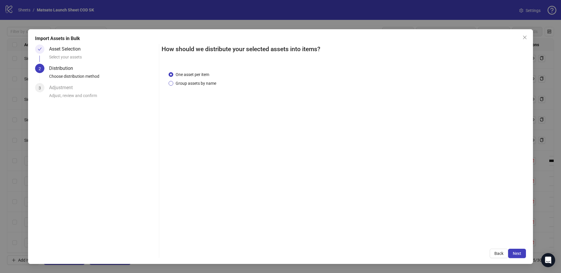
click at [199, 83] on span "Group assets by name" at bounding box center [195, 83] width 45 height 6
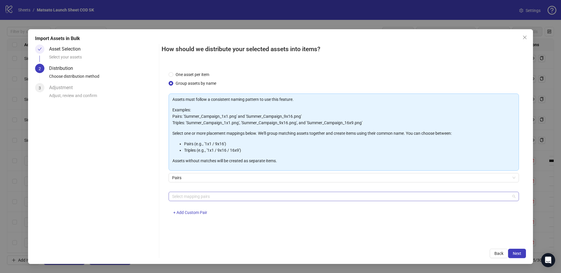
click at [196, 194] on div at bounding box center [341, 196] width 342 height 8
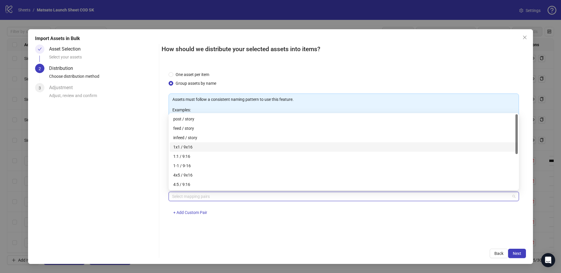
click at [188, 147] on div "1x1 / 9x16" at bounding box center [343, 147] width 341 height 6
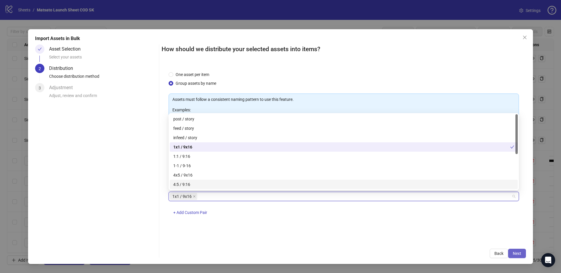
click at [513, 251] on span "Next" at bounding box center [517, 253] width 8 height 5
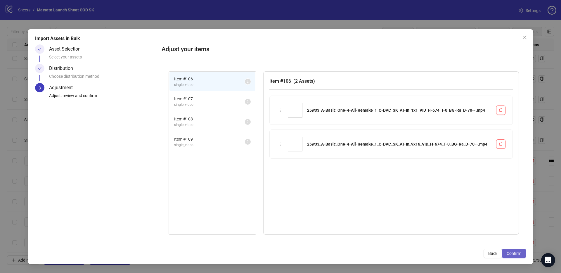
click at [518, 250] on button "Confirm" at bounding box center [514, 253] width 24 height 9
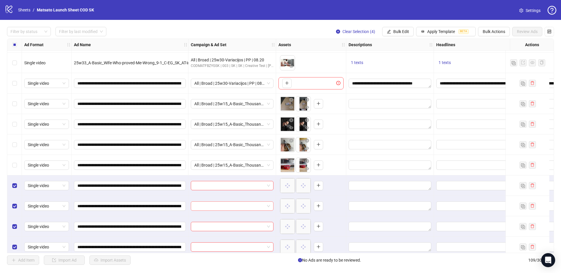
scroll to position [2030, 0]
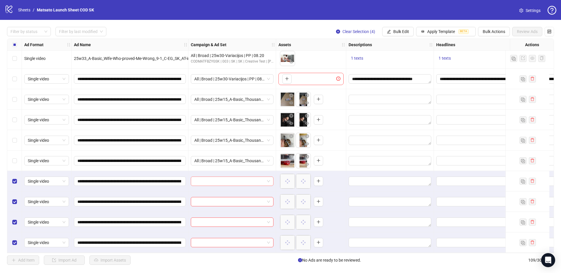
click at [266, 177] on span at bounding box center [232, 181] width 76 height 9
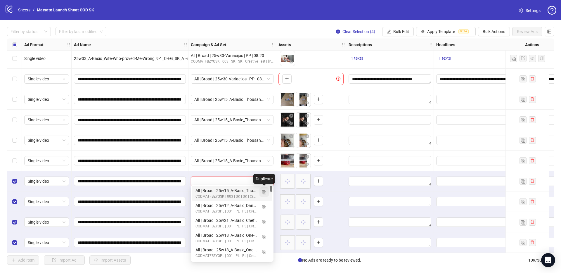
click at [265, 193] on img "button" at bounding box center [264, 192] width 4 height 4
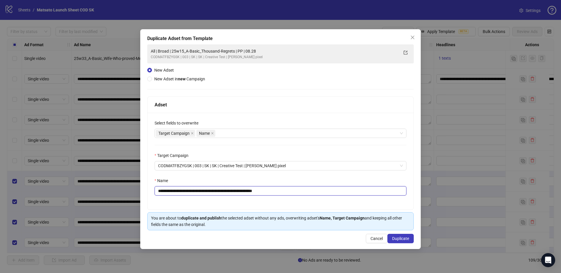
drag, startPoint x: 264, startPoint y: 193, endPoint x: 315, endPoint y: 192, distance: 50.8
click at [315, 192] on input "**********" at bounding box center [281, 190] width 252 height 9
drag, startPoint x: 243, startPoint y: 193, endPoint x: 179, endPoint y: 191, distance: 63.4
click at [179, 191] on input "**********" at bounding box center [281, 190] width 252 height 9
paste input "text"
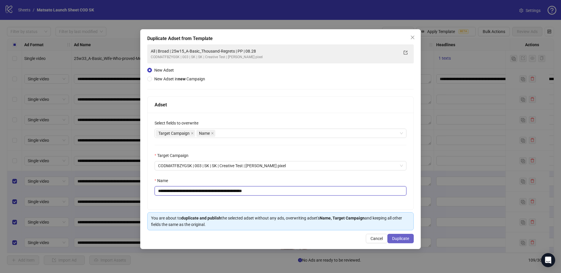
type input "**********"
click at [403, 240] on span "Duplicate" at bounding box center [400, 238] width 17 height 5
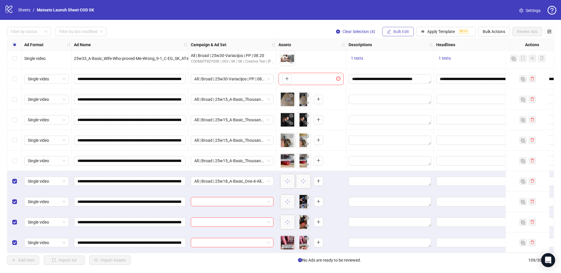
click at [404, 33] on span "Bulk Edit" at bounding box center [401, 31] width 16 height 5
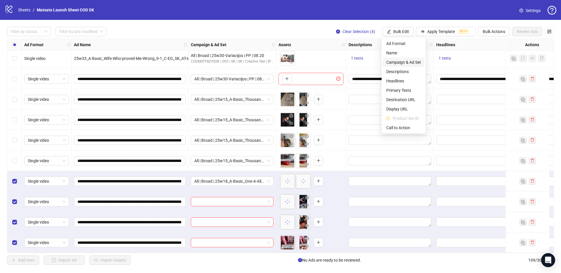
click at [412, 63] on span "Campaign & Ad Set" at bounding box center [403, 62] width 35 height 6
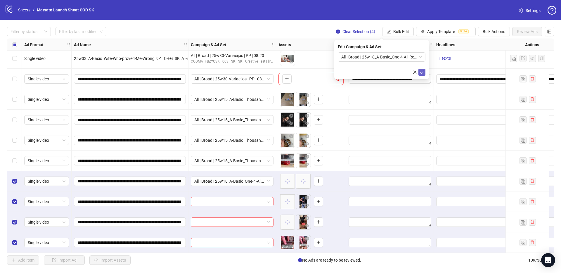
click at [421, 73] on icon "check" at bounding box center [422, 72] width 4 height 4
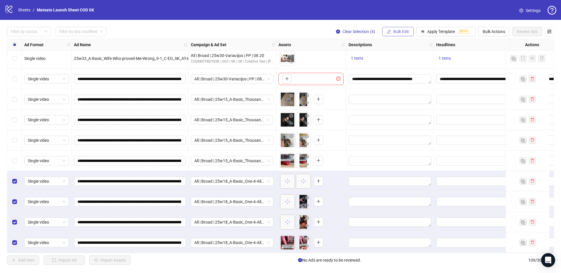
click at [393, 31] on span "Bulk Edit" at bounding box center [401, 31] width 16 height 5
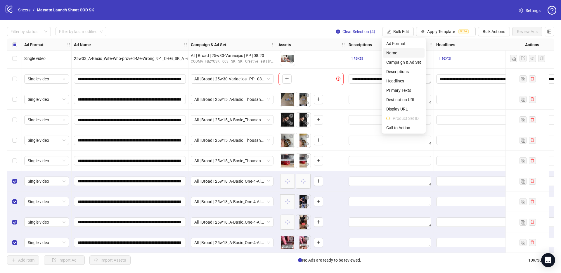
click at [397, 54] on span "Name" at bounding box center [403, 53] width 35 height 6
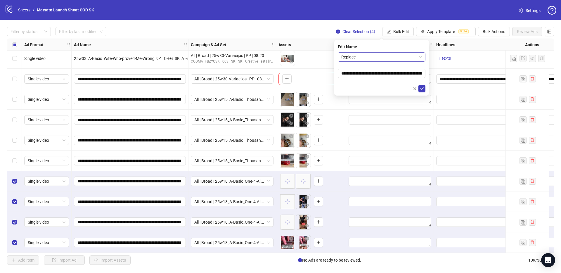
click at [375, 58] on span "Replace" at bounding box center [381, 57] width 81 height 9
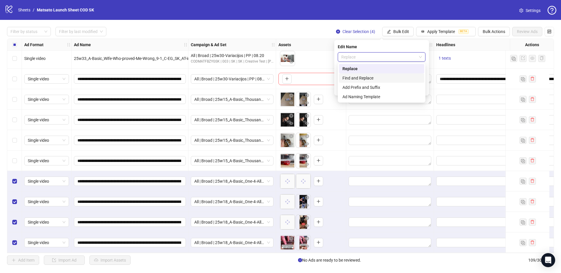
click at [371, 75] on div "Find and Replace" at bounding box center [381, 78] width 78 height 6
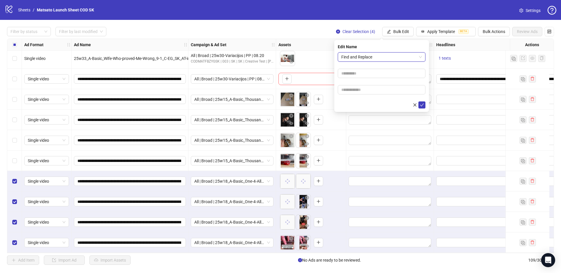
click at [366, 79] on form "Find and Replace Find and Replace" at bounding box center [382, 80] width 88 height 56
click at [363, 75] on input "text" at bounding box center [382, 73] width 88 height 9
type input "**"
click at [369, 89] on input "text" at bounding box center [382, 89] width 88 height 9
type input "*****"
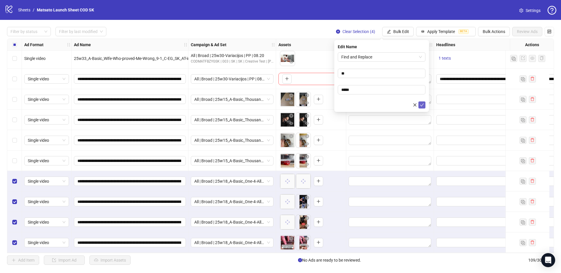
click at [420, 105] on icon "check" at bounding box center [422, 105] width 4 height 4
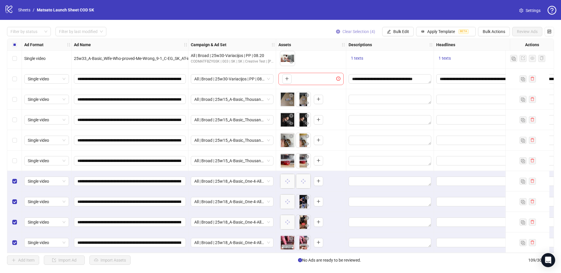
click at [359, 30] on span "Clear Selection (4)" at bounding box center [358, 31] width 33 height 5
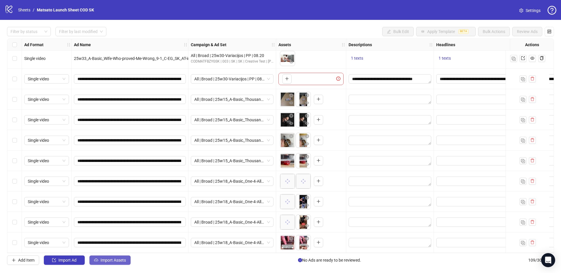
click at [104, 262] on span "Import Assets" at bounding box center [113, 260] width 25 height 5
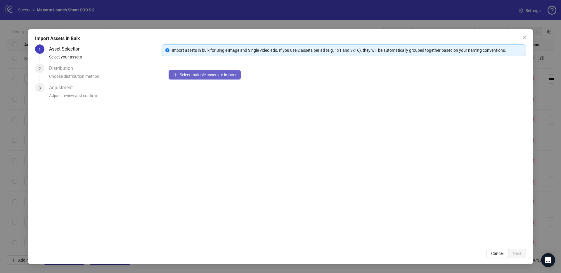
click at [202, 70] on button "Select multiple assets to import" at bounding box center [205, 74] width 72 height 9
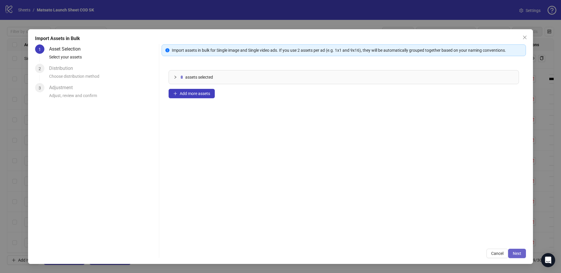
click at [515, 253] on span "Next" at bounding box center [517, 253] width 8 height 5
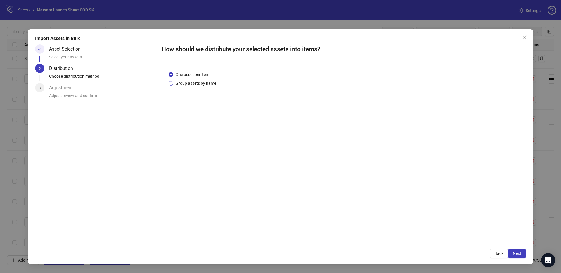
click at [210, 84] on span "Group assets by name" at bounding box center [195, 83] width 45 height 6
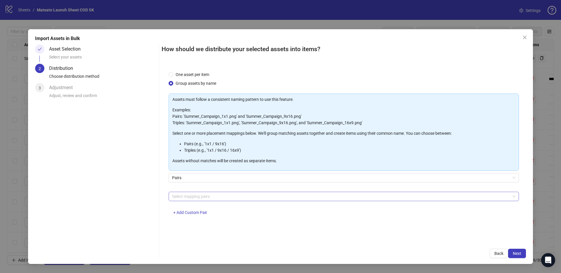
click at [203, 193] on div at bounding box center [341, 196] width 342 height 8
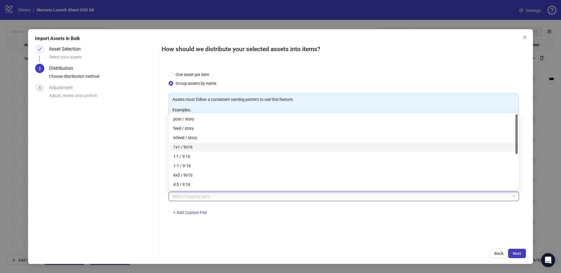
click at [193, 146] on div "1x1 / 9x16" at bounding box center [343, 147] width 341 height 6
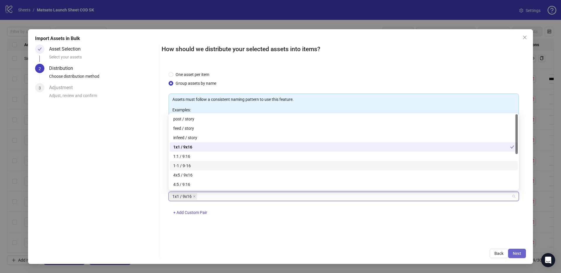
click at [520, 254] on span "Next" at bounding box center [517, 253] width 8 height 5
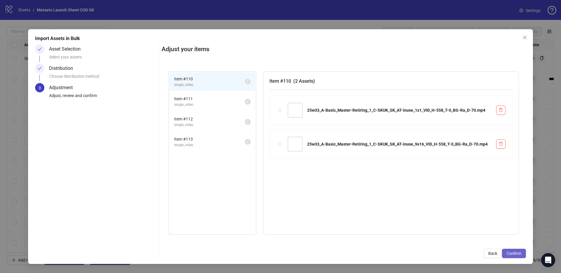
click at [514, 252] on span "Confirm" at bounding box center [514, 253] width 15 height 5
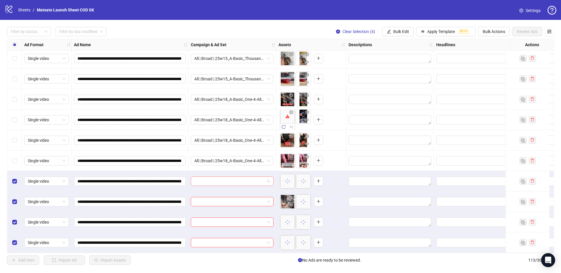
click at [271, 179] on div at bounding box center [232, 180] width 83 height 9
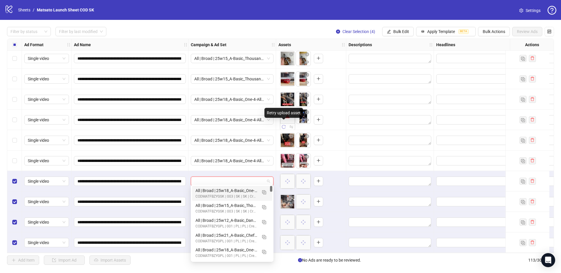
click at [285, 125] on icon "reload" at bounding box center [284, 127] width 4 height 4
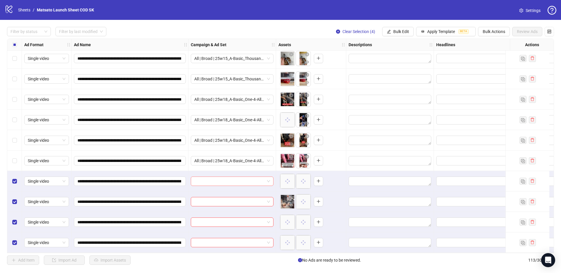
click at [269, 179] on span at bounding box center [232, 181] width 76 height 9
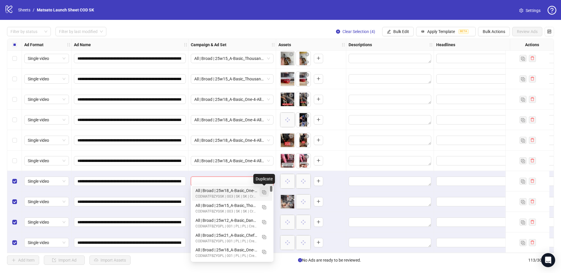
click at [264, 193] on img "button" at bounding box center [264, 192] width 4 height 4
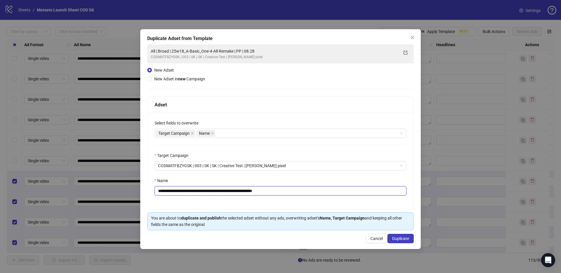
drag, startPoint x: 263, startPoint y: 191, endPoint x: 325, endPoint y: 195, distance: 61.6
click at [325, 195] on input "**********" at bounding box center [281, 190] width 252 height 9
drag, startPoint x: 241, startPoint y: 191, endPoint x: 180, endPoint y: 190, distance: 61.1
click at [180, 190] on input "**********" at bounding box center [281, 190] width 252 height 9
paste input "text"
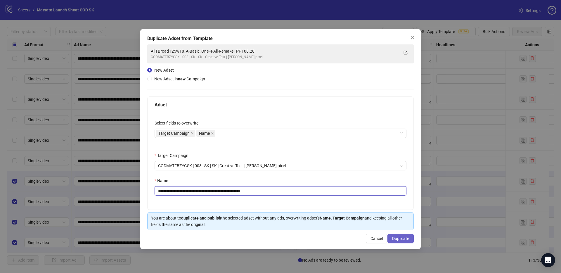
type input "**********"
click at [399, 237] on span "Duplicate" at bounding box center [400, 238] width 17 height 5
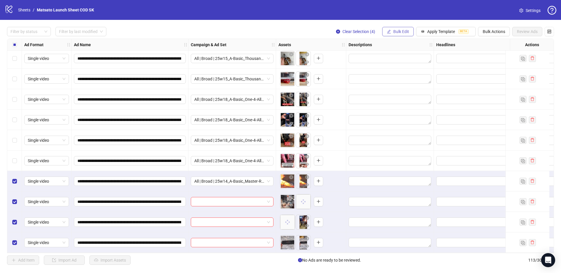
click at [399, 32] on span "Bulk Edit" at bounding box center [401, 31] width 16 height 5
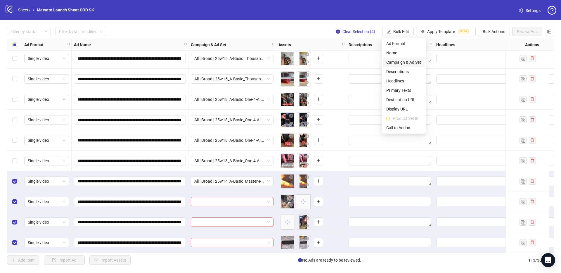
click at [404, 62] on span "Campaign & Ad Set" at bounding box center [403, 62] width 35 height 6
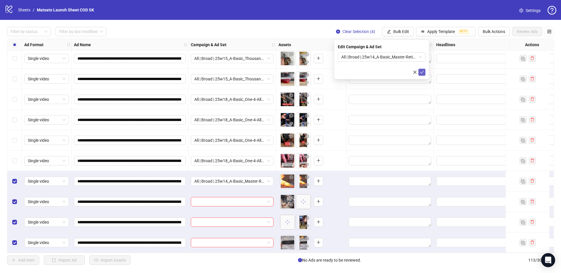
click at [422, 73] on icon "check" at bounding box center [422, 72] width 4 height 4
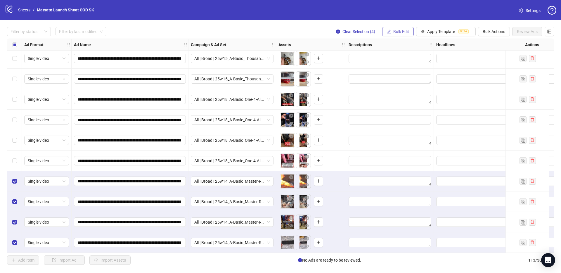
click at [393, 33] on span "Bulk Edit" at bounding box center [401, 31] width 16 height 5
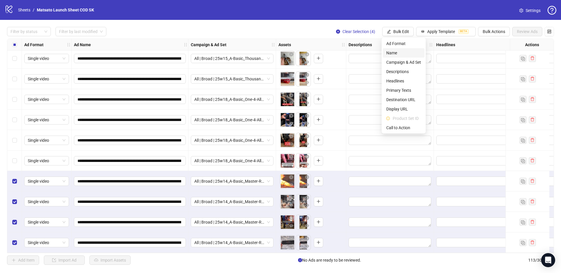
click at [392, 53] on span "Name" at bounding box center [403, 53] width 35 height 6
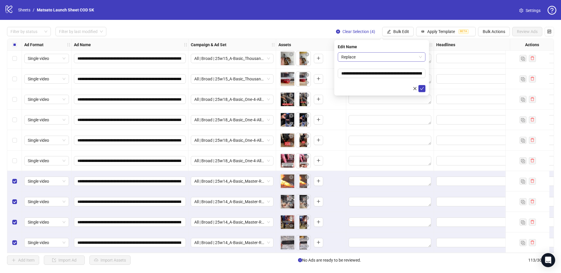
click at [365, 56] on span "Replace" at bounding box center [381, 57] width 81 height 9
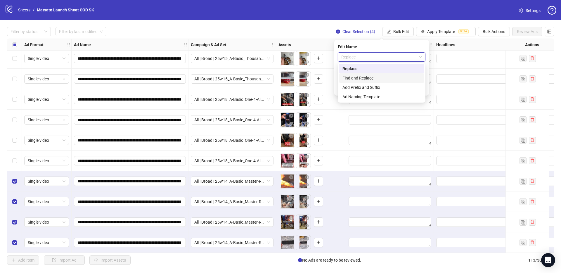
click at [360, 77] on div "Find and Replace" at bounding box center [381, 78] width 78 height 6
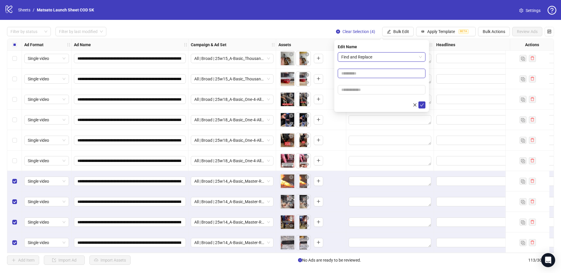
click at [359, 75] on input "text" at bounding box center [382, 73] width 88 height 9
type input "**"
click at [368, 93] on input "text" at bounding box center [382, 89] width 88 height 9
type input "*****"
click at [421, 106] on icon "check" at bounding box center [422, 104] width 4 height 3
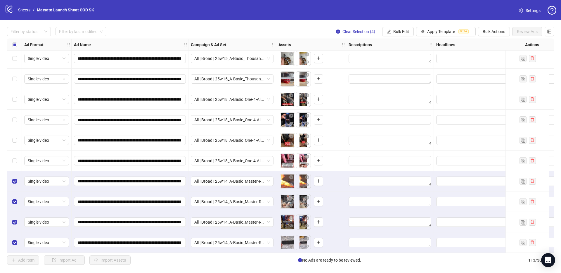
click at [307, 31] on div "Filter by status Filter by last modified Clear Selection (4) Bulk Edit Apply Te…" at bounding box center [280, 31] width 547 height 9
click at [164, 180] on input "**********" at bounding box center [129, 181] width 104 height 6
click at [312, 30] on div "Filter by status Filter by last modified Clear Selection (4) Bulk Edit Apply Te…" at bounding box center [280, 31] width 547 height 9
click at [303, 29] on div "Filter by status Filter by last modified Clear Selection (4) Bulk Edit Apply Te…" at bounding box center [280, 31] width 547 height 9
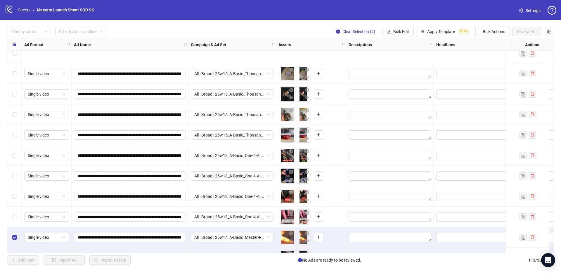
scroll to position [2111, 0]
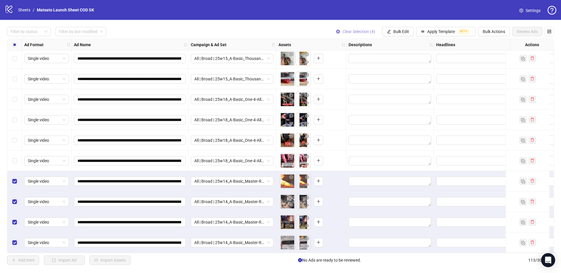
click at [360, 31] on span "Clear Selection (4)" at bounding box center [358, 31] width 33 height 5
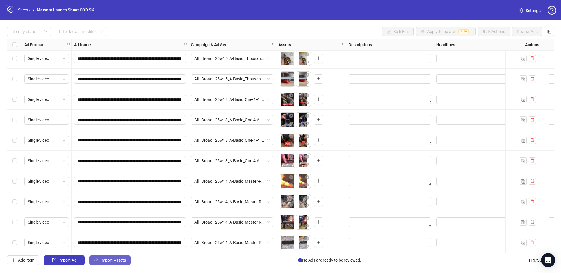
click at [124, 255] on div "**********" at bounding box center [280, 146] width 561 height 252
click at [124, 257] on button "Import Assets" at bounding box center [109, 259] width 41 height 9
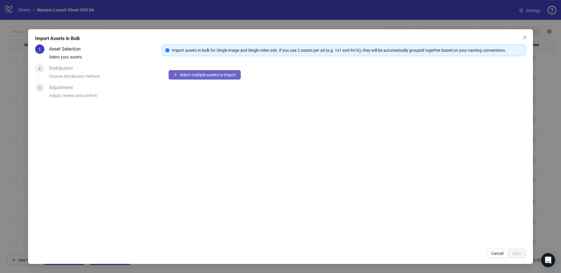
click at [210, 76] on span "Select multiple assets to import" at bounding box center [208, 74] width 56 height 5
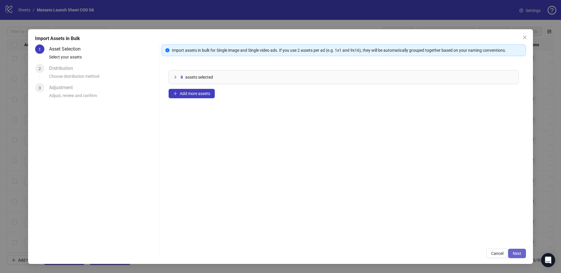
click at [517, 256] on button "Next" at bounding box center [517, 253] width 18 height 9
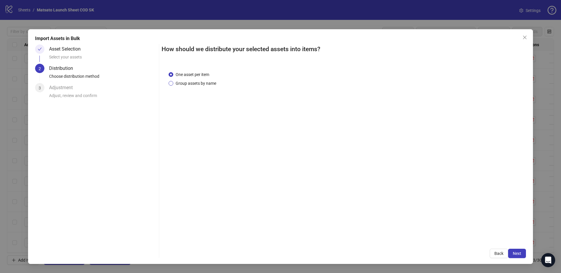
click at [201, 82] on span "Group assets by name" at bounding box center [195, 83] width 45 height 6
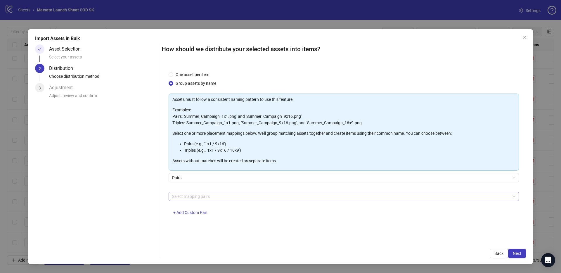
click at [207, 196] on div at bounding box center [341, 196] width 342 height 8
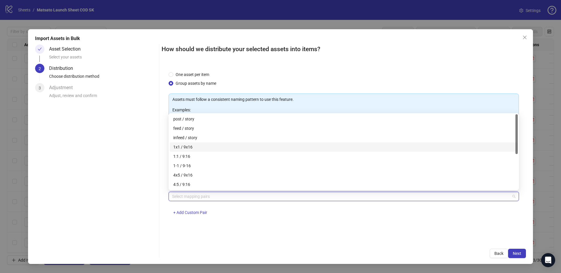
click at [192, 149] on div "1x1 / 9x16" at bounding box center [343, 147] width 341 height 6
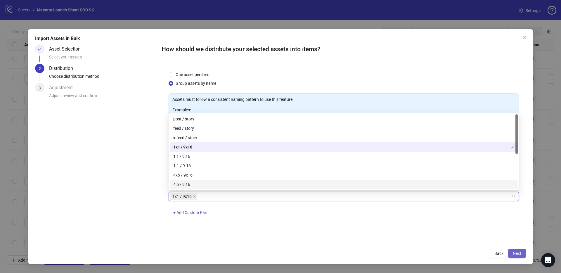
click at [515, 253] on span "Next" at bounding box center [517, 253] width 8 height 5
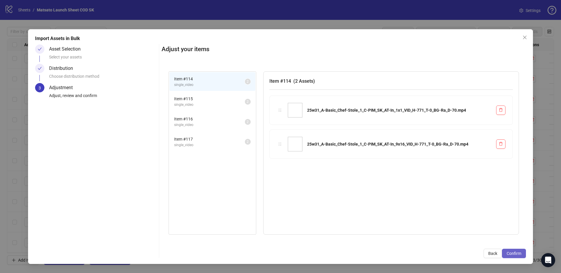
click at [519, 253] on span "Confirm" at bounding box center [514, 253] width 15 height 5
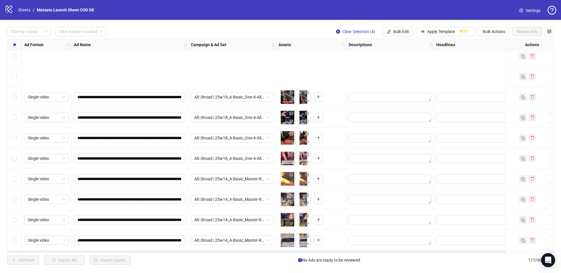
scroll to position [2193, 0]
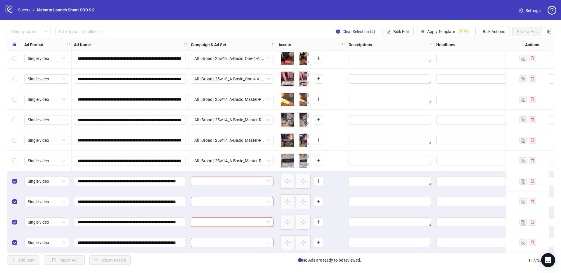
click at [269, 179] on span at bounding box center [232, 181] width 76 height 9
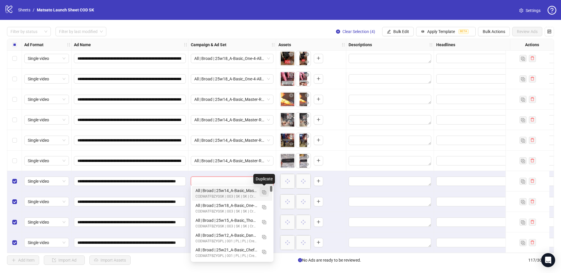
click at [265, 192] on img "button" at bounding box center [264, 192] width 4 height 4
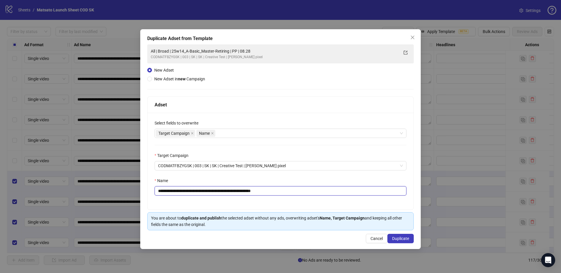
drag, startPoint x: 265, startPoint y: 192, endPoint x: 321, endPoint y: 197, distance: 56.3
click at [321, 197] on div "**********" at bounding box center [281, 161] width 266 height 97
drag, startPoint x: 237, startPoint y: 191, endPoint x: 179, endPoint y: 191, distance: 58.1
click at [179, 191] on input "**********" at bounding box center [281, 190] width 252 height 9
paste input "**********"
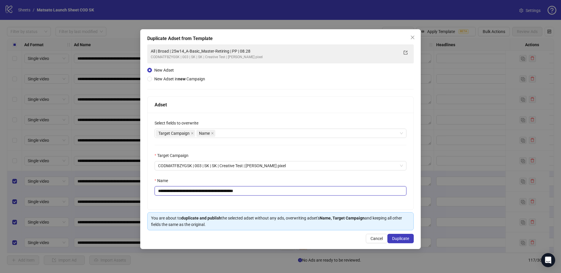
type input "**********"
click at [399, 239] on span "Duplicate" at bounding box center [400, 238] width 17 height 5
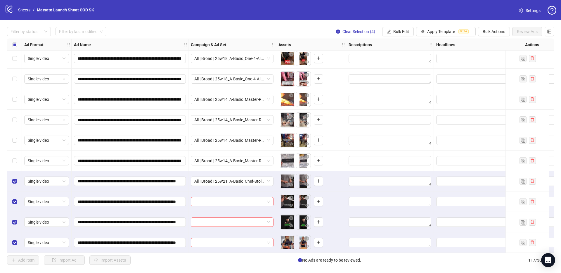
click at [403, 30] on span "Bulk Edit" at bounding box center [401, 31] width 16 height 5
click at [403, 62] on span "Campaign & Ad Set" at bounding box center [403, 62] width 35 height 6
click at [423, 72] on icon "check" at bounding box center [422, 72] width 4 height 4
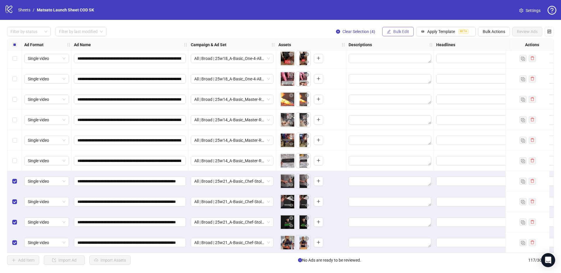
click at [397, 29] on span "Bulk Edit" at bounding box center [401, 31] width 16 height 5
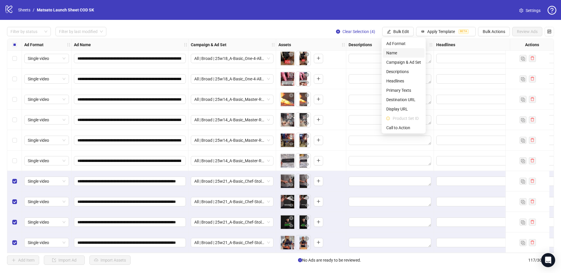
click at [396, 50] on span "Name" at bounding box center [403, 53] width 35 height 6
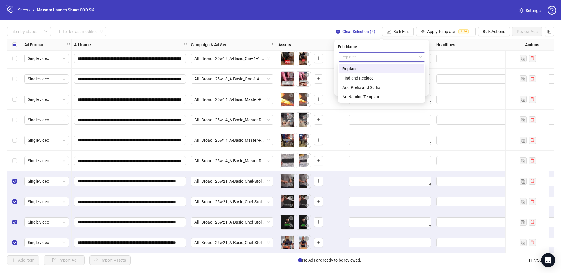
click at [389, 58] on span "Replace" at bounding box center [381, 57] width 81 height 9
click at [378, 78] on div "Find and Replace" at bounding box center [381, 78] width 78 height 6
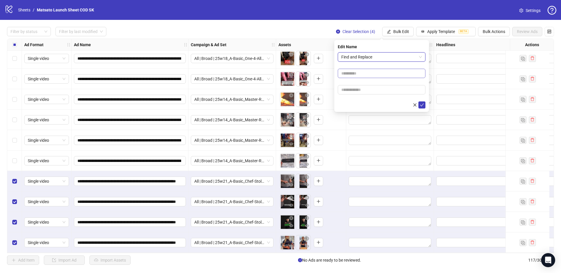
click at [364, 79] on form "Find and Replace Find and Replace" at bounding box center [382, 80] width 88 height 56
click at [363, 75] on input "text" at bounding box center [382, 73] width 88 height 9
type input "**"
click at [378, 87] on input "text" at bounding box center [382, 89] width 88 height 9
type input "*****"
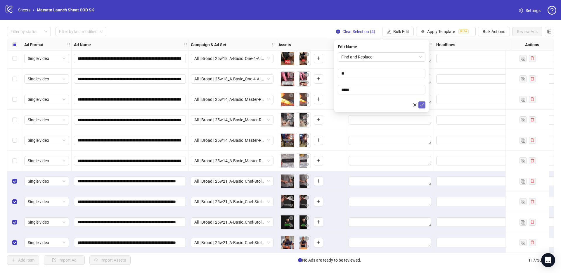
click at [421, 105] on icon "check" at bounding box center [422, 105] width 4 height 4
click at [350, 31] on span "Clear Selection (4)" at bounding box center [358, 31] width 33 height 5
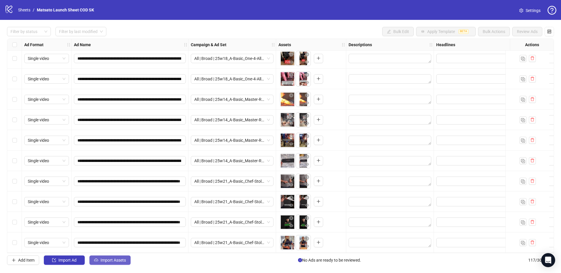
click at [106, 264] on button "Import Assets" at bounding box center [109, 259] width 41 height 9
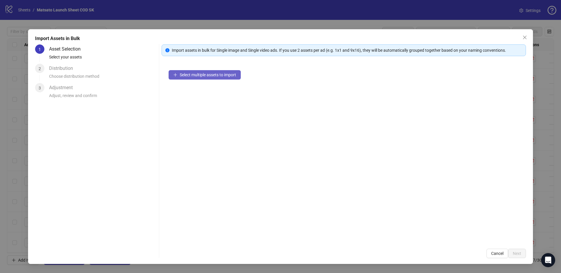
click at [206, 78] on button "Select multiple assets to import" at bounding box center [205, 74] width 72 height 9
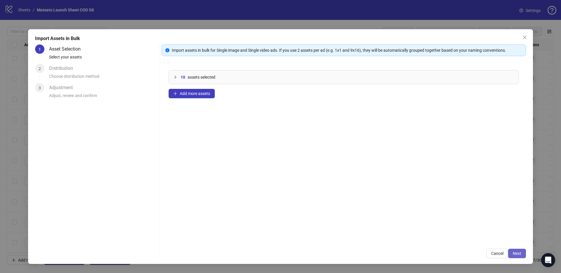
click at [518, 255] on span "Next" at bounding box center [517, 253] width 8 height 5
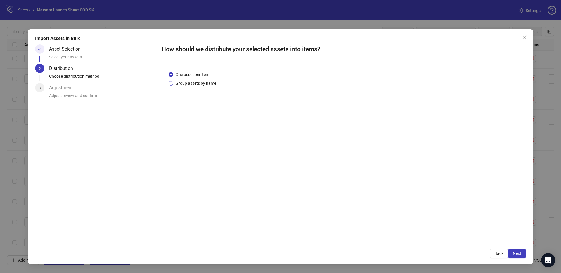
click at [207, 82] on span "Group assets by name" at bounding box center [195, 83] width 45 height 6
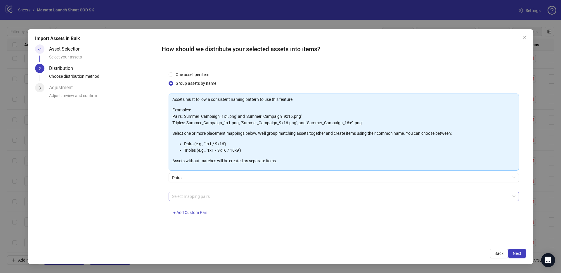
click at [195, 199] on div at bounding box center [341, 196] width 342 height 8
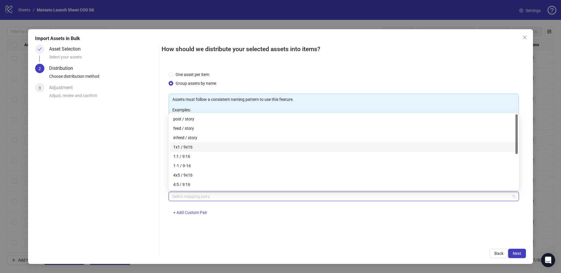
click at [189, 146] on div "1x1 / 9x16" at bounding box center [343, 147] width 341 height 6
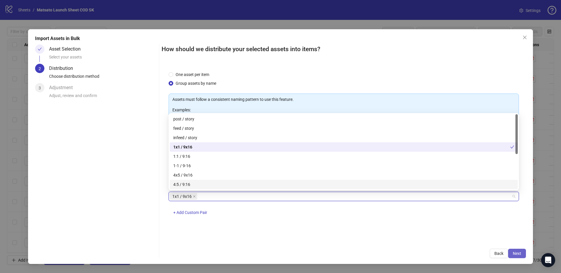
click at [517, 252] on span "Next" at bounding box center [517, 253] width 8 height 5
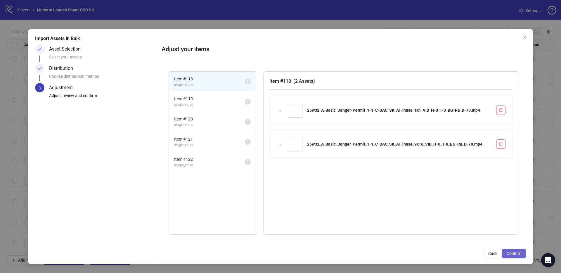
click at [516, 255] on span "Confirm" at bounding box center [514, 253] width 15 height 5
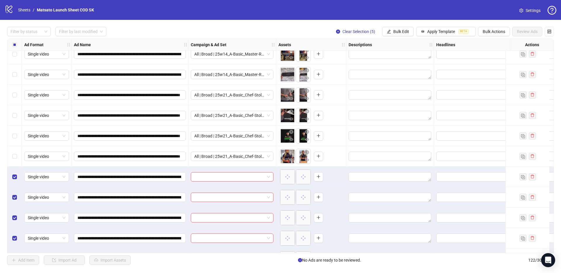
scroll to position [2295, 0]
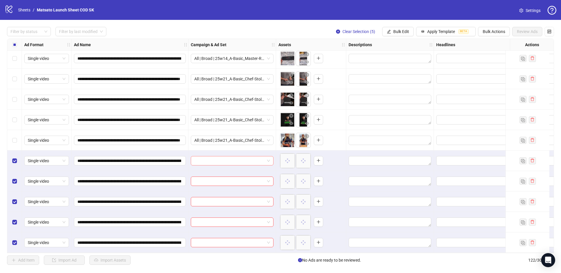
click at [269, 159] on span at bounding box center [232, 160] width 76 height 9
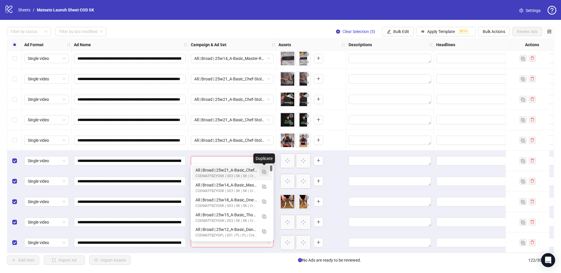
click at [265, 171] on img "button" at bounding box center [264, 172] width 4 height 4
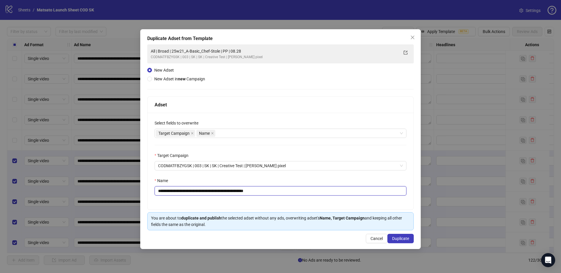
drag, startPoint x: 249, startPoint y: 191, endPoint x: 301, endPoint y: 197, distance: 52.3
click at [301, 197] on div "**********" at bounding box center [281, 161] width 266 height 97
drag, startPoint x: 227, startPoint y: 191, endPoint x: 180, endPoint y: 191, distance: 47.0
click at [180, 191] on input "**********" at bounding box center [281, 190] width 252 height 9
paste input "***"
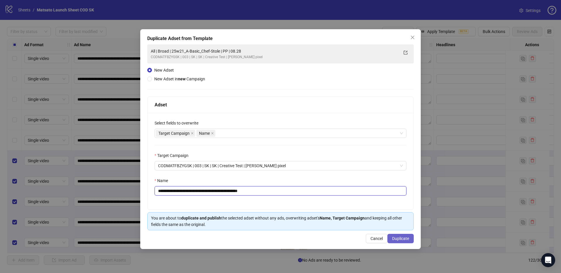
type input "**********"
click at [403, 240] on span "Duplicate" at bounding box center [400, 238] width 17 height 5
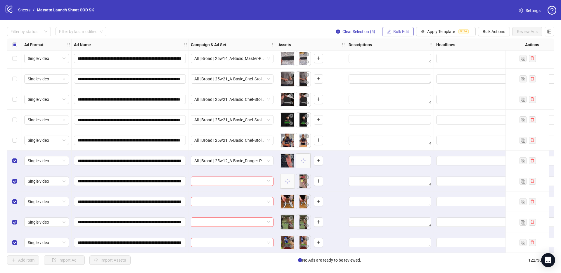
click at [406, 28] on button "Bulk Edit" at bounding box center [398, 31] width 32 height 9
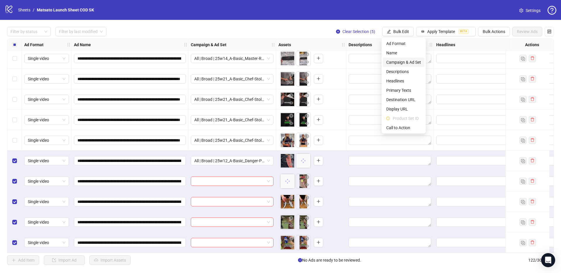
click at [403, 63] on span "Campaign & Ad Set" at bounding box center [403, 62] width 35 height 6
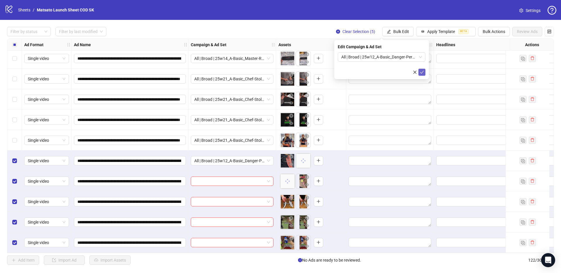
click at [422, 70] on icon "check" at bounding box center [422, 72] width 4 height 4
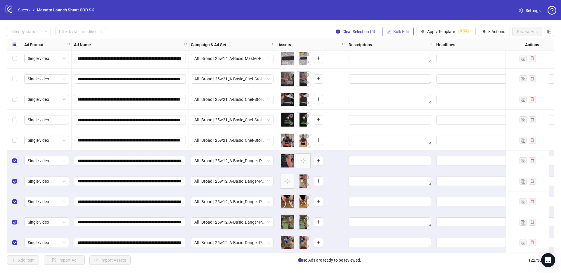
click at [393, 33] on span "Bulk Edit" at bounding box center [401, 31] width 16 height 5
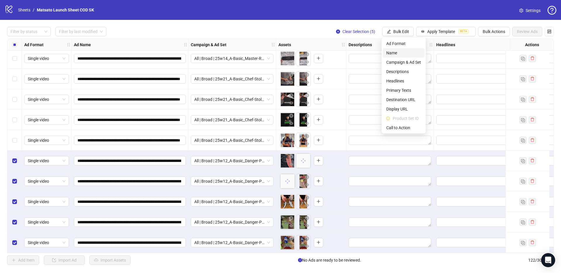
click at [401, 51] on span "Name" at bounding box center [403, 53] width 35 height 6
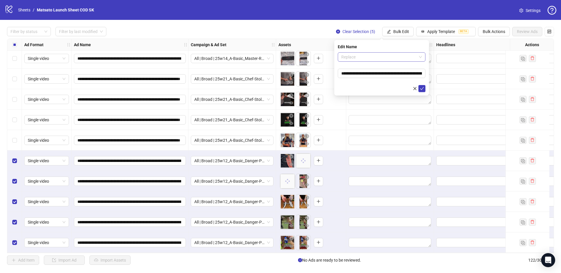
click at [402, 59] on span "Replace" at bounding box center [381, 57] width 81 height 9
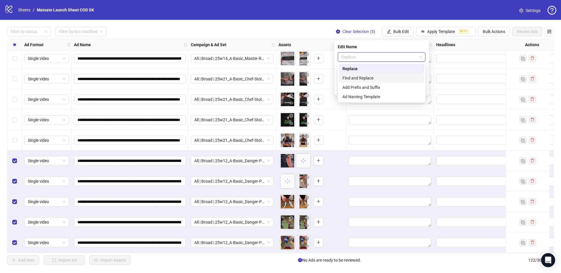
click at [370, 74] on div "Find and Replace" at bounding box center [381, 77] width 85 height 9
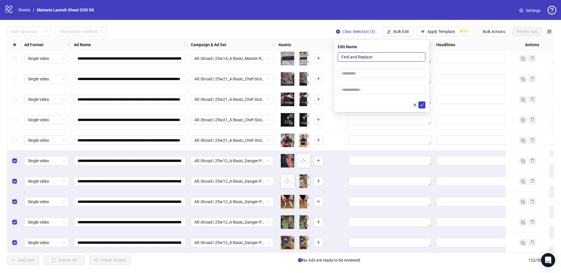
click at [367, 80] on form "Find and Replace Find and Replace" at bounding box center [382, 80] width 88 height 56
click at [365, 75] on input "text" at bounding box center [382, 73] width 88 height 9
type input "**"
click at [365, 94] on input "text" at bounding box center [382, 89] width 88 height 9
type input "*****"
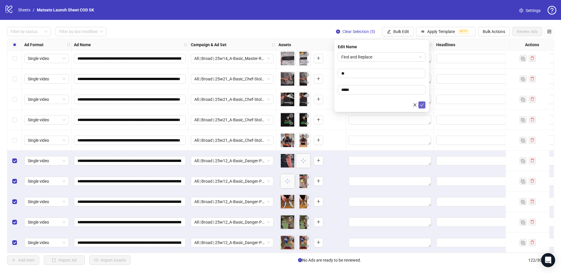
click at [423, 107] on span "submit" at bounding box center [422, 105] width 4 height 5
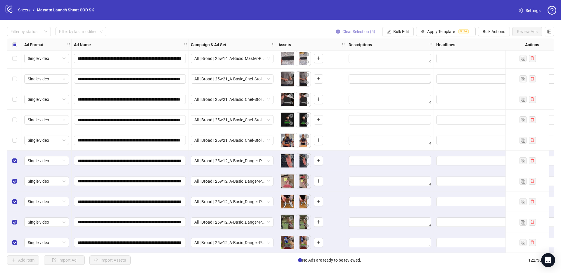
click at [346, 31] on span "Clear Selection (5)" at bounding box center [358, 31] width 33 height 5
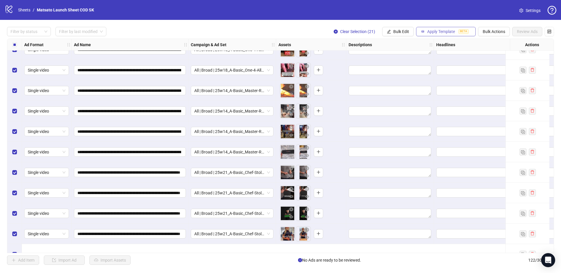
scroll to position [2131, 0]
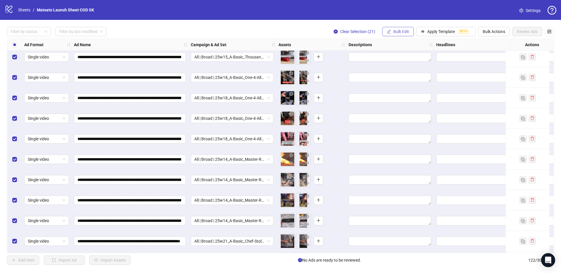
click at [404, 29] on button "Bulk Edit" at bounding box center [398, 31] width 32 height 9
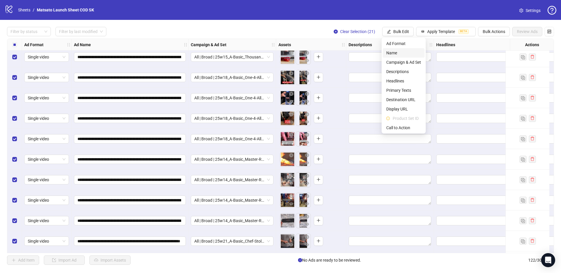
click at [398, 52] on span "Name" at bounding box center [403, 53] width 35 height 6
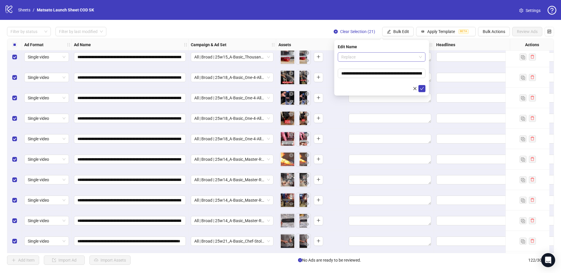
click at [376, 56] on span "Replace" at bounding box center [381, 57] width 81 height 9
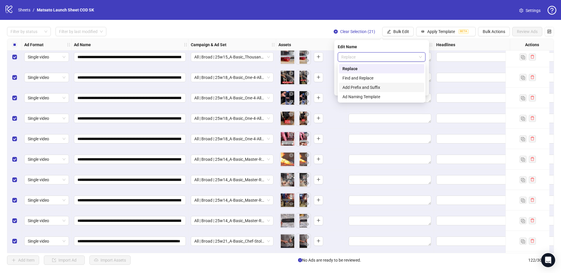
click at [365, 88] on div "Add Prefix and Suffix" at bounding box center [381, 87] width 78 height 6
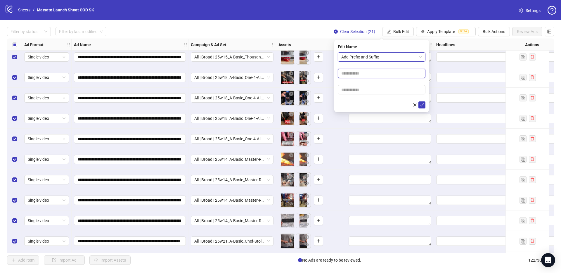
click at [366, 70] on input "text" at bounding box center [382, 73] width 88 height 9
click at [371, 89] on input "text" at bounding box center [382, 89] width 88 height 9
type input "**********"
click at [424, 105] on button "submit" at bounding box center [421, 104] width 7 height 7
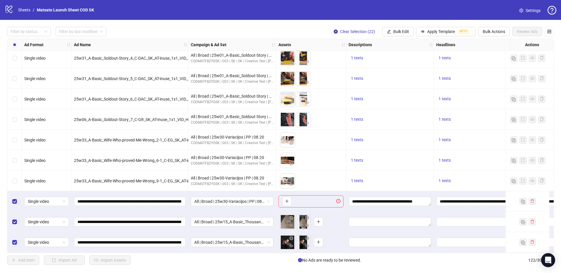
scroll to position [1930, 0]
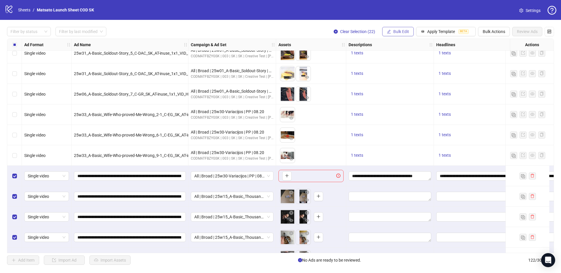
click at [401, 33] on span "Bulk Edit" at bounding box center [401, 31] width 16 height 5
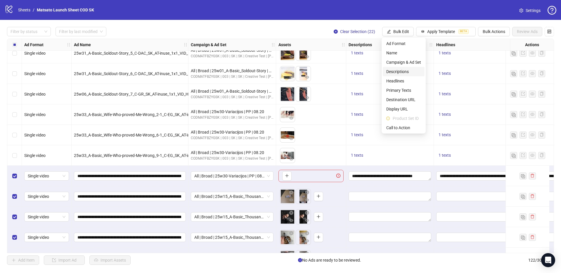
click at [404, 70] on span "Descriptions" at bounding box center [403, 71] width 35 height 6
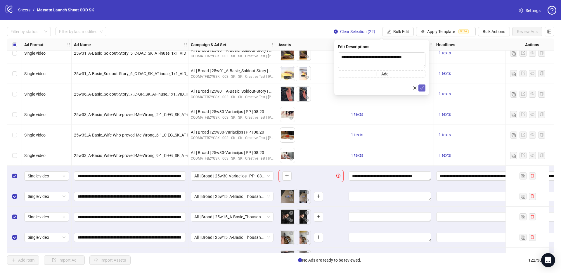
click at [422, 88] on icon "check" at bounding box center [422, 88] width 4 height 4
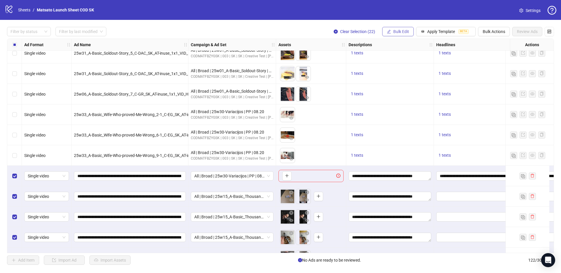
click at [401, 32] on span "Bulk Edit" at bounding box center [401, 31] width 16 height 5
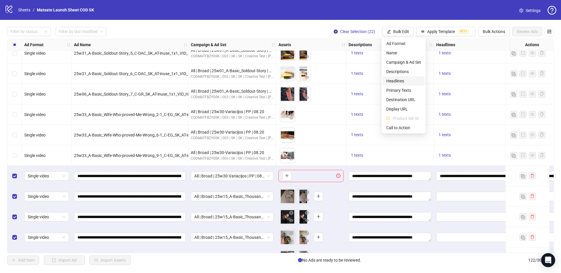
click at [403, 82] on span "Headlines" at bounding box center [403, 81] width 35 height 6
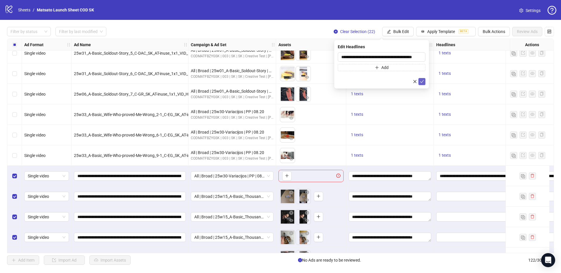
click at [421, 82] on icon "check" at bounding box center [422, 81] width 4 height 4
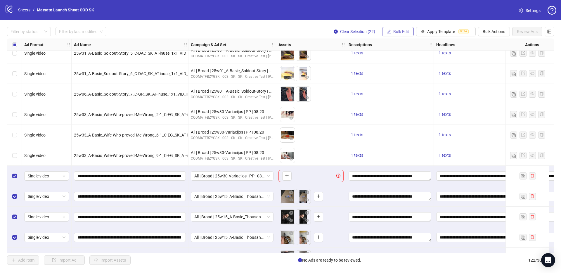
click at [401, 34] on span "Bulk Edit" at bounding box center [401, 31] width 16 height 5
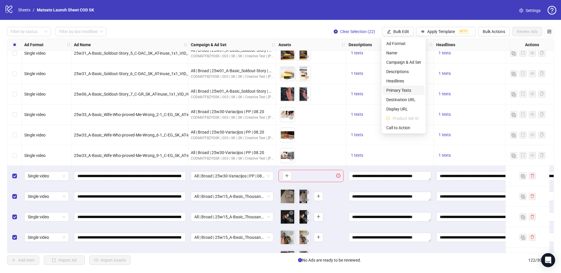
click at [403, 87] on span "Primary Texts" at bounding box center [403, 90] width 35 height 6
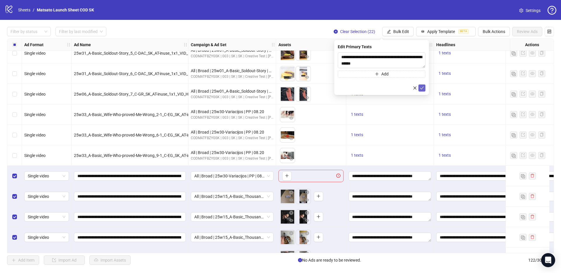
click at [421, 89] on icon "check" at bounding box center [422, 88] width 4 height 4
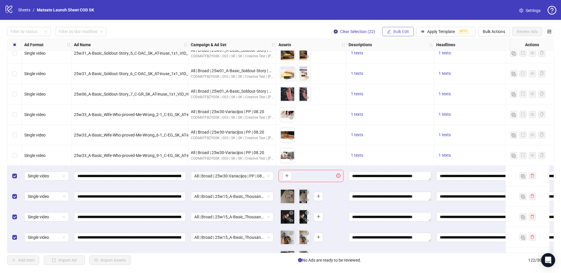
click at [398, 32] on span "Bulk Edit" at bounding box center [401, 31] width 16 height 5
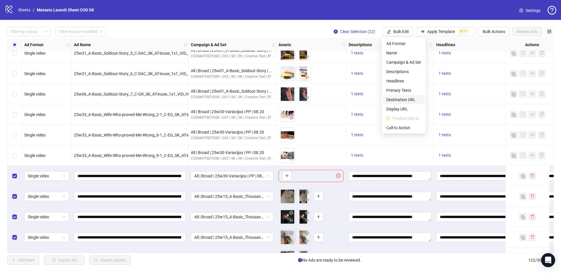
click at [406, 99] on span "Destination URL" at bounding box center [403, 99] width 35 height 6
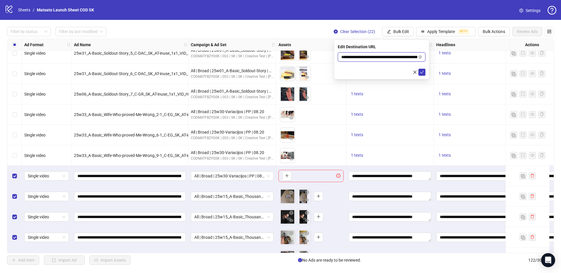
click at [401, 58] on input "**********" at bounding box center [379, 57] width 76 height 6
click at [421, 72] on icon "check" at bounding box center [422, 72] width 4 height 4
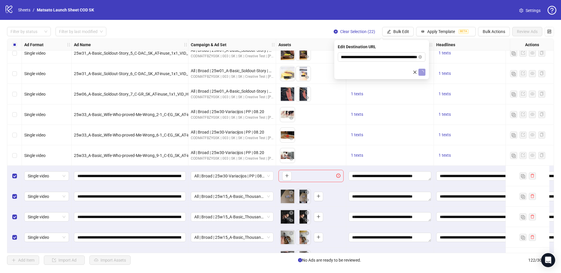
scroll to position [0, 0]
click at [398, 30] on span "Bulk Edit" at bounding box center [401, 31] width 16 height 5
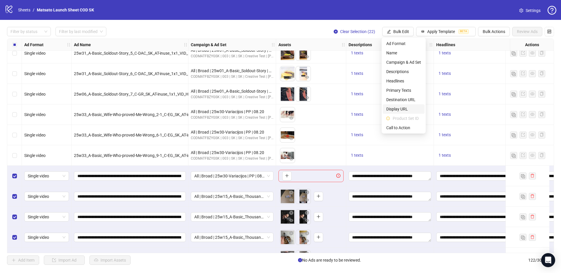
click at [397, 109] on span "Display URL" at bounding box center [403, 109] width 35 height 6
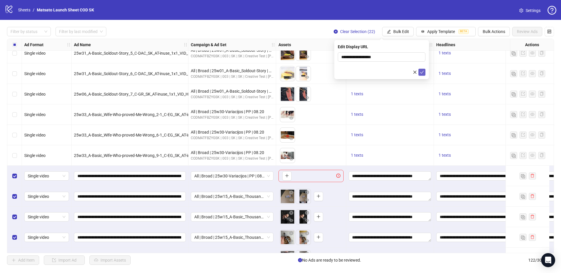
click at [420, 71] on icon "check" at bounding box center [422, 72] width 4 height 4
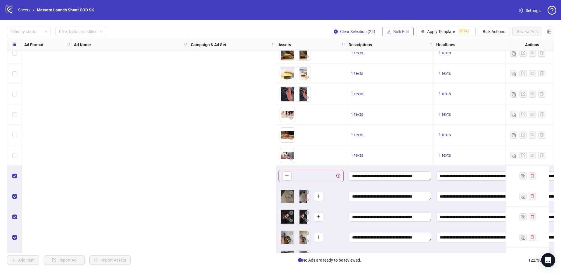
scroll to position [1930, 370]
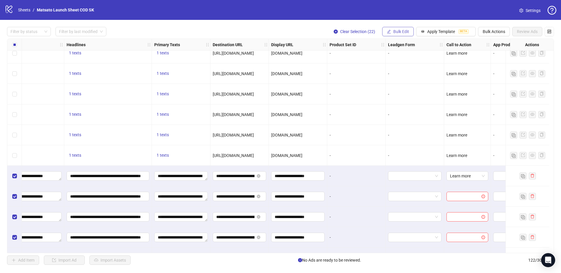
click at [400, 32] on span "Bulk Edit" at bounding box center [401, 31] width 16 height 5
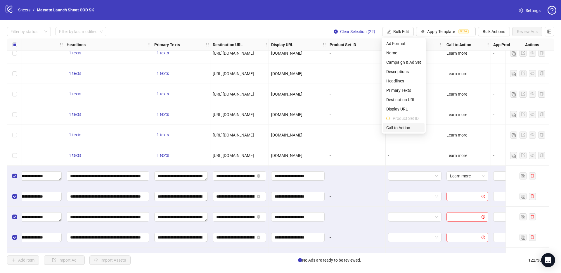
click at [406, 129] on span "Call to Action" at bounding box center [403, 127] width 35 height 6
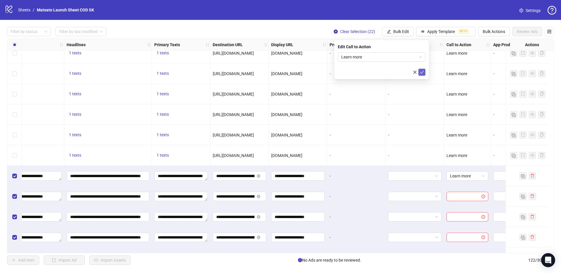
click at [422, 75] on button "submit" at bounding box center [421, 72] width 7 height 7
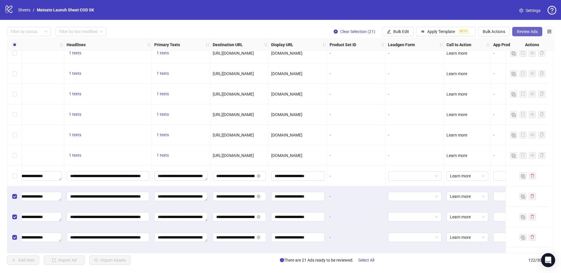
click at [528, 33] on span "Review Ads" at bounding box center [527, 31] width 21 height 5
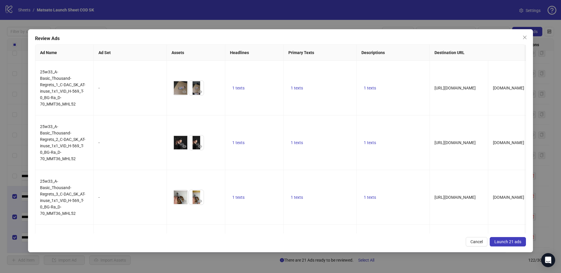
click at [508, 239] on span "Launch 21 ads" at bounding box center [507, 241] width 27 height 5
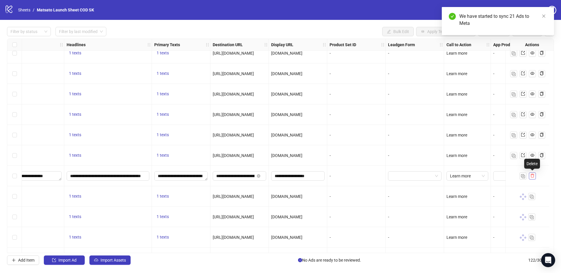
click at [534, 176] on icon "delete" at bounding box center [532, 176] width 4 height 4
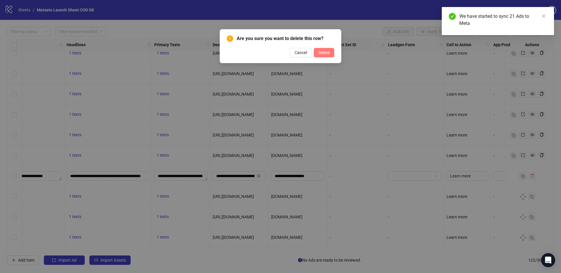
click at [319, 52] on span "Delete" at bounding box center [323, 52] width 11 height 5
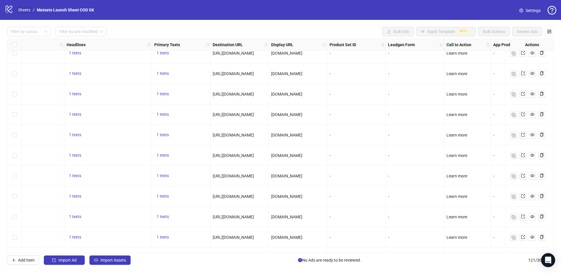
click at [28, 10] on link "Sheets" at bounding box center [24, 10] width 15 height 6
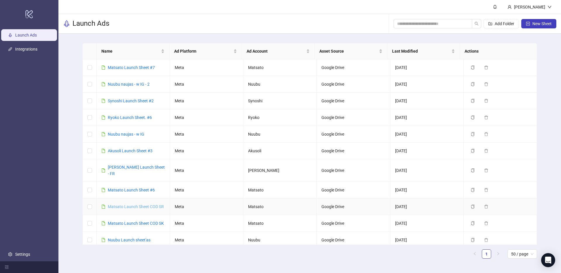
click at [148, 204] on link "Matsato Launch Sheet COD SR" at bounding box center [136, 206] width 56 height 5
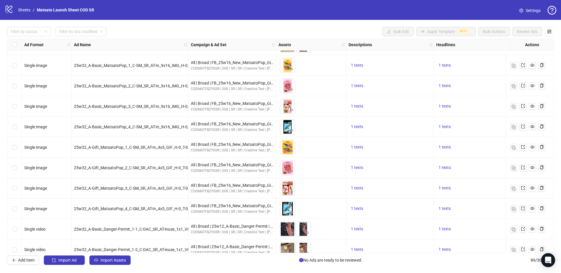
scroll to position [1620, 0]
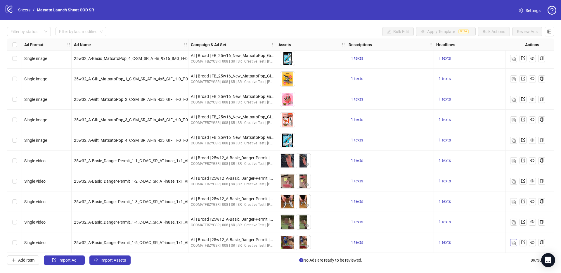
click at [513, 241] on img "button" at bounding box center [514, 243] width 4 height 4
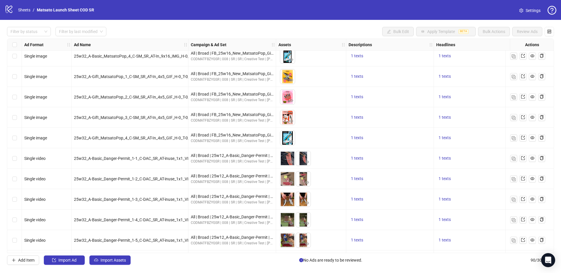
scroll to position [1641, 0]
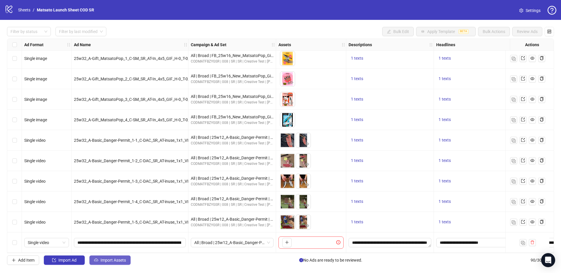
click at [113, 260] on span "Import Assets" at bounding box center [113, 260] width 25 height 5
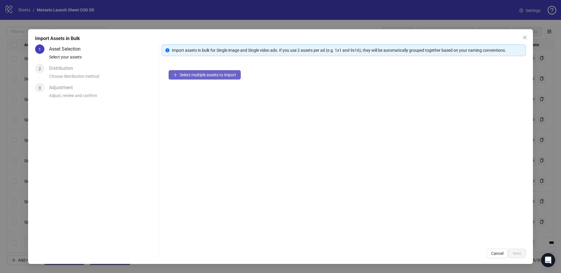
click at [212, 79] on button "Select multiple assets to import" at bounding box center [205, 74] width 72 height 9
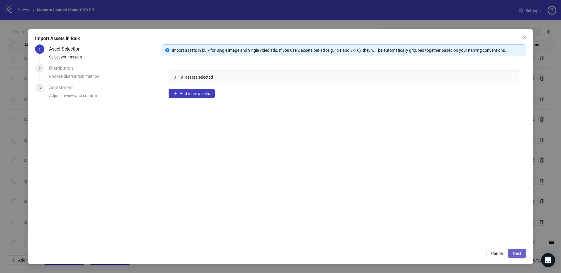
click at [519, 253] on span "Next" at bounding box center [517, 253] width 8 height 5
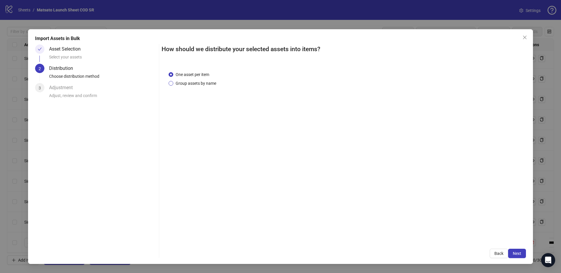
click at [205, 82] on span "Group assets by name" at bounding box center [195, 83] width 45 height 6
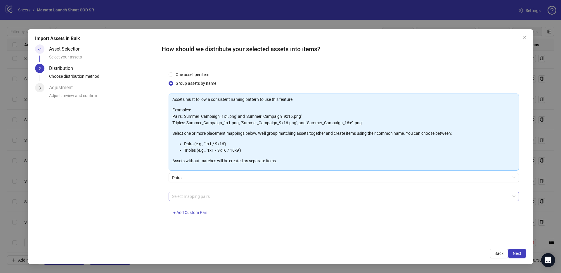
click at [218, 198] on div at bounding box center [341, 196] width 342 height 8
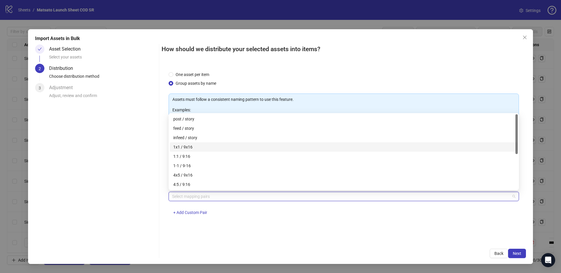
click at [194, 146] on div "1x1 / 9x16" at bounding box center [343, 147] width 341 height 6
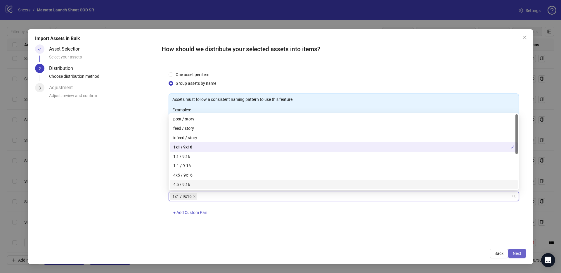
click at [517, 253] on span "Next" at bounding box center [517, 253] width 8 height 5
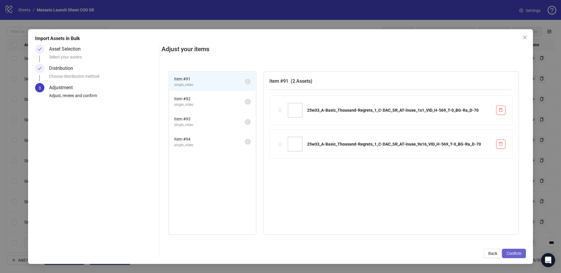
click at [518, 251] on span "Confirm" at bounding box center [514, 253] width 15 height 5
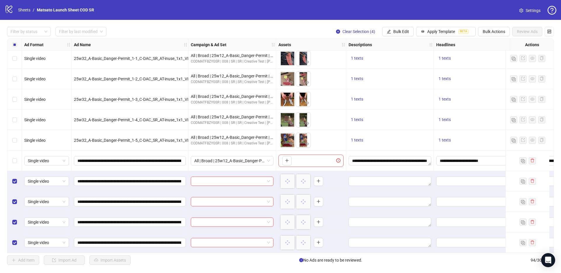
scroll to position [1723, 0]
click at [272, 179] on div at bounding box center [232, 180] width 83 height 9
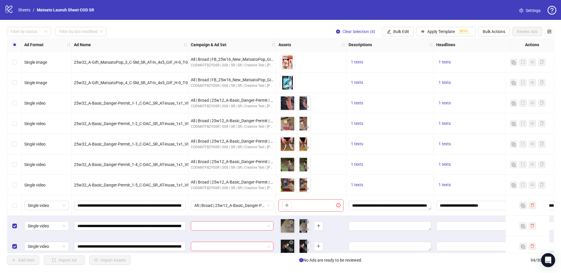
scroll to position [1643, 0]
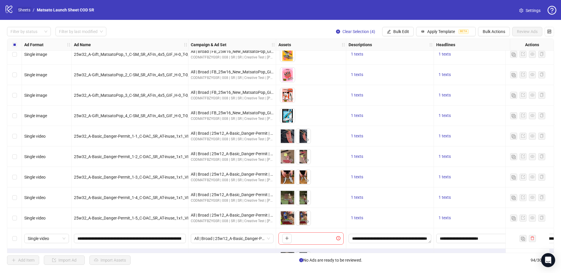
click at [27, 12] on link "Sheets" at bounding box center [24, 10] width 15 height 6
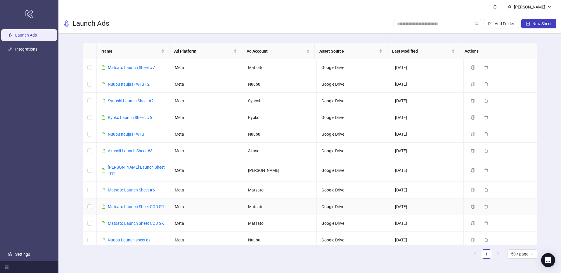
click at [454, 203] on td "[DATE]" at bounding box center [426, 206] width 73 height 17
click at [471, 205] on icon "copy" at bounding box center [473, 207] width 4 height 4
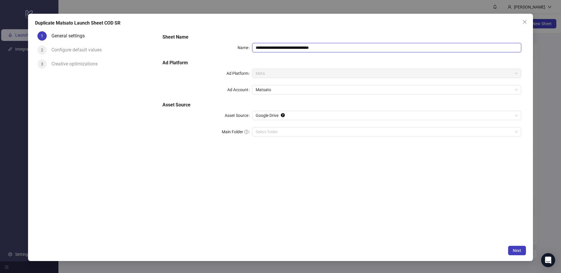
drag, startPoint x: 307, startPoint y: 47, endPoint x: 358, endPoint y: 57, distance: 52.4
click at [356, 57] on div "**********" at bounding box center [341, 88] width 363 height 115
type input "**********"
click at [421, 224] on div "**********" at bounding box center [342, 136] width 368 height 214
click at [521, 248] on span "Next" at bounding box center [517, 250] width 8 height 5
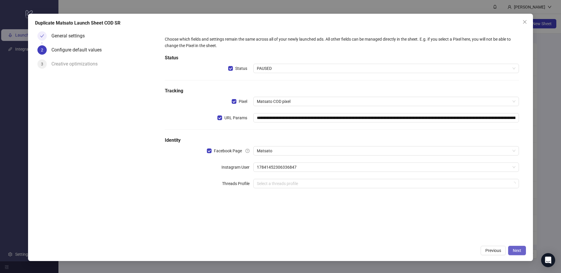
click at [520, 249] on span "Next" at bounding box center [517, 250] width 8 height 5
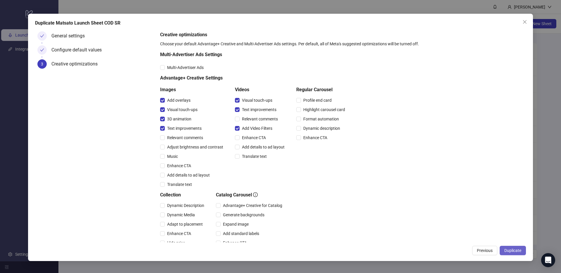
click at [520, 251] on span "Duplicate" at bounding box center [512, 250] width 17 height 5
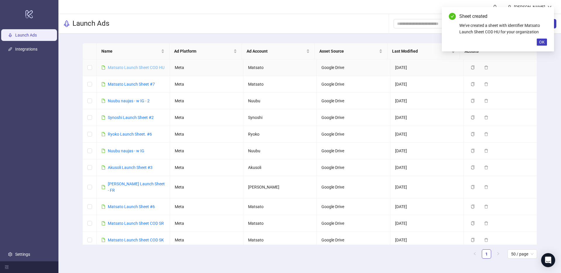
click at [134, 67] on link "Matsato Launch Sheet COD HU" at bounding box center [136, 67] width 57 height 5
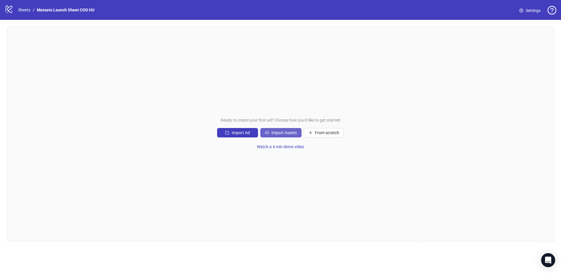
click at [289, 132] on span "Import Assets" at bounding box center [283, 132] width 25 height 5
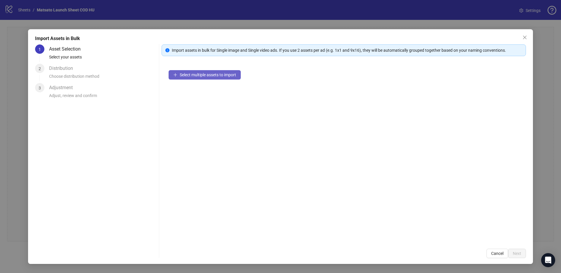
click at [212, 75] on span "Select multiple assets to import" at bounding box center [208, 74] width 56 height 5
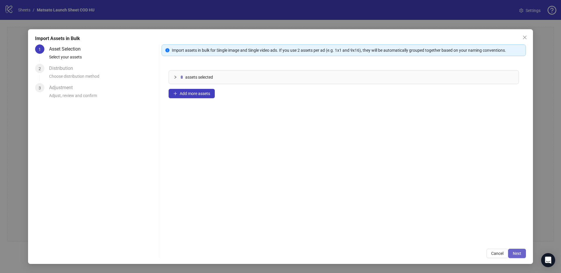
click at [516, 254] on span "Next" at bounding box center [517, 253] width 8 height 5
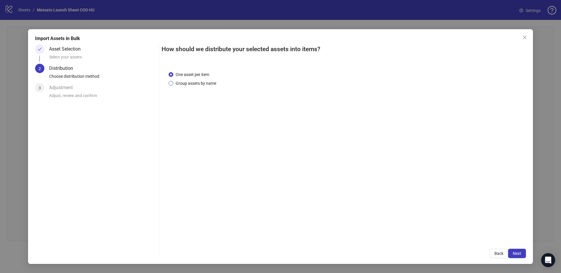
click at [191, 83] on span "Group assets by name" at bounding box center [195, 83] width 45 height 6
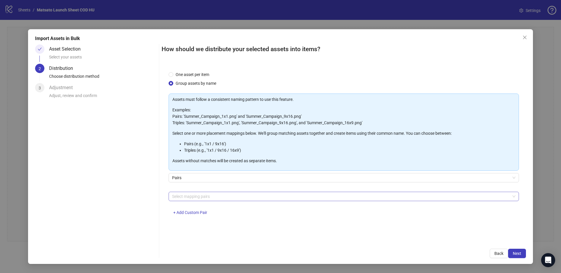
click at [199, 195] on div at bounding box center [341, 196] width 342 height 8
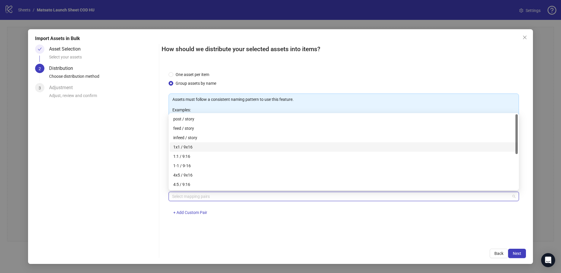
click at [183, 149] on div "1x1 / 9x16" at bounding box center [343, 147] width 341 height 6
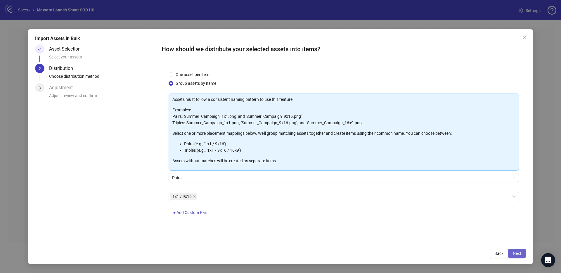
click at [515, 251] on span "Next" at bounding box center [517, 253] width 8 height 5
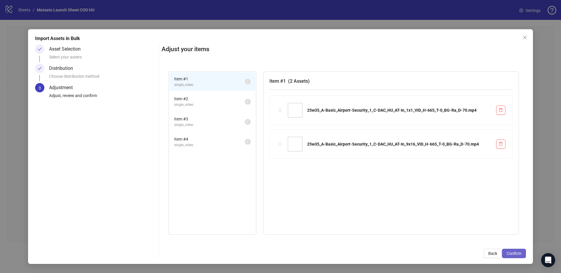
click at [512, 251] on span "Confirm" at bounding box center [514, 253] width 15 height 5
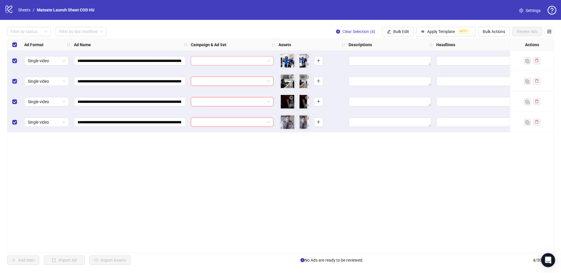
click at [219, 59] on input "search" at bounding box center [229, 60] width 70 height 9
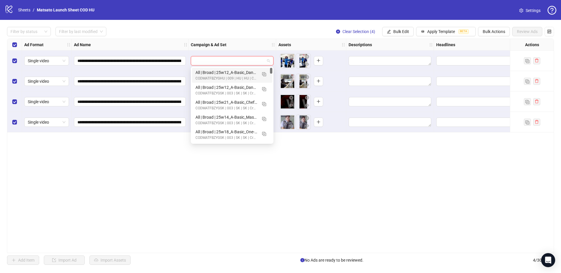
paste input "**********"
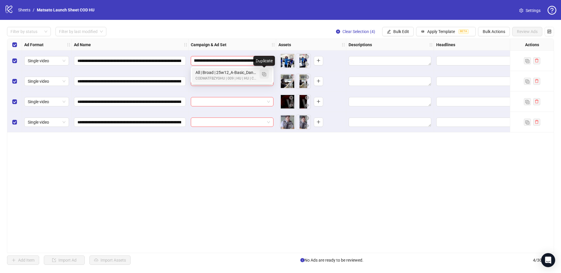
click at [268, 75] on button "button" at bounding box center [263, 73] width 9 height 9
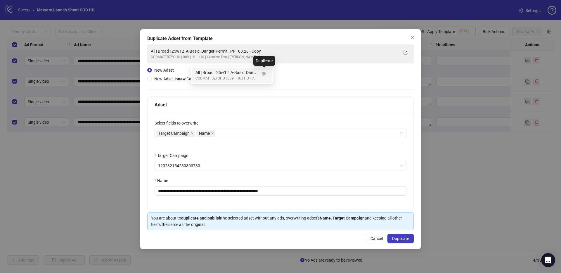
type input "**********"
drag, startPoint x: 257, startPoint y: 191, endPoint x: 342, endPoint y: 196, distance: 85.8
click at [342, 196] on div "**********" at bounding box center [281, 161] width 266 height 97
drag, startPoint x: 235, startPoint y: 191, endPoint x: 180, endPoint y: 191, distance: 55.5
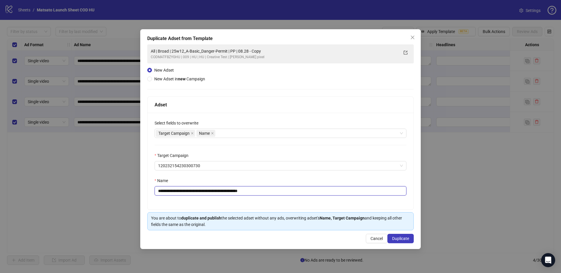
click at [180, 191] on input "**********" at bounding box center [281, 190] width 252 height 9
paste input "***"
type input "**********"
click at [403, 237] on span "Duplicate" at bounding box center [400, 238] width 17 height 5
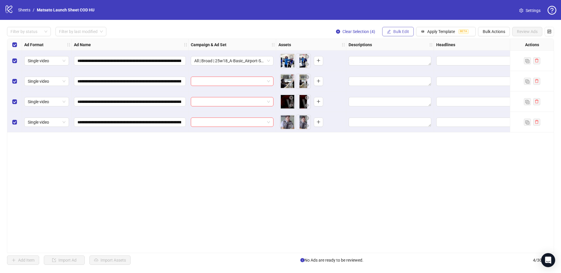
drag, startPoint x: 398, startPoint y: 30, endPoint x: 401, endPoint y: 33, distance: 4.2
click at [398, 30] on span "Bulk Edit" at bounding box center [401, 31] width 16 height 5
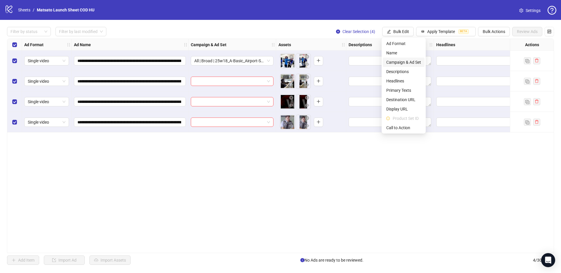
click at [406, 62] on span "Campaign & Ad Set" at bounding box center [403, 62] width 35 height 6
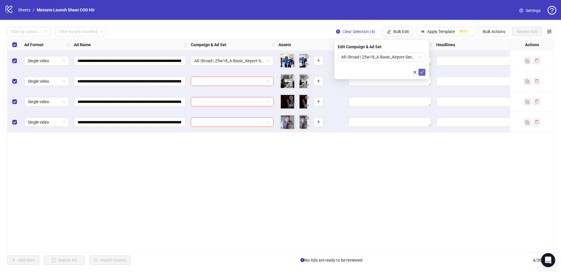
click at [421, 70] on icon "check" at bounding box center [422, 72] width 4 height 4
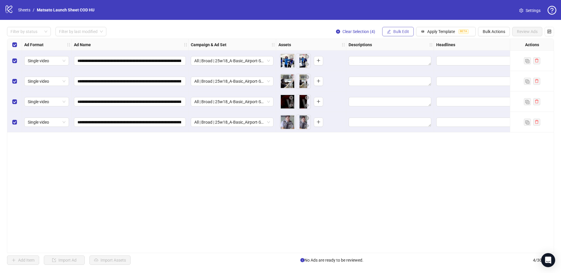
click at [400, 34] on span "Bulk Edit" at bounding box center [401, 31] width 16 height 5
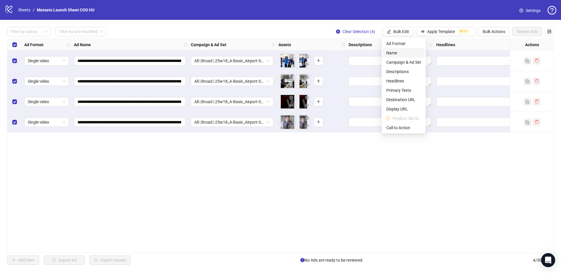
click at [397, 54] on span "Name" at bounding box center [403, 53] width 35 height 6
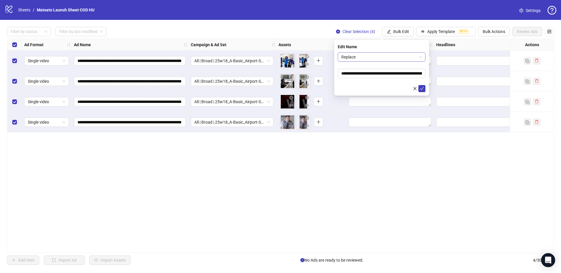
click at [379, 59] on span "Replace" at bounding box center [381, 57] width 81 height 9
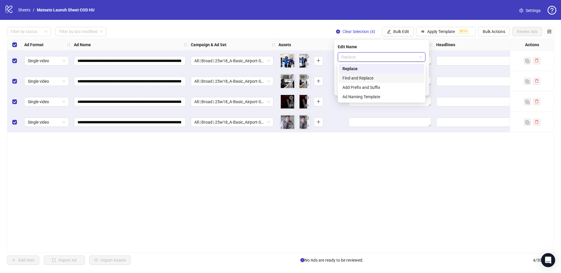
click at [373, 74] on div "Find and Replace" at bounding box center [381, 77] width 85 height 9
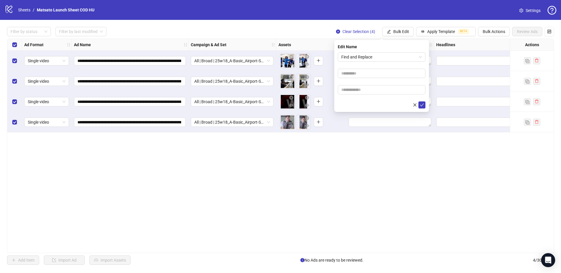
click at [366, 67] on form "Find and Replace" at bounding box center [382, 80] width 88 height 56
click at [370, 74] on input "text" at bounding box center [382, 73] width 88 height 9
type input "**"
click at [368, 92] on input "text" at bounding box center [382, 89] width 88 height 9
type input "*****"
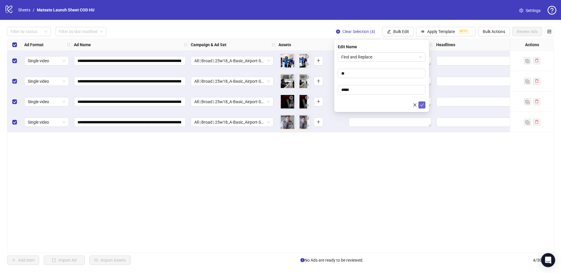
click at [424, 105] on icon "check" at bounding box center [422, 105] width 4 height 4
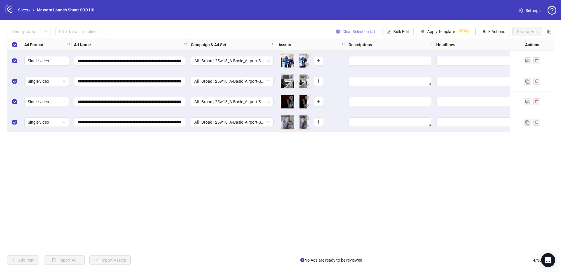
click at [359, 33] on span "Clear Selection (4)" at bounding box center [358, 31] width 33 height 5
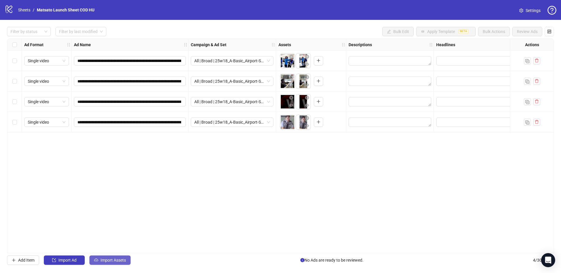
click at [116, 263] on button "Import Assets" at bounding box center [109, 259] width 41 height 9
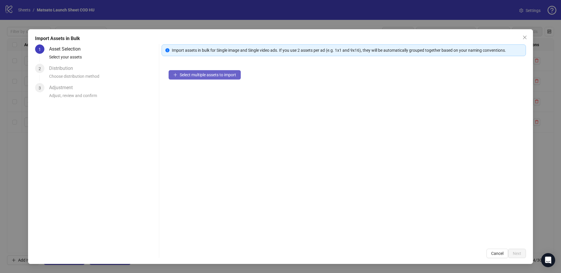
click at [212, 76] on span "Select multiple assets to import" at bounding box center [208, 74] width 56 height 5
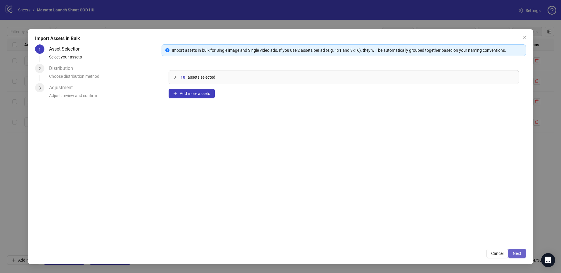
click at [516, 253] on span "Next" at bounding box center [517, 253] width 8 height 5
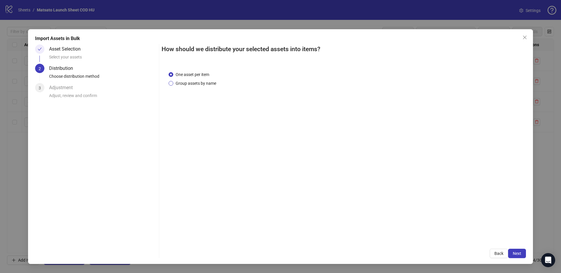
click at [197, 85] on span "Group assets by name" at bounding box center [195, 83] width 45 height 6
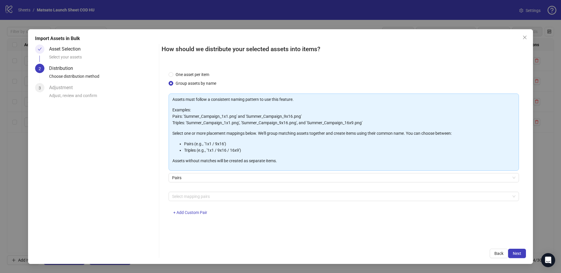
click at [220, 190] on div "Assets must follow a consistent naming pattern to use this feature. Examples: P…" at bounding box center [344, 157] width 350 height 129
click at [219, 195] on div at bounding box center [341, 196] width 342 height 8
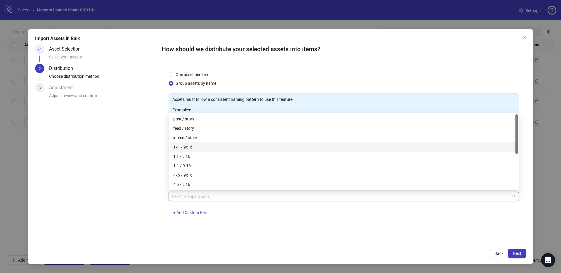
click at [194, 149] on div "1x1 / 9x16" at bounding box center [343, 147] width 341 height 6
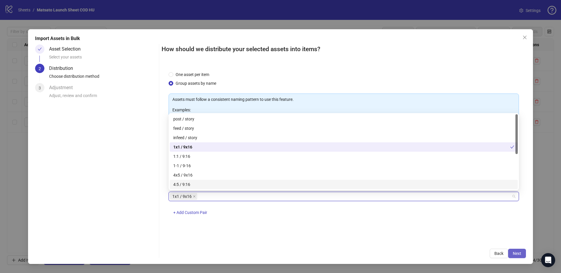
click at [518, 254] on span "Next" at bounding box center [517, 253] width 8 height 5
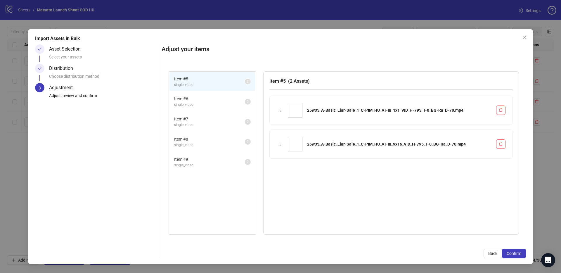
click at [518, 254] on span "Confirm" at bounding box center [514, 253] width 15 height 5
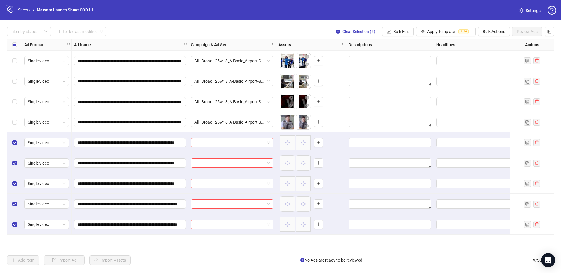
click at [269, 143] on span at bounding box center [232, 142] width 76 height 9
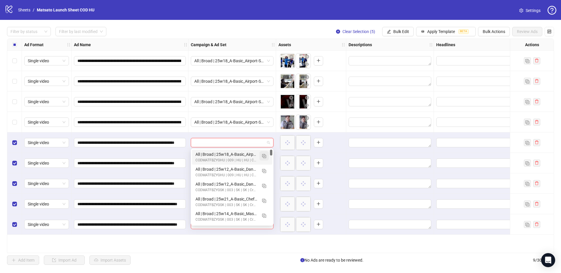
click at [266, 157] on img "button" at bounding box center [264, 156] width 4 height 4
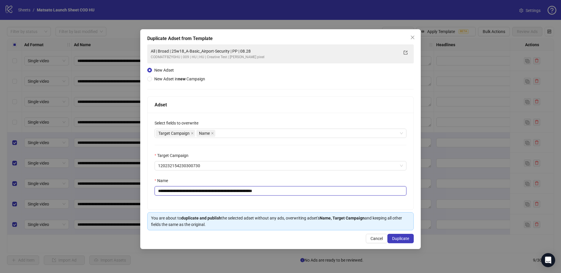
drag, startPoint x: 259, startPoint y: 190, endPoint x: 332, endPoint y: 201, distance: 73.8
click at [331, 201] on div "**********" at bounding box center [281, 161] width 266 height 97
drag, startPoint x: 237, startPoint y: 191, endPoint x: 180, endPoint y: 191, distance: 56.7
click at [180, 191] on input "**********" at bounding box center [281, 190] width 252 height 9
paste input "text"
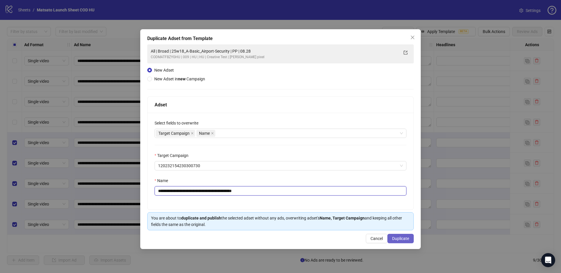
type input "**********"
click at [401, 236] on span "Duplicate" at bounding box center [400, 238] width 17 height 5
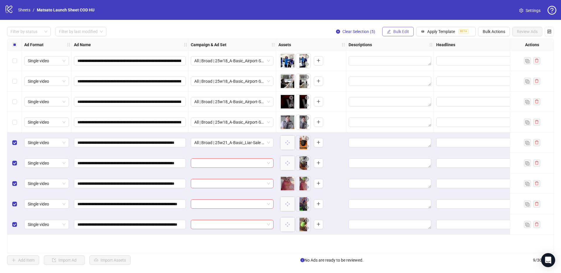
click at [390, 31] on button "Bulk Edit" at bounding box center [398, 31] width 32 height 9
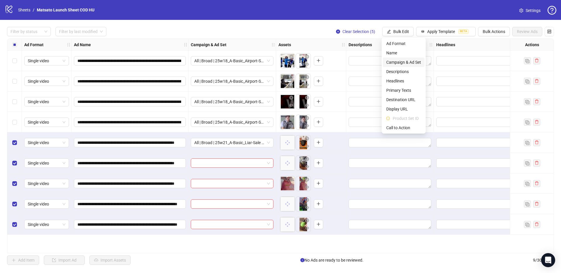
click at [409, 60] on span "Campaign & Ad Set" at bounding box center [403, 62] width 35 height 6
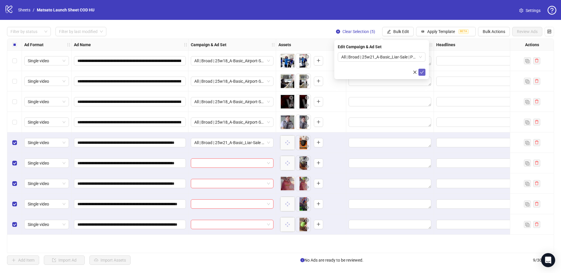
click at [422, 74] on span "submit" at bounding box center [422, 72] width 4 height 5
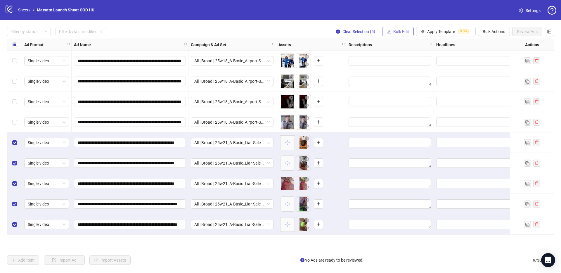
click at [401, 32] on span "Bulk Edit" at bounding box center [401, 31] width 16 height 5
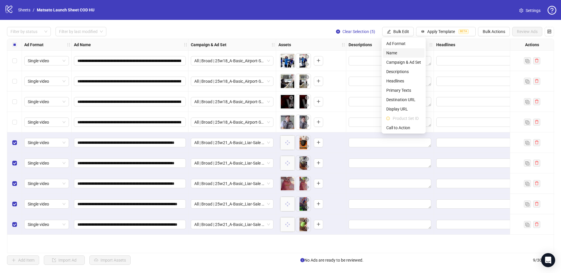
click at [395, 55] on span "Name" at bounding box center [403, 53] width 35 height 6
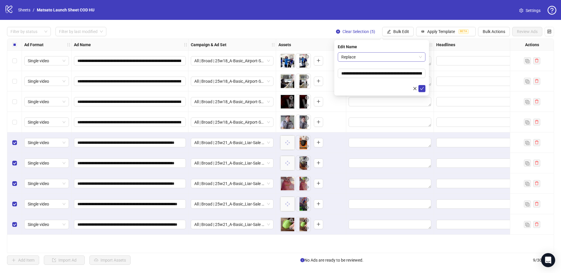
click at [371, 58] on span "Replace" at bounding box center [381, 57] width 81 height 9
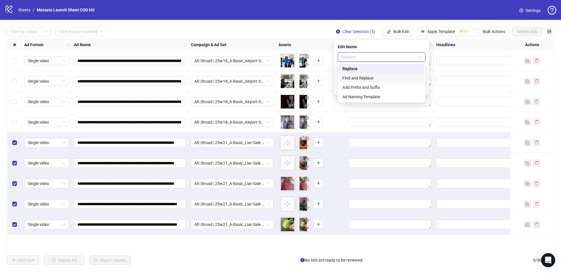
click at [365, 74] on div "Find and Replace" at bounding box center [381, 77] width 85 height 9
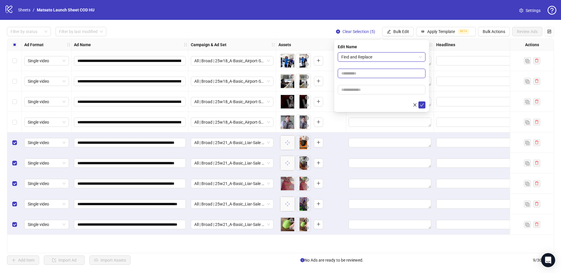
click at [368, 75] on input "text" at bounding box center [382, 73] width 88 height 9
type input "**"
click at [370, 89] on input "text" at bounding box center [382, 89] width 88 height 9
type input "*****"
click at [423, 105] on icon "check" at bounding box center [422, 105] width 4 height 4
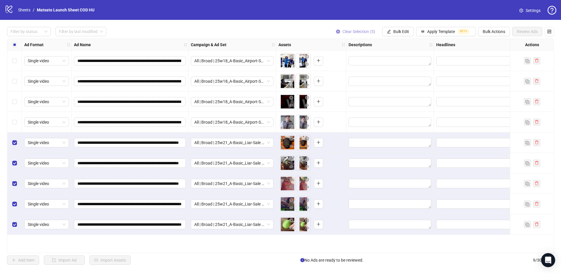
click at [351, 32] on span "Clear Selection (5)" at bounding box center [358, 31] width 33 height 5
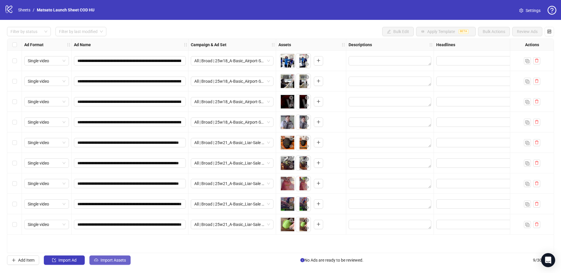
click at [115, 258] on span "Import Assets" at bounding box center [113, 260] width 25 height 5
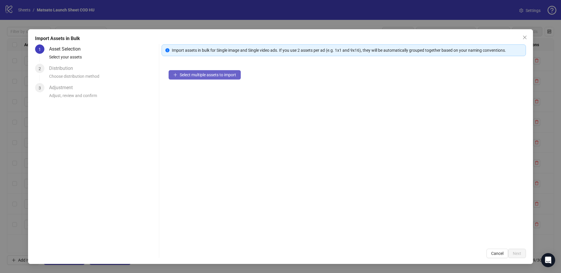
click at [213, 78] on button "Select multiple assets to import" at bounding box center [205, 74] width 72 height 9
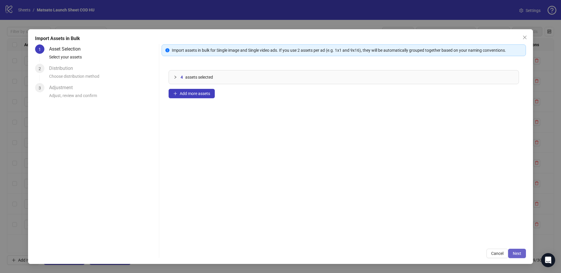
click at [516, 254] on span "Next" at bounding box center [517, 253] width 8 height 5
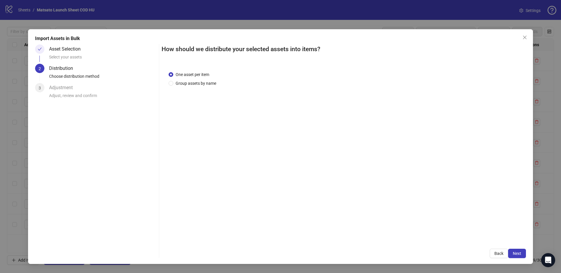
click at [516, 254] on span "Next" at bounding box center [517, 253] width 8 height 5
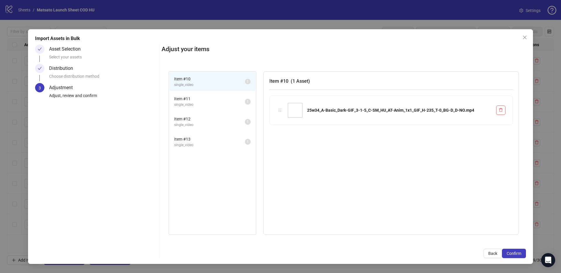
click at [516, 254] on span "Confirm" at bounding box center [514, 253] width 15 height 5
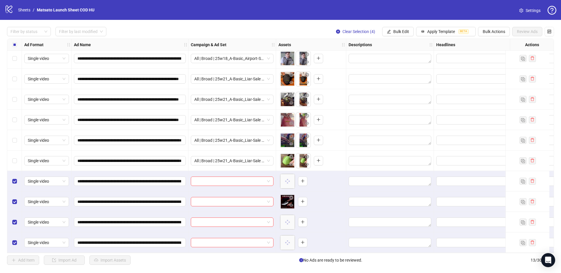
scroll to position [66, 0]
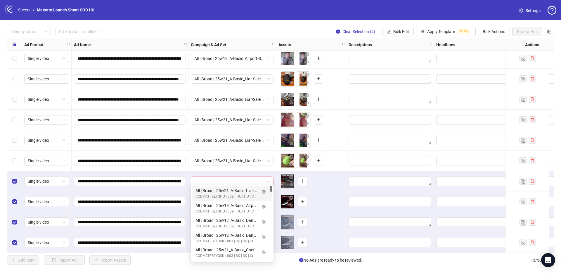
click at [269, 180] on span at bounding box center [232, 181] width 76 height 9
click at [263, 193] on img "button" at bounding box center [264, 192] width 4 height 4
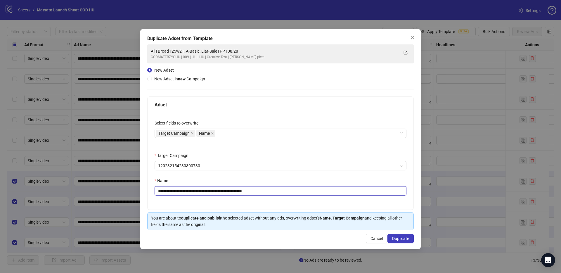
drag, startPoint x: 247, startPoint y: 191, endPoint x: 310, endPoint y: 200, distance: 63.6
click at [310, 200] on div "**********" at bounding box center [281, 161] width 266 height 97
drag, startPoint x: 225, startPoint y: 191, endPoint x: 181, endPoint y: 191, distance: 44.4
click at [181, 191] on input "**********" at bounding box center [281, 190] width 252 height 9
paste input "**********"
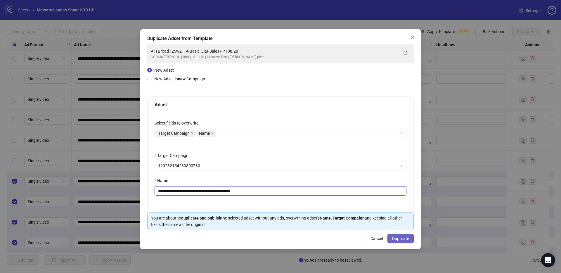
type input "**********"
click at [398, 237] on span "Duplicate" at bounding box center [400, 238] width 17 height 5
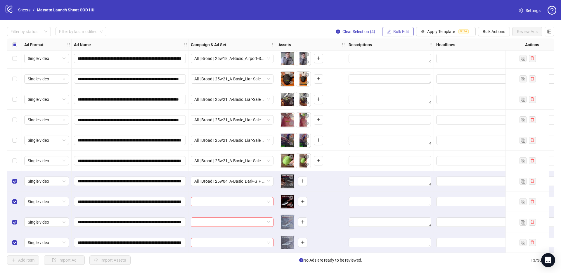
click at [399, 33] on span "Bulk Edit" at bounding box center [401, 31] width 16 height 5
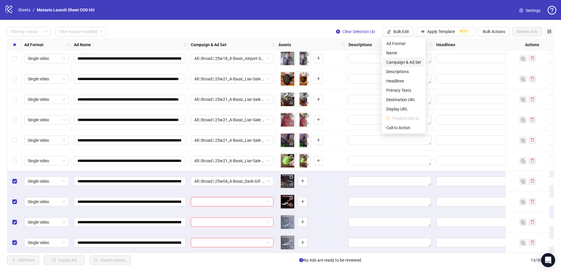
click at [401, 60] on span "Campaign & Ad Set" at bounding box center [403, 62] width 35 height 6
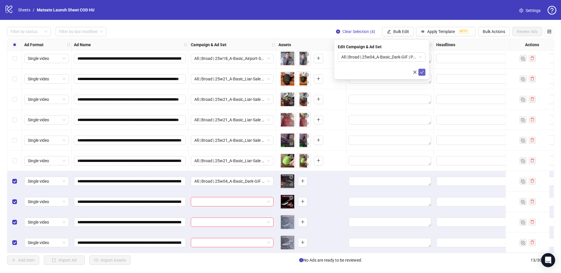
click at [423, 72] on icon "check" at bounding box center [422, 72] width 4 height 4
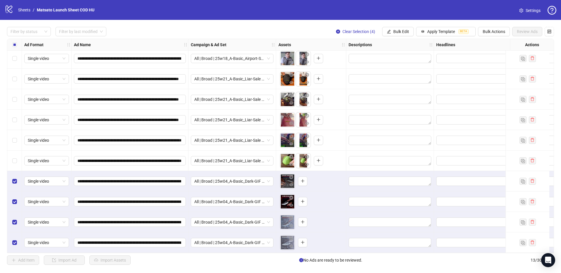
click at [304, 27] on div "Filter by status Filter by last modified Clear Selection (4) Bulk Edit Apply Te…" at bounding box center [280, 31] width 547 height 9
click at [352, 31] on span "Clear Selection (4)" at bounding box center [358, 31] width 33 height 5
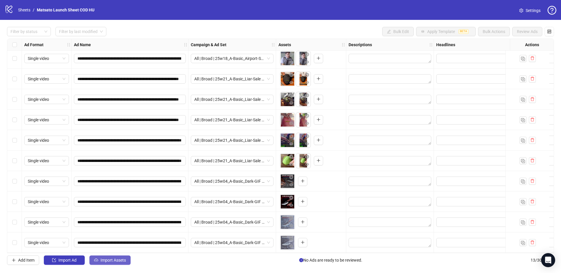
drag, startPoint x: 108, startPoint y: 266, endPoint x: 112, endPoint y: 264, distance: 4.6
click at [108, 266] on div "**********" at bounding box center [280, 146] width 561 height 252
click at [112, 263] on button "Import Assets" at bounding box center [109, 259] width 41 height 9
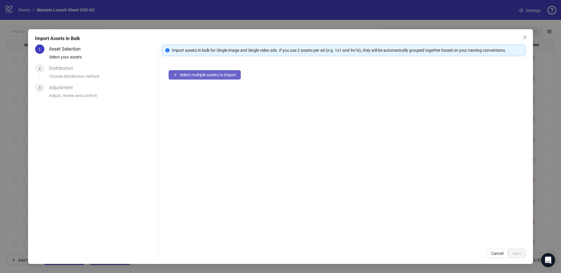
click at [200, 76] on span "Select multiple assets to import" at bounding box center [208, 74] width 56 height 5
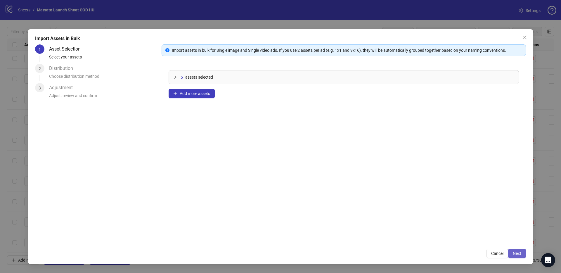
click at [512, 252] on button "Next" at bounding box center [517, 253] width 18 height 9
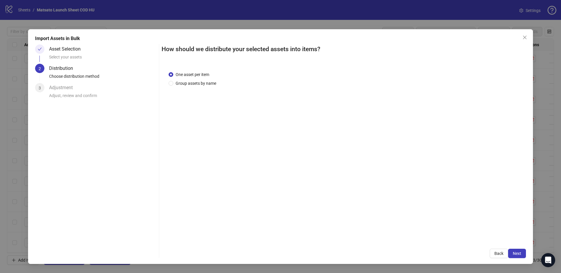
click at [516, 253] on span "Next" at bounding box center [517, 253] width 8 height 5
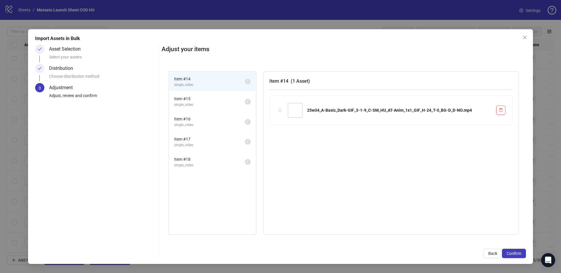
click at [516, 253] on span "Confirm" at bounding box center [514, 253] width 15 height 5
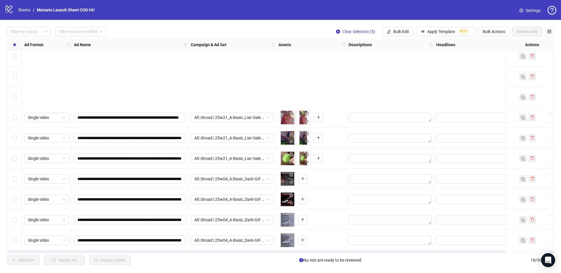
scroll to position [168, 0]
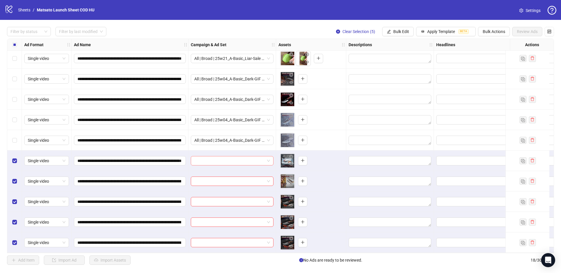
click at [268, 158] on span at bounding box center [232, 160] width 76 height 9
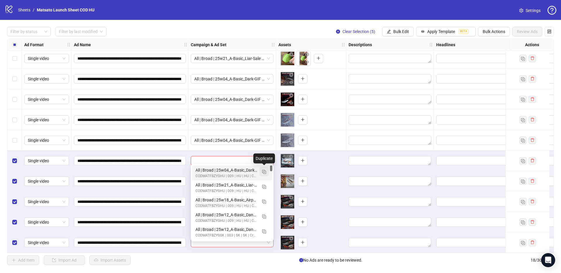
click at [264, 174] on button "button" at bounding box center [263, 171] width 9 height 9
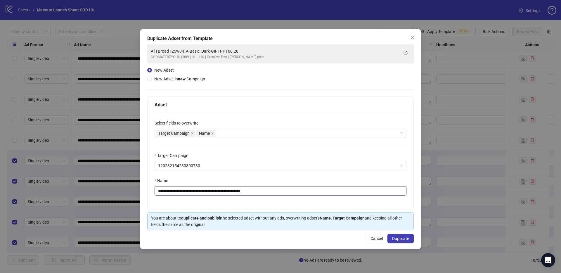
drag, startPoint x: 247, startPoint y: 191, endPoint x: 285, endPoint y: 197, distance: 37.9
click at [285, 197] on div "**********" at bounding box center [281, 161] width 266 height 97
type input "**********"
click at [413, 240] on div "**********" at bounding box center [280, 139] width 280 height 220
click at [411, 240] on button "Duplicate" at bounding box center [400, 238] width 26 height 9
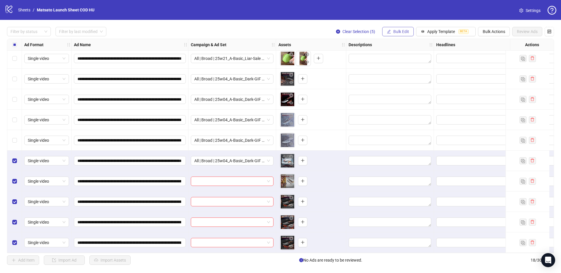
click at [396, 33] on span "Bulk Edit" at bounding box center [401, 31] width 16 height 5
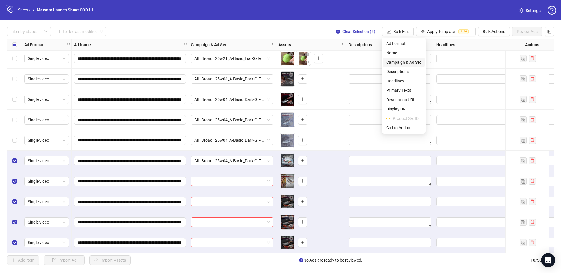
click at [399, 62] on span "Campaign & Ad Set" at bounding box center [403, 62] width 35 height 6
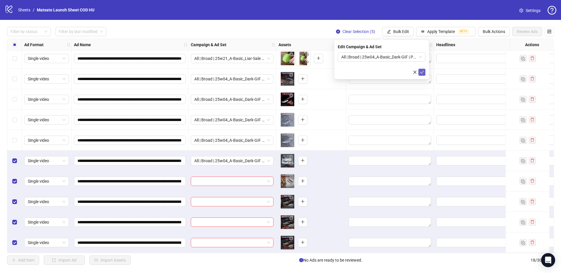
click at [423, 72] on icon "check" at bounding box center [422, 72] width 4 height 4
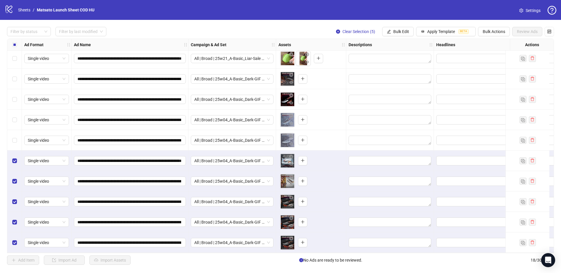
click at [354, 28] on button "Clear Selection (5)" at bounding box center [355, 31] width 49 height 9
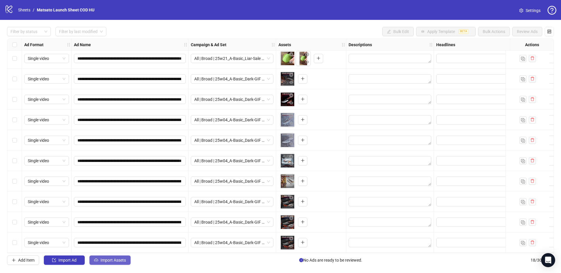
click at [113, 262] on span "Import Assets" at bounding box center [113, 260] width 25 height 5
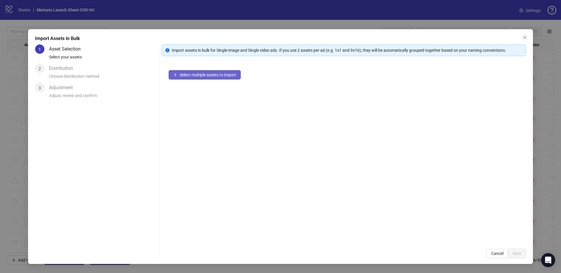
click at [231, 76] on span "Select multiple assets to import" at bounding box center [208, 74] width 56 height 5
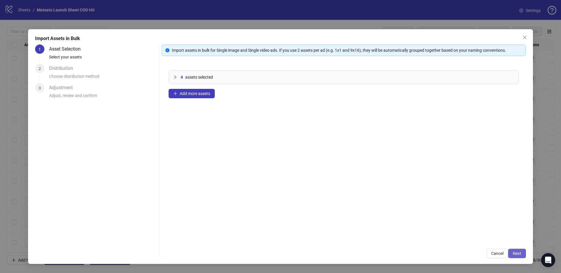
click at [515, 253] on span "Next" at bounding box center [517, 253] width 8 height 5
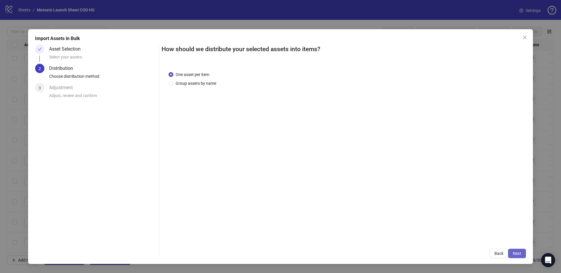
click at [516, 252] on span "Next" at bounding box center [517, 253] width 8 height 5
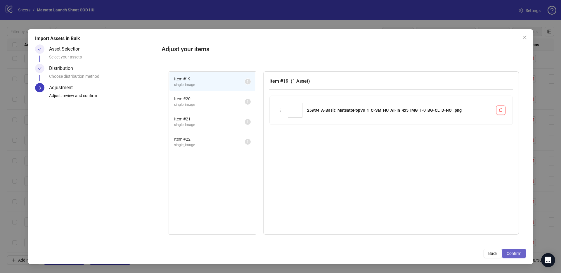
click at [516, 253] on span "Confirm" at bounding box center [514, 253] width 15 height 5
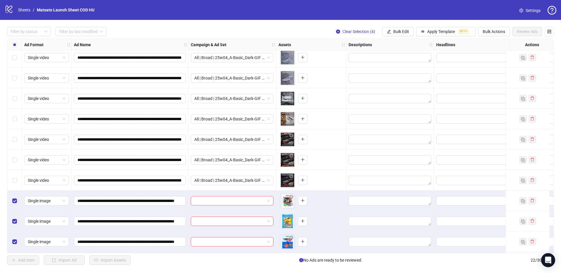
scroll to position [250, 0]
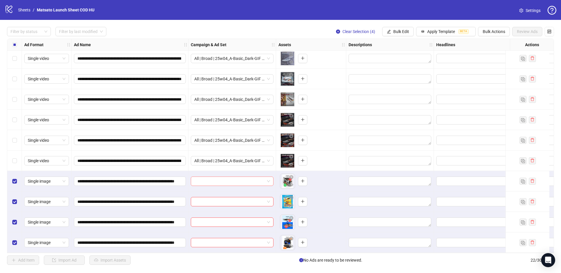
click at [269, 178] on span at bounding box center [232, 181] width 76 height 9
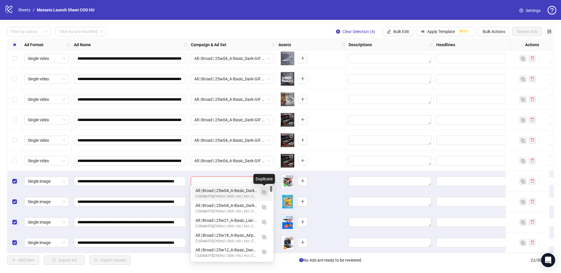
click at [265, 190] on img "button" at bounding box center [264, 192] width 4 height 4
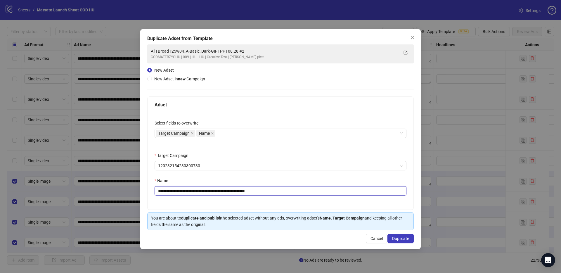
drag, startPoint x: 272, startPoint y: 195, endPoint x: 328, endPoint y: 205, distance: 56.7
click at [328, 205] on div "**********" at bounding box center [281, 161] width 266 height 97
drag, startPoint x: 224, startPoint y: 190, endPoint x: 180, endPoint y: 192, distance: 44.2
click at [180, 192] on input "**********" at bounding box center [281, 190] width 252 height 9
paste input "text"
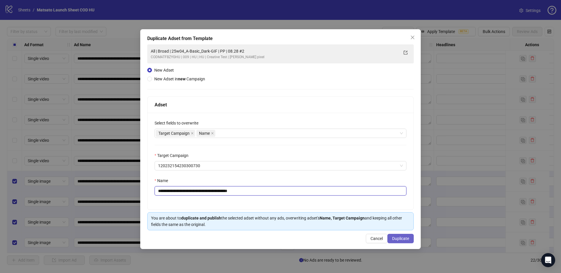
type input "**********"
click at [401, 237] on span "Duplicate" at bounding box center [400, 238] width 17 height 5
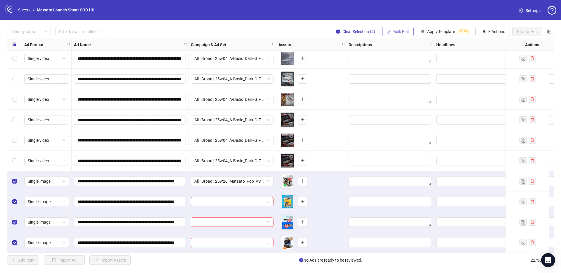
click at [399, 30] on span "Bulk Edit" at bounding box center [401, 31] width 16 height 5
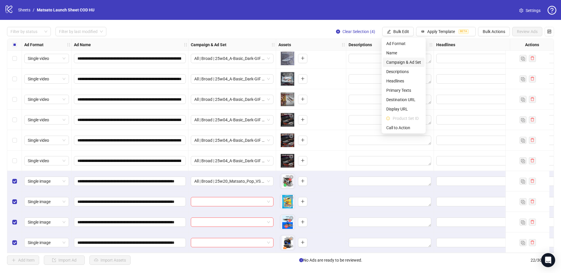
click at [404, 63] on span "Campaign & Ad Set" at bounding box center [403, 62] width 35 height 6
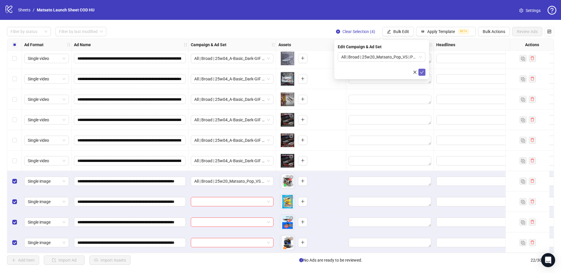
click at [420, 69] on button "submit" at bounding box center [421, 72] width 7 height 7
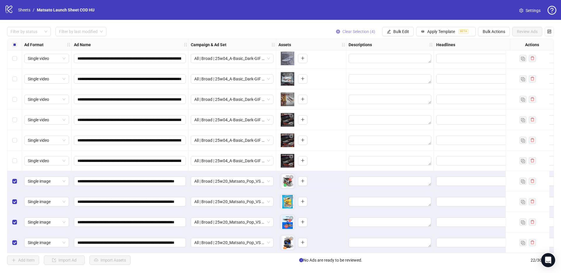
click at [367, 32] on span "Clear Selection (4)" at bounding box center [358, 31] width 33 height 5
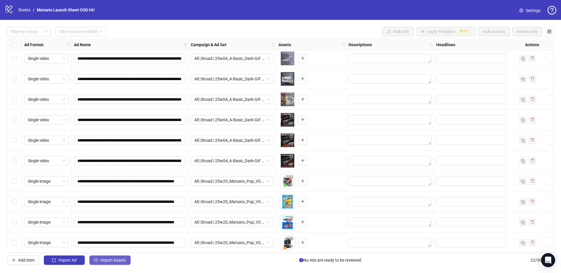
click at [110, 261] on span "Import Assets" at bounding box center [113, 260] width 25 height 5
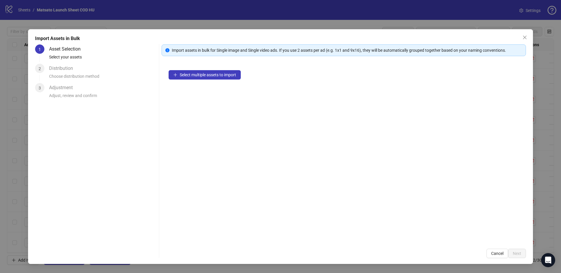
click at [192, 79] on div "Select multiple assets to import" at bounding box center [344, 152] width 364 height 179
click at [195, 77] on span "Select multiple assets to import" at bounding box center [208, 74] width 56 height 5
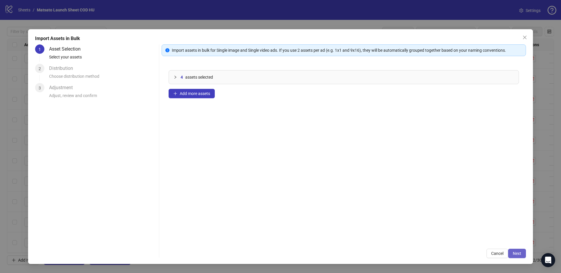
click at [517, 254] on span "Next" at bounding box center [517, 253] width 8 height 5
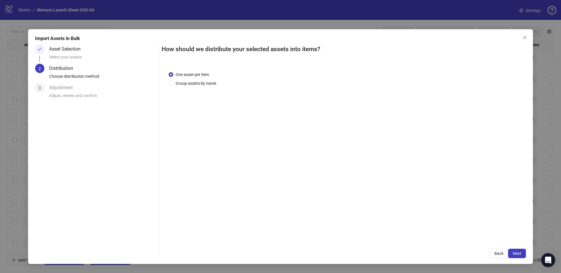
click at [517, 254] on span "Next" at bounding box center [517, 253] width 8 height 5
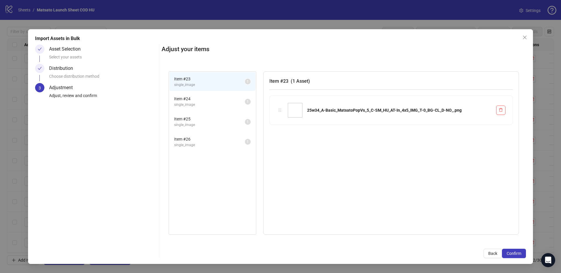
click at [517, 254] on span "Confirm" at bounding box center [514, 253] width 15 height 5
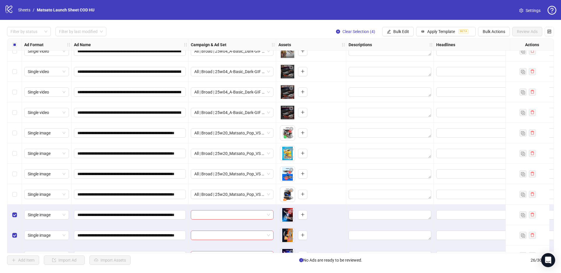
scroll to position [332, 0]
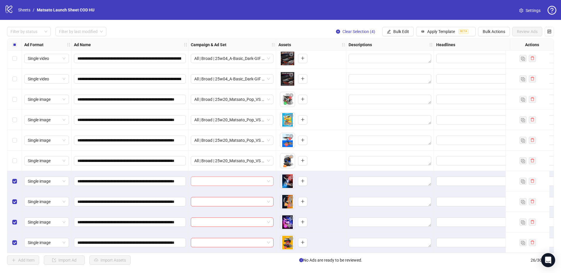
click at [268, 180] on span at bounding box center [232, 181] width 76 height 9
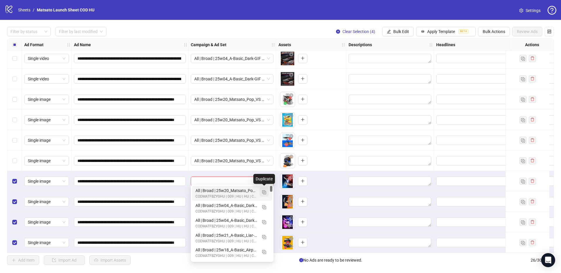
click at [264, 193] on img "button" at bounding box center [264, 192] width 4 height 4
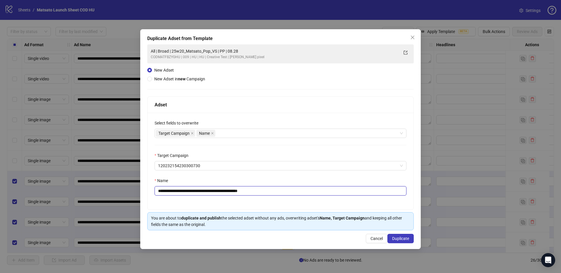
drag, startPoint x: 249, startPoint y: 192, endPoint x: 282, endPoint y: 200, distance: 34.2
click at [282, 200] on div "**********" at bounding box center [281, 161] width 266 height 97
type input "**********"
click at [405, 240] on span "Duplicate" at bounding box center [400, 238] width 17 height 5
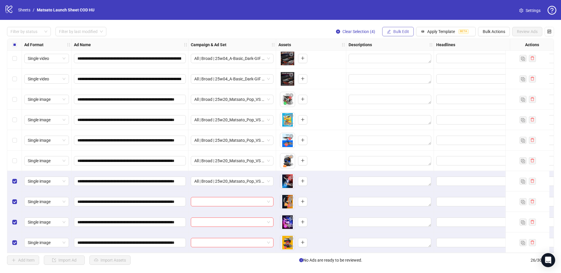
drag, startPoint x: 403, startPoint y: 33, endPoint x: 399, endPoint y: 34, distance: 4.2
click at [402, 33] on span "Bulk Edit" at bounding box center [401, 31] width 16 height 5
click at [398, 34] on span "Bulk Edit" at bounding box center [401, 31] width 16 height 5
click at [397, 35] on button "Bulk Edit" at bounding box center [398, 31] width 32 height 9
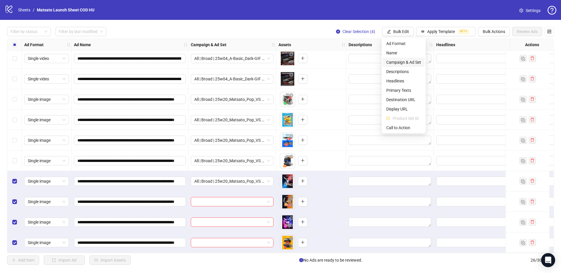
click at [406, 62] on span "Campaign & Ad Set" at bounding box center [403, 62] width 35 height 6
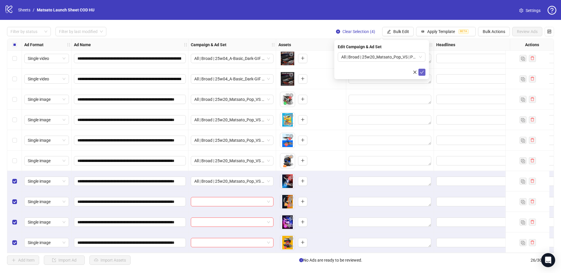
click at [420, 71] on icon "check" at bounding box center [422, 72] width 4 height 4
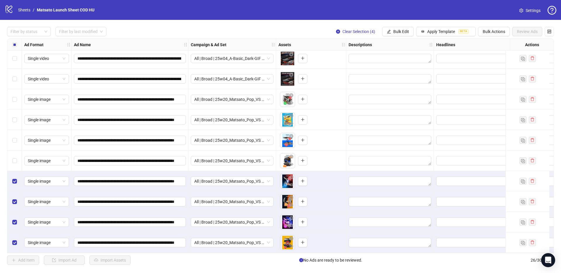
click at [308, 33] on div "Filter by status Filter by last modified Clear Selection (4) Bulk Edit Apply Te…" at bounding box center [280, 31] width 547 height 9
